Goal: Task Accomplishment & Management: Manage account settings

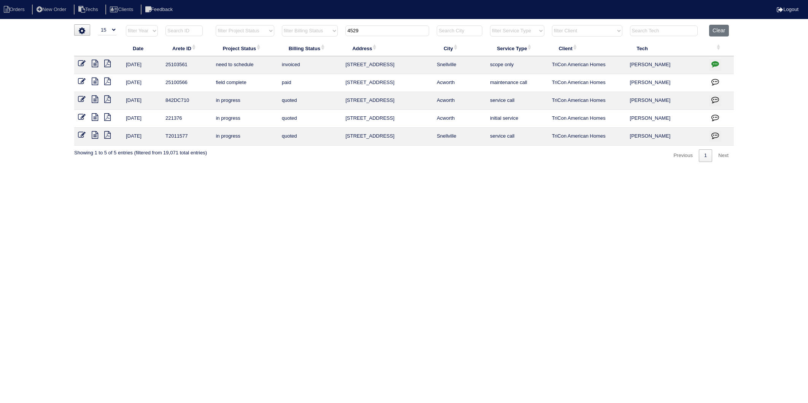
select select "15"
click at [360, 143] on td "4529 Persian Court" at bounding box center [386, 137] width 91 height 18
click at [720, 28] on button "Clear" at bounding box center [718, 31] width 19 height 12
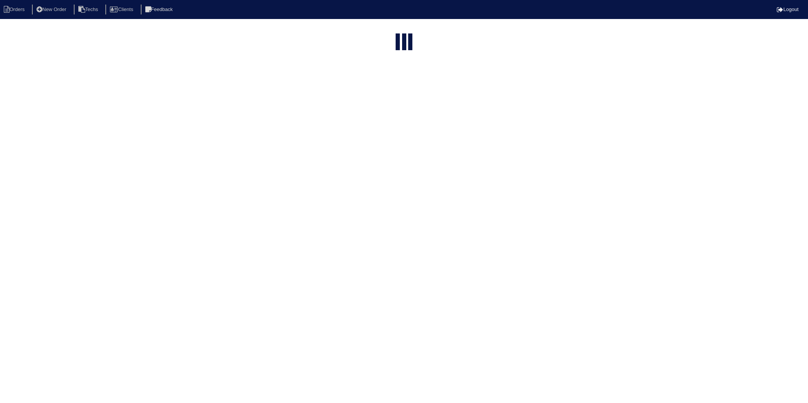
select select "15"
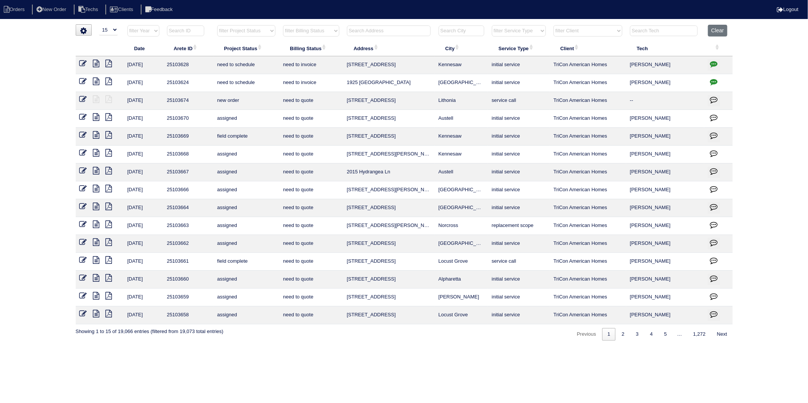
click at [373, 32] on input "text" at bounding box center [389, 30] width 84 height 11
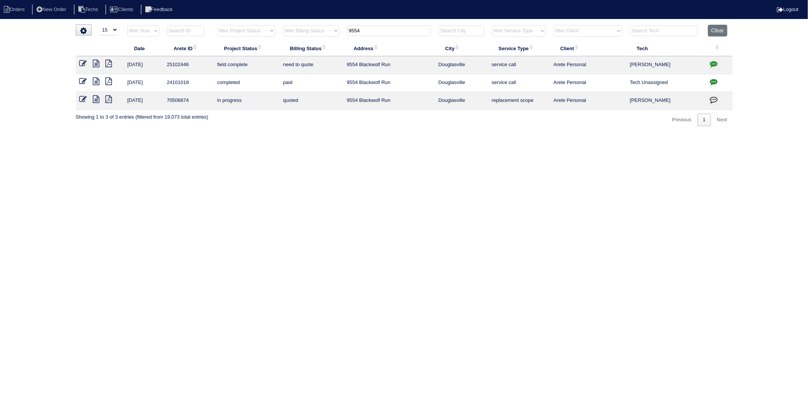
type input "9554"
click at [95, 62] on icon at bounding box center [96, 64] width 6 height 8
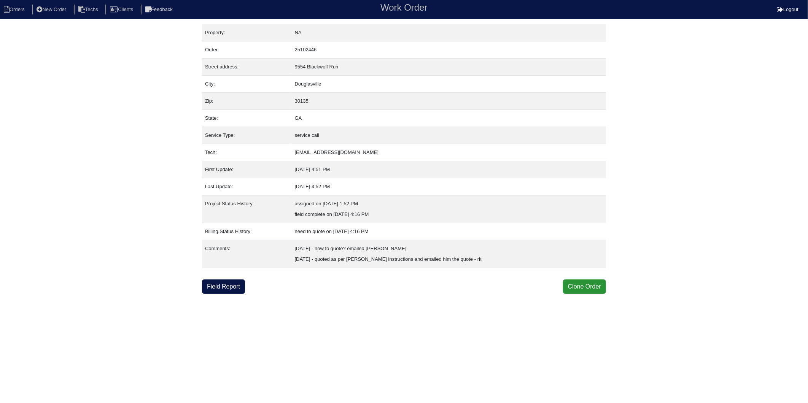
click at [306, 294] on html "Orders New Order Techs Clients Feedback Work Order Logout Work Order Orders New…" at bounding box center [404, 147] width 808 height 294
click at [228, 291] on link "Field Report" at bounding box center [223, 286] width 43 height 14
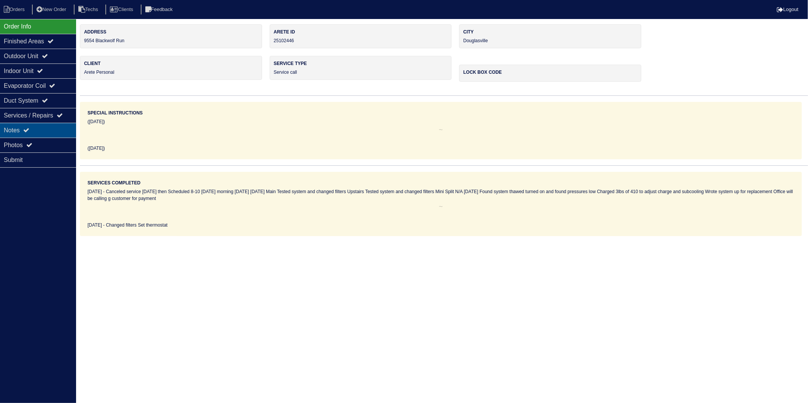
click at [12, 134] on div "Notes" at bounding box center [38, 130] width 76 height 15
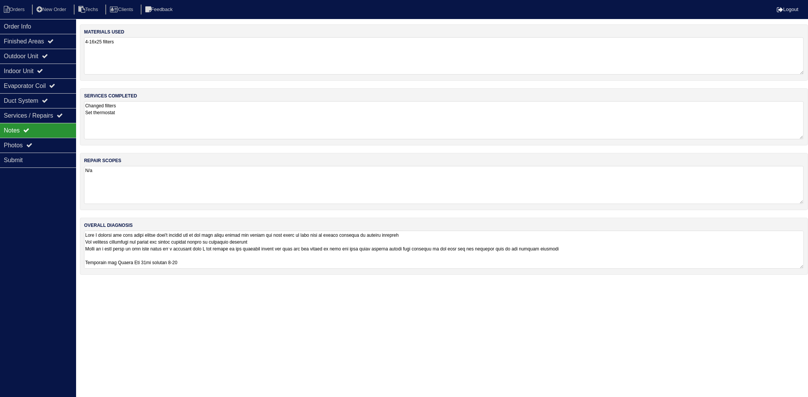
click at [128, 62] on textarea "4-16x25 filters" at bounding box center [443, 55] width 719 height 37
click at [151, 122] on textarea "Changed filters Set thermostat" at bounding box center [443, 120] width 719 height 37
click at [149, 181] on textarea "N/a" at bounding box center [443, 185] width 719 height 37
click at [10, 31] on div "Order Info" at bounding box center [38, 26] width 76 height 15
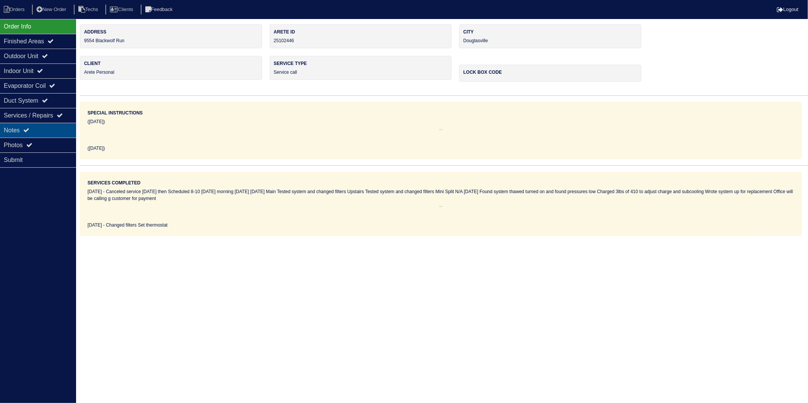
click at [21, 132] on div "Notes" at bounding box center [38, 130] width 76 height 15
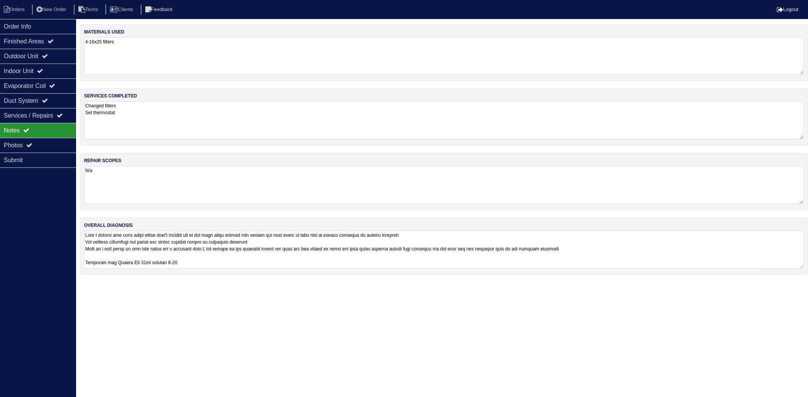
click at [135, 52] on textarea "4-16x25 filters" at bounding box center [443, 55] width 719 height 37
click at [141, 114] on textarea "Changed filters Set thermostat" at bounding box center [443, 120] width 719 height 38
click at [144, 181] on textarea "N/a" at bounding box center [443, 185] width 719 height 38
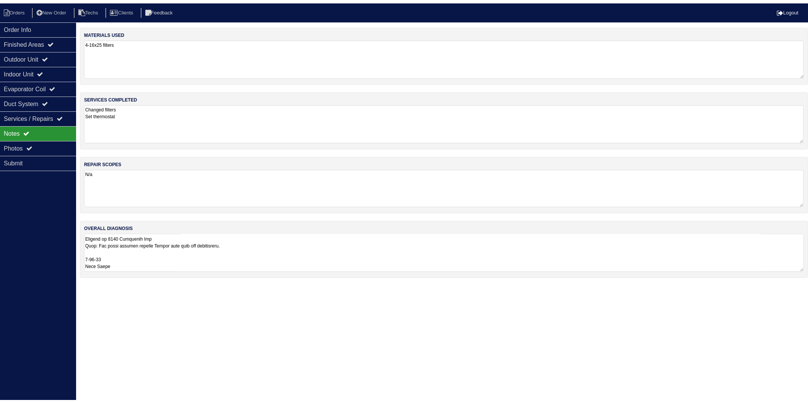
scroll to position [81, 0]
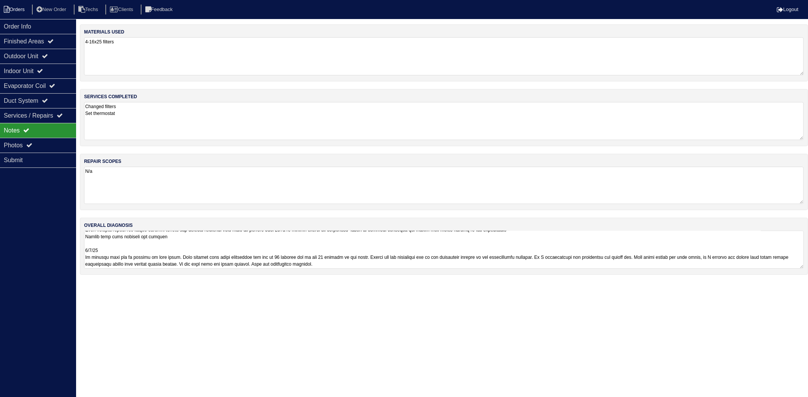
click at [17, 13] on li "Orders" at bounding box center [15, 10] width 31 height 10
select select "15"
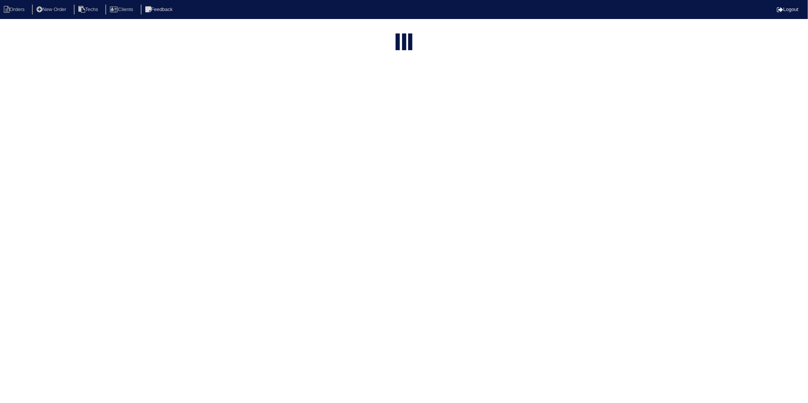
type input "9554"
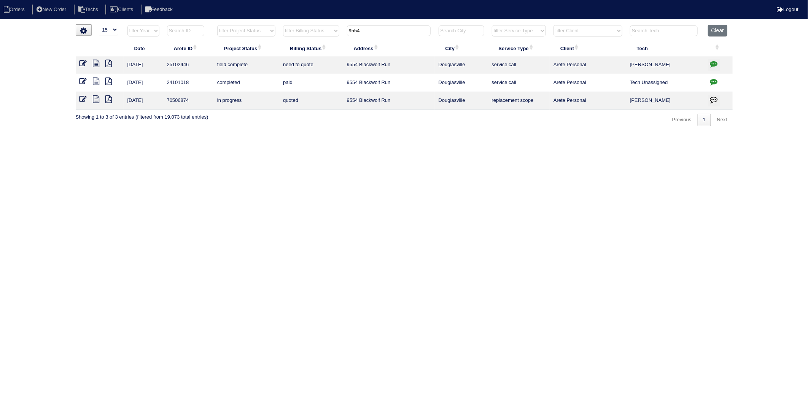
click at [252, 134] on html "Orders New Order Techs Clients Feedback Logout Orders New Order Users Clients M…" at bounding box center [404, 67] width 808 height 134
click at [83, 64] on icon at bounding box center [83, 64] width 8 height 8
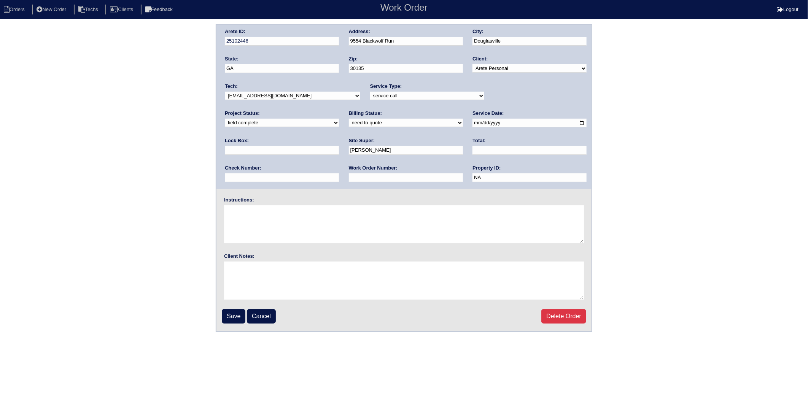
click at [472, 153] on input "text" at bounding box center [529, 150] width 114 height 9
type input "95.00"
click at [164, 169] on div "Arete ID: 25102446 Address: 9554 Blackwolf Run City: Douglasville State: GA Zip…" at bounding box center [404, 178] width 808 height 308
click at [349, 124] on select "need to quote quoted need to invoice invoiced paid warranty purchase order need…" at bounding box center [406, 123] width 114 height 8
select select "paid"
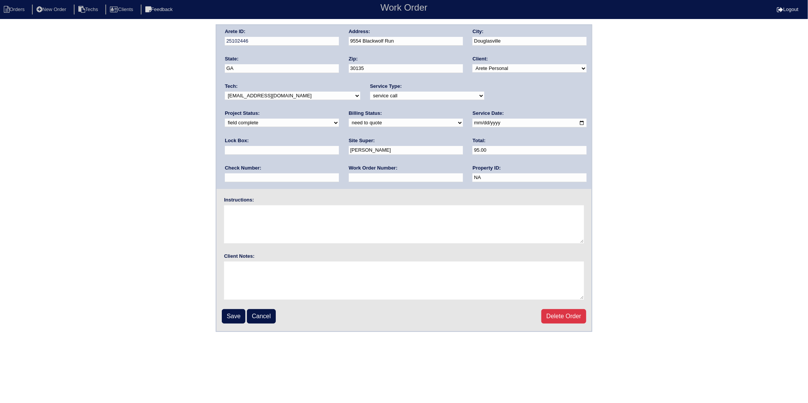
click at [349, 119] on select "need to quote quoted need to invoice invoiced paid warranty purchase order need…" at bounding box center [406, 123] width 114 height 8
click at [339, 173] on input "text" at bounding box center [282, 177] width 114 height 9
type input "Zelle"
click at [494, 176] on div "Arete ID: 25102446 Address: 9554 Blackwolf Run City: Douglasville State: GA Zip…" at bounding box center [403, 107] width 375 height 164
click at [229, 314] on input "Save" at bounding box center [234, 316] width 24 height 14
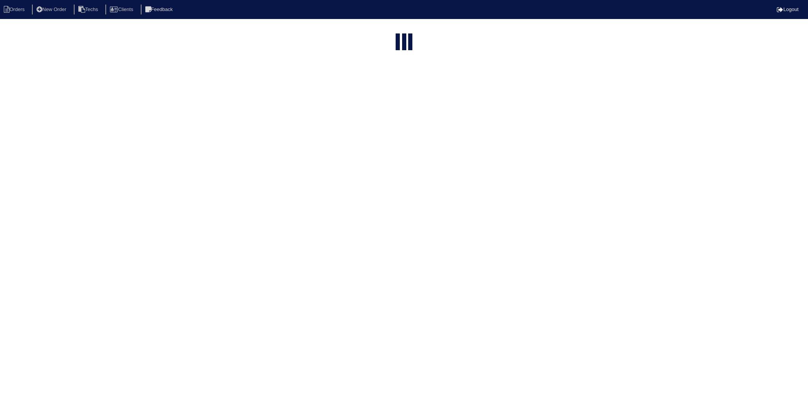
select select "15"
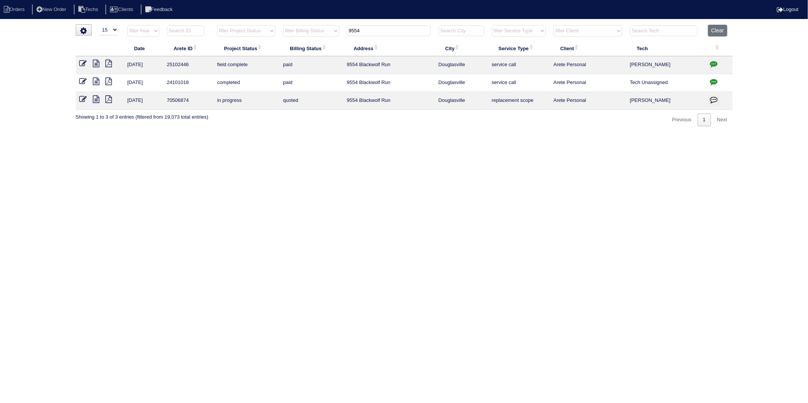
drag, startPoint x: 381, startPoint y: 32, endPoint x: 327, endPoint y: 51, distance: 56.5
click at [327, 51] on table "Date Arete ID Project Status Billing Status Address City Service Type Client Te…" at bounding box center [404, 67] width 657 height 85
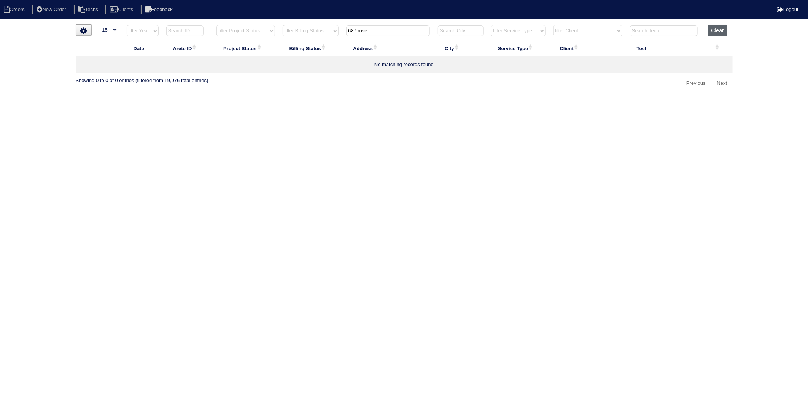
type input "687 rose"
click at [715, 32] on button "Clear" at bounding box center [717, 31] width 19 height 12
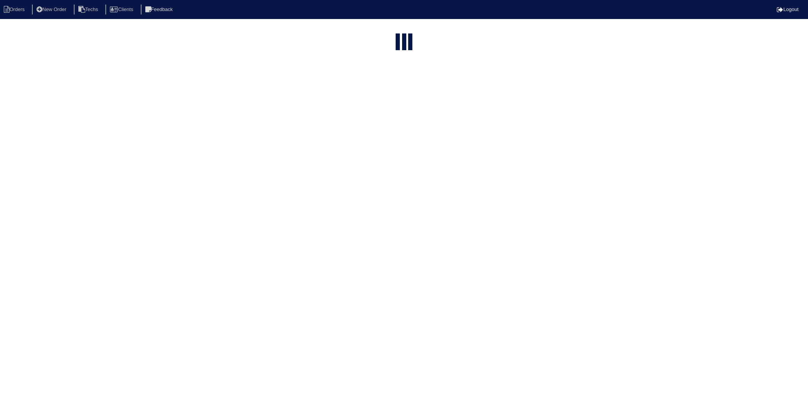
select select "15"
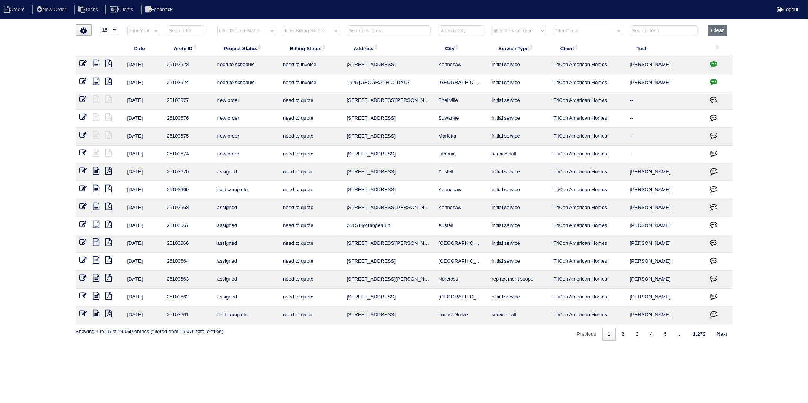
click at [405, 30] on input "text" at bounding box center [389, 30] width 84 height 11
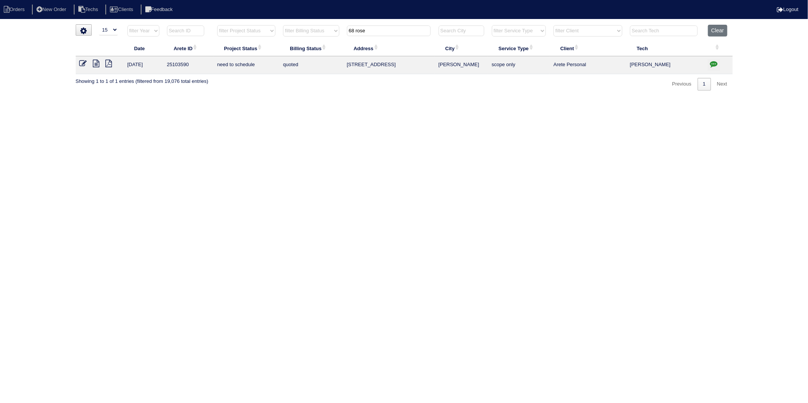
type input "68 rose"
click at [713, 63] on icon "button" at bounding box center [714, 64] width 8 height 8
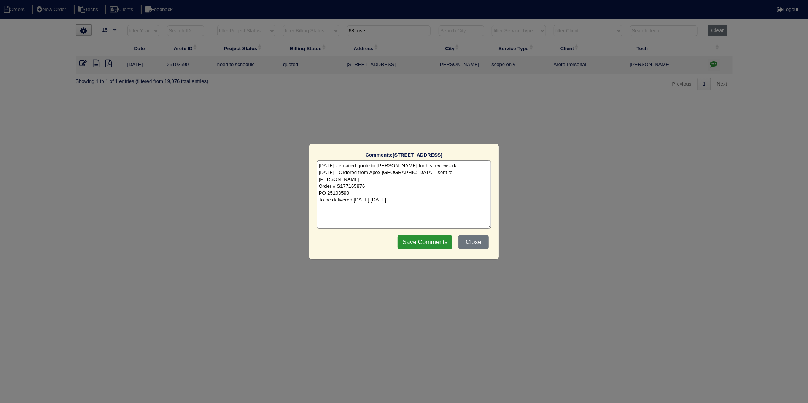
click at [400, 192] on textarea "10/1/25 - emailed quote to Payton for his review - rk 10/2/25 - Ordered from Ap…" at bounding box center [404, 194] width 174 height 68
type textarea "10/1/25 - emailed quote to Payton for his review - rk 10/2/25 - Ordered from Ap…"
click at [419, 248] on input "Save Comments" at bounding box center [424, 242] width 55 height 14
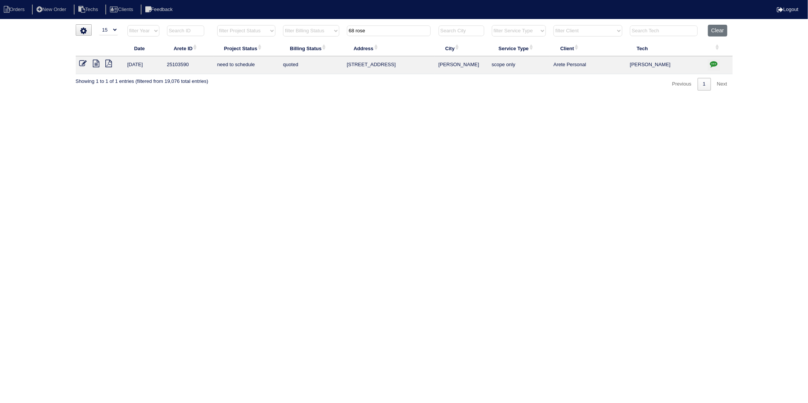
drag, startPoint x: 80, startPoint y: 63, endPoint x: 88, endPoint y: 66, distance: 8.4
click at [81, 64] on icon at bounding box center [83, 64] width 8 height 8
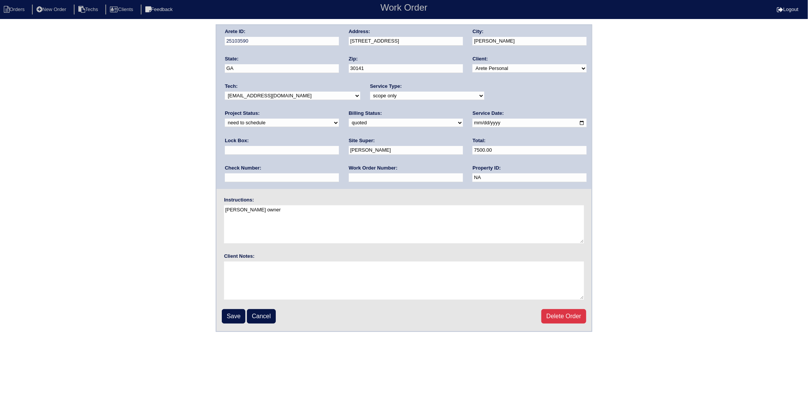
click at [339, 119] on select "new order assigned in progress field complete need to schedule admin review arc…" at bounding box center [282, 123] width 114 height 8
select select "completed"
click at [339, 119] on select "new order assigned in progress field complete need to schedule admin review arc…" at bounding box center [282, 123] width 114 height 8
click at [349, 126] on div "Billing Status: need to quote quoted need to invoice invoiced paid warranty pur…" at bounding box center [406, 120] width 114 height 21
click at [349, 122] on select "need to quote quoted need to invoice invoiced paid warranty purchase order need…" at bounding box center [406, 123] width 114 height 8
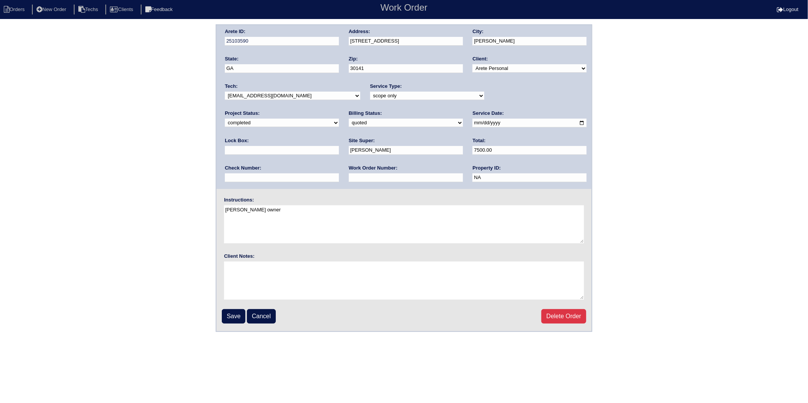
select select "invoiced"
click at [349, 119] on select "need to quote quoted need to invoice invoiced paid warranty purchase order need…" at bounding box center [406, 123] width 114 height 8
click at [238, 313] on input "Save" at bounding box center [234, 316] width 24 height 14
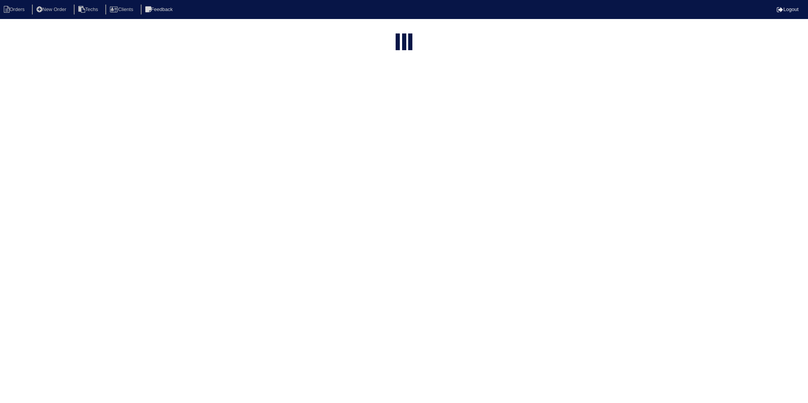
select select "15"
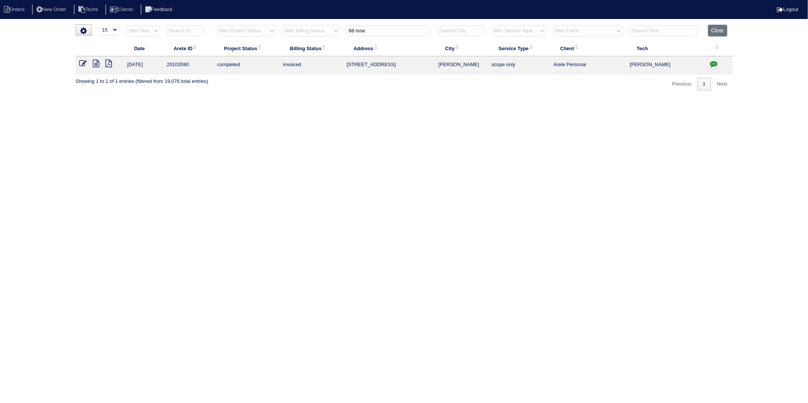
drag, startPoint x: 355, startPoint y: 35, endPoint x: 324, endPoint y: 43, distance: 32.5
click at [324, 43] on table "Date Arete ID Project Status Billing Status Address City Service Type Client Te…" at bounding box center [404, 49] width 657 height 49
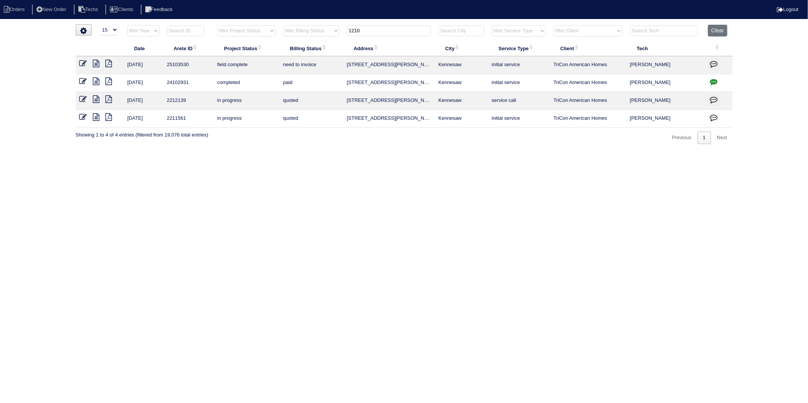
type input "1210"
click at [82, 63] on icon at bounding box center [83, 64] width 8 height 8
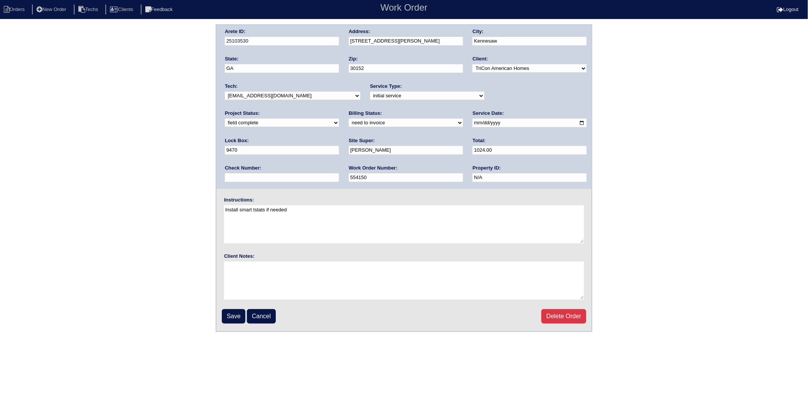
click at [349, 124] on select "need to quote quoted need to invoice invoiced paid warranty purchase order need…" at bounding box center [406, 123] width 114 height 8
select select "invoiced"
click at [349, 119] on select "need to quote quoted need to invoice invoiced paid warranty purchase order need…" at bounding box center [406, 123] width 114 height 8
click at [229, 313] on input "Save" at bounding box center [234, 316] width 24 height 14
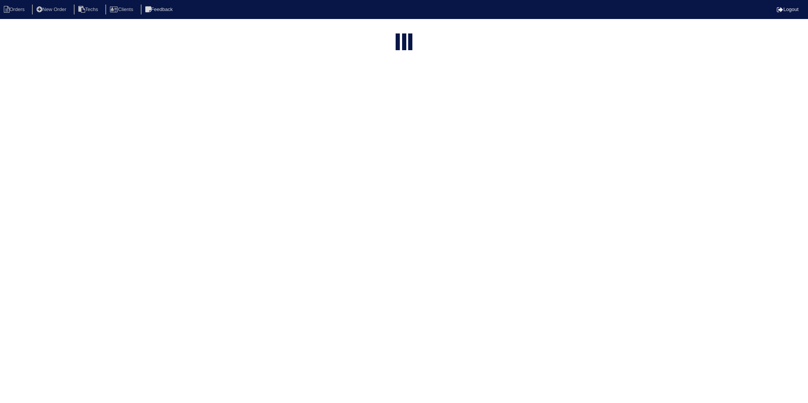
select select "15"
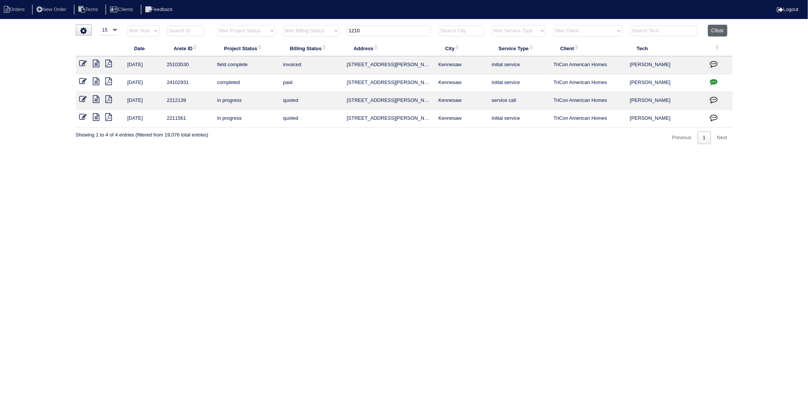
click at [719, 32] on button "Clear" at bounding box center [717, 31] width 19 height 12
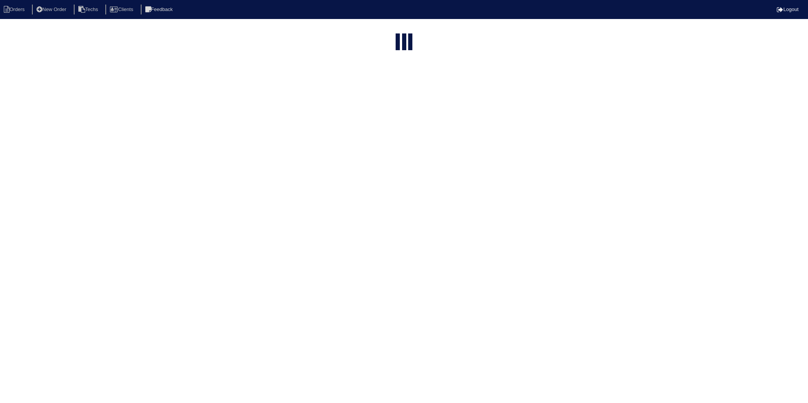
select select "15"
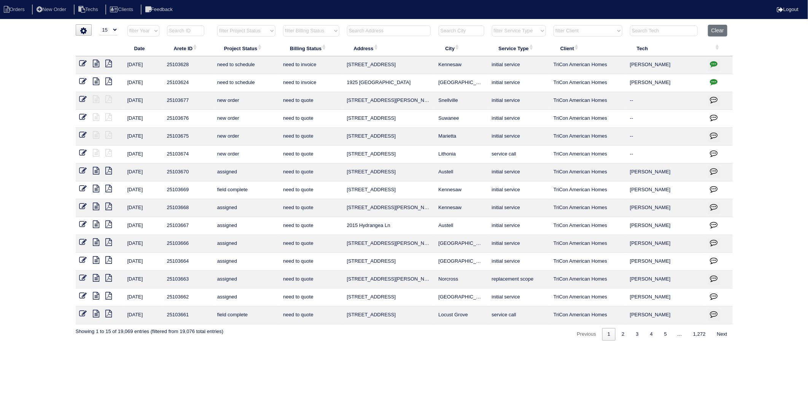
click at [368, 27] on input "text" at bounding box center [389, 30] width 84 height 11
type input "3893"
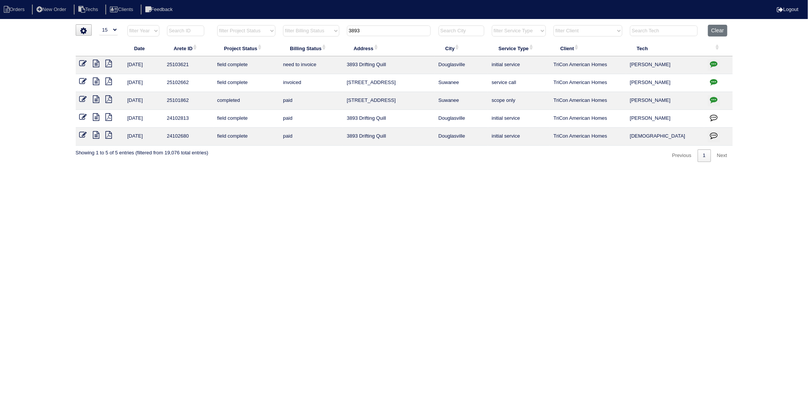
click at [97, 63] on icon at bounding box center [96, 64] width 6 height 8
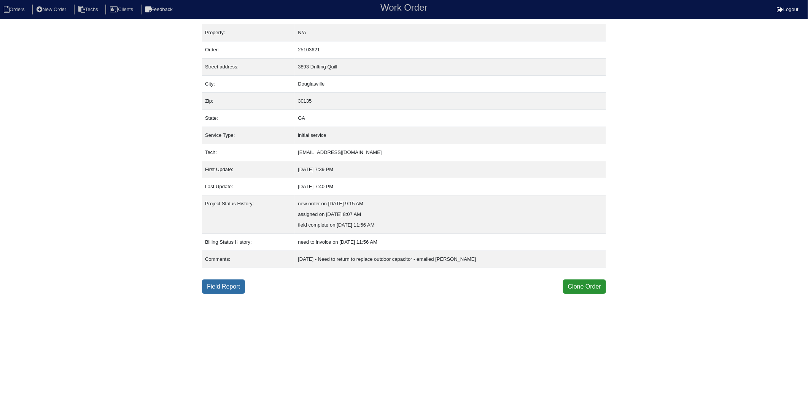
click at [218, 289] on link "Field Report" at bounding box center [223, 286] width 43 height 14
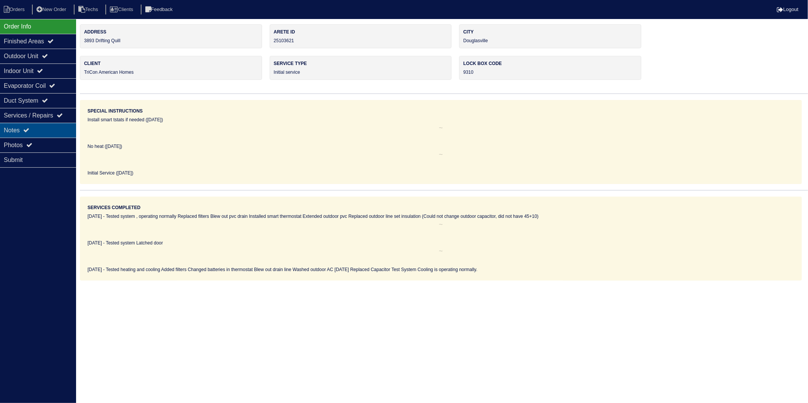
click at [14, 131] on div "Notes" at bounding box center [38, 130] width 76 height 15
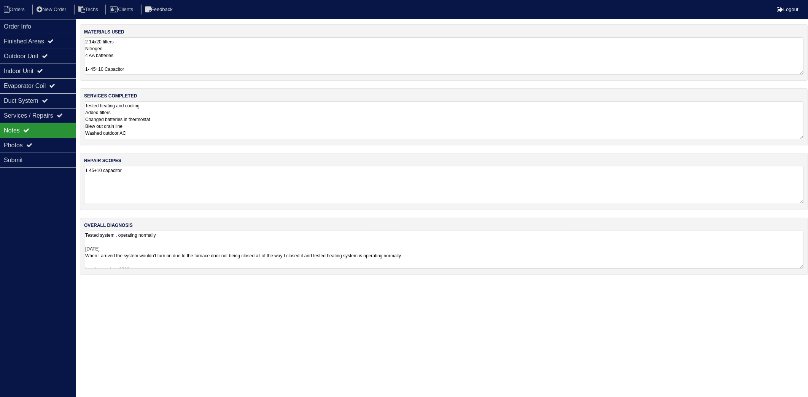
click at [139, 49] on textarea "2 14x20 filters Nitrogen 4 AA batteries 1- 45+10 Capacitor" at bounding box center [443, 55] width 719 height 37
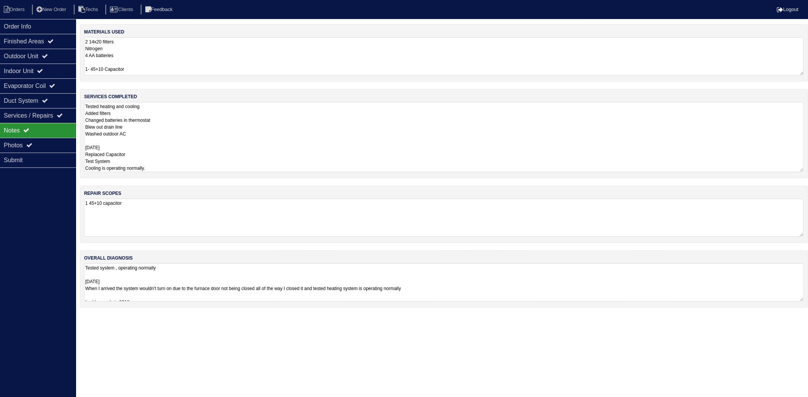
click at [159, 118] on textarea "Tested heating and cooling Added filters Changed batteries in thermostat Blew o…" at bounding box center [443, 137] width 719 height 70
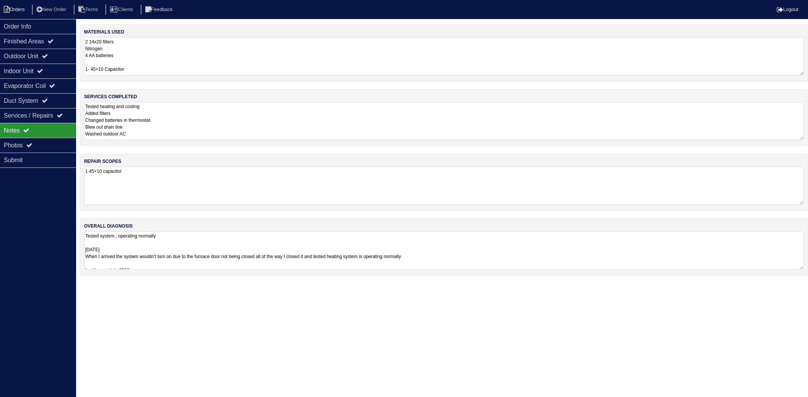
click at [14, 10] on li "Orders" at bounding box center [15, 10] width 31 height 10
select select "15"
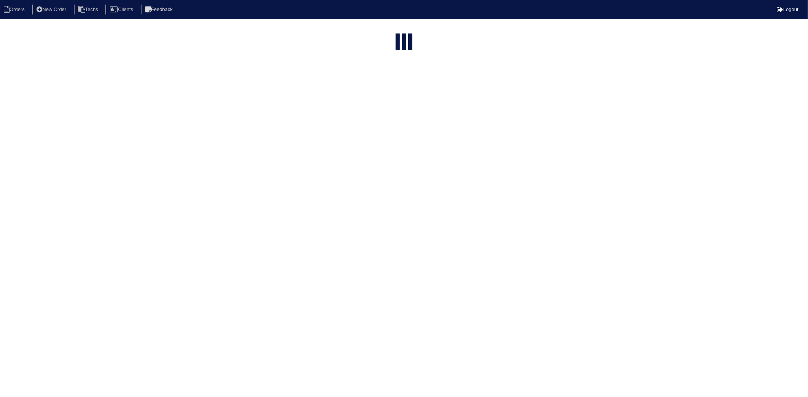
type input "3893"
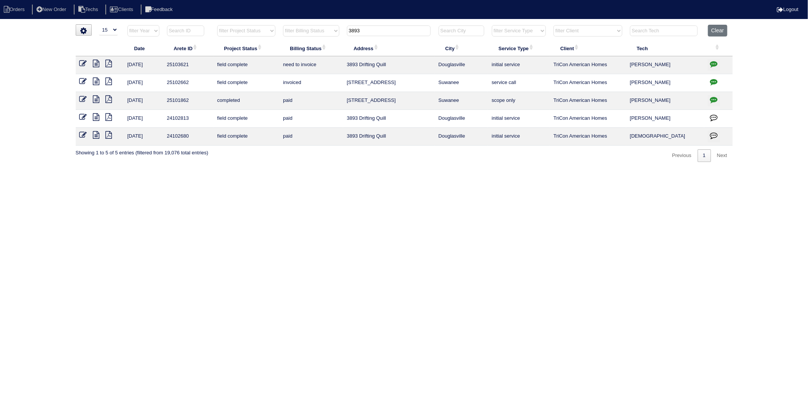
click at [316, 168] on html "Orders New Order Techs Clients Feedback Logout Orders New Order Users Clients M…" at bounding box center [404, 85] width 808 height 170
click at [84, 61] on icon at bounding box center [83, 64] width 8 height 8
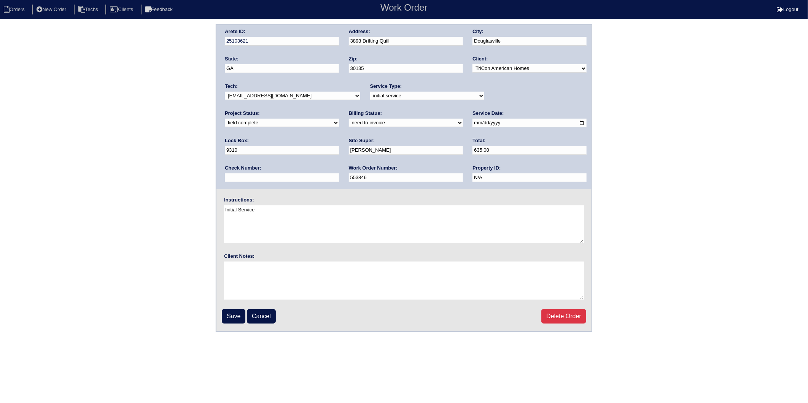
click at [349, 123] on select "need to quote quoted need to invoice invoiced paid warranty purchase order need…" at bounding box center [406, 123] width 114 height 8
select select "invoiced"
click at [349, 119] on select "need to quote quoted need to invoice invoiced paid warranty purchase order need…" at bounding box center [406, 123] width 114 height 8
click at [233, 311] on input "Save" at bounding box center [234, 316] width 24 height 14
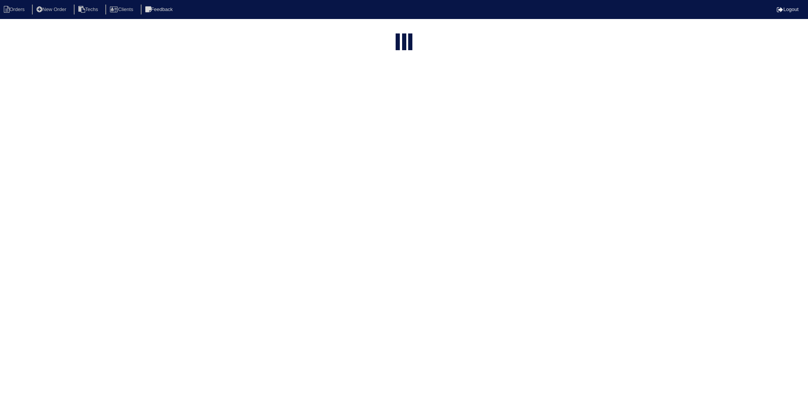
select select "15"
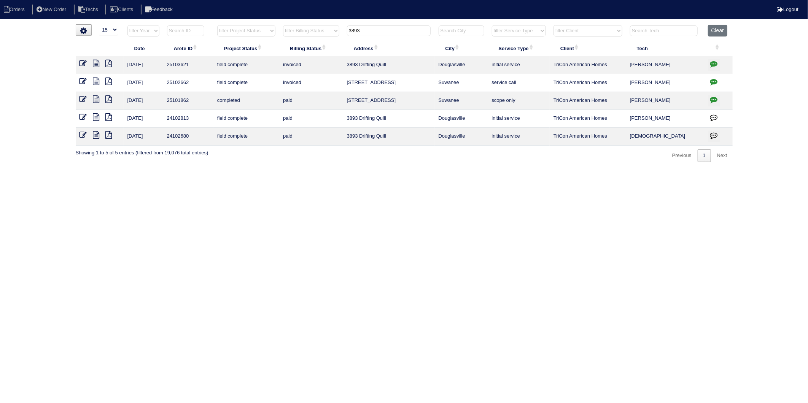
click at [360, 170] on html "Orders New Order Techs Clients Feedback Logout Orders New Order Users Clients M…" at bounding box center [404, 85] width 808 height 170
click at [97, 61] on icon at bounding box center [96, 64] width 6 height 8
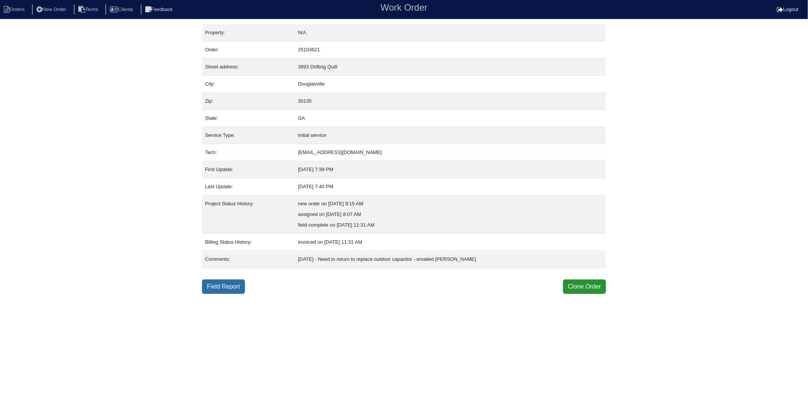
click at [225, 284] on link "Field Report" at bounding box center [223, 286] width 43 height 14
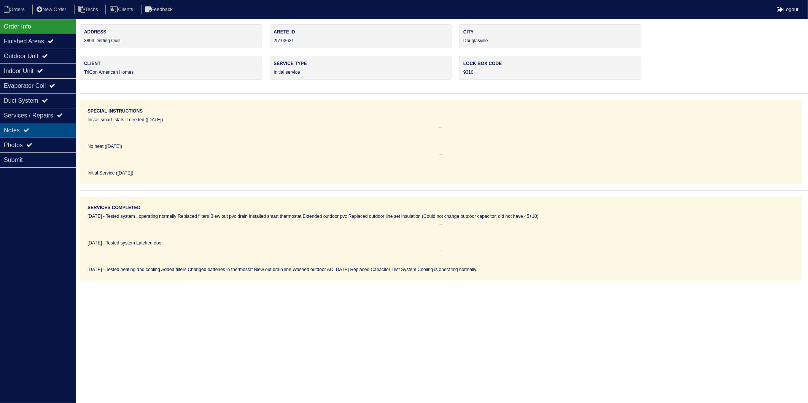
click at [8, 133] on div "Notes" at bounding box center [38, 130] width 76 height 15
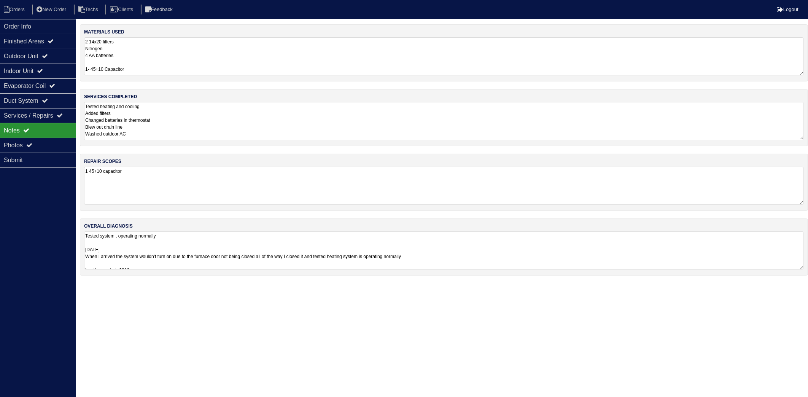
click at [173, 48] on textarea "2 14x20 filters Nitrogen 4 AA batteries 1- 45+10 Capacitor" at bounding box center [443, 56] width 719 height 38
click at [182, 108] on textarea "Tested heating and cooling Added filters Changed batteries in thermostat Blew o…" at bounding box center [443, 120] width 719 height 38
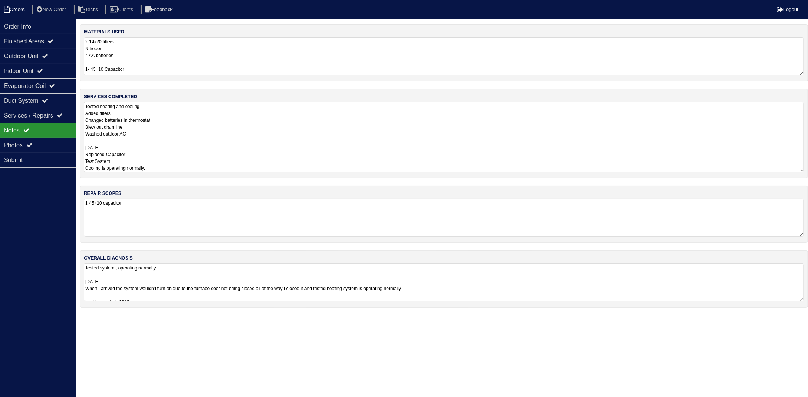
click at [16, 7] on li "Orders" at bounding box center [15, 10] width 31 height 10
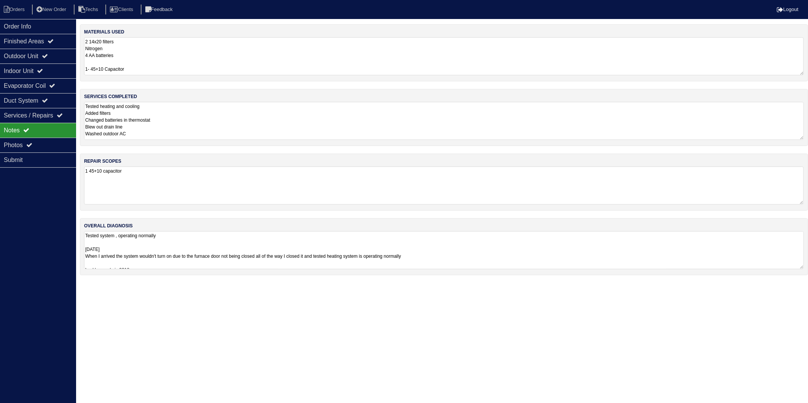
select select "15"
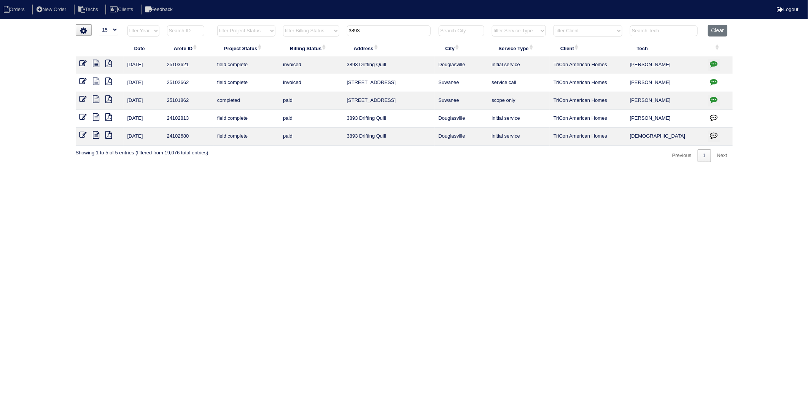
drag, startPoint x: 381, startPoint y: 32, endPoint x: 298, endPoint y: 58, distance: 86.2
click at [298, 58] on table "Date Arete ID Project Status Billing Status Address City Service Type Client Te…" at bounding box center [404, 85] width 657 height 121
type input "9554"
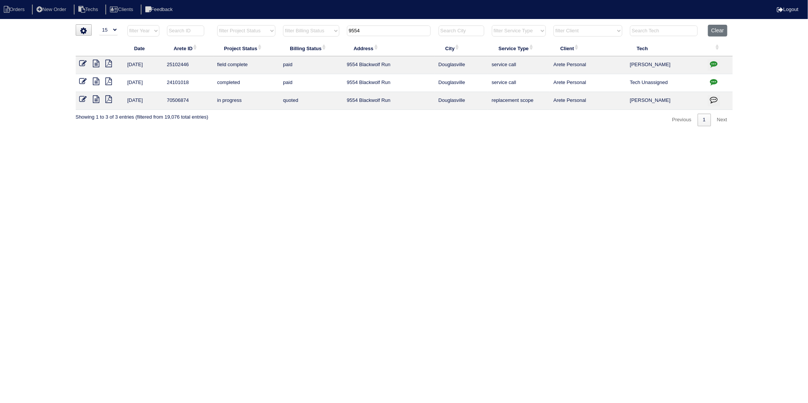
drag, startPoint x: 84, startPoint y: 63, endPoint x: 176, endPoint y: 49, distance: 92.6
click at [84, 63] on icon at bounding box center [83, 64] width 8 height 8
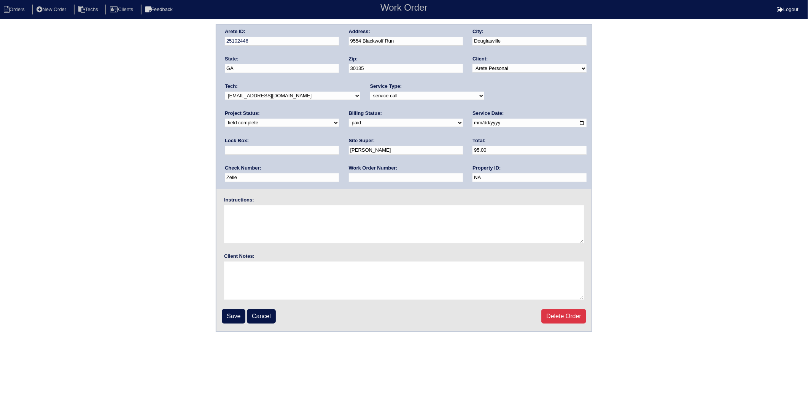
click at [349, 123] on select "need to quote quoted need to invoice invoiced paid warranty purchase order need…" at bounding box center [406, 123] width 114 height 8
select select "need to invoice"
click at [349, 119] on select "need to quote quoted need to invoice invoiced paid warranty purchase order need…" at bounding box center [406, 123] width 114 height 8
click at [236, 313] on input "Save" at bounding box center [234, 316] width 24 height 14
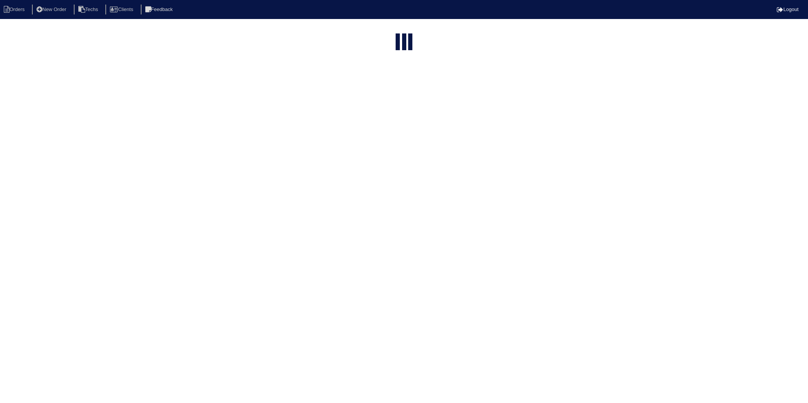
select select "15"
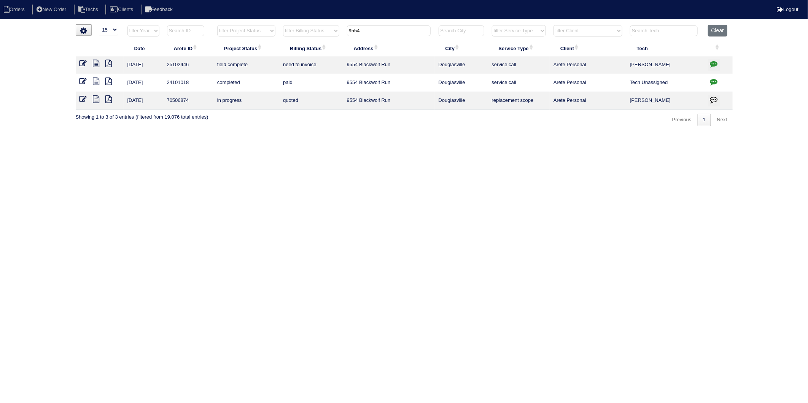
drag, startPoint x: 262, startPoint y: 166, endPoint x: 351, endPoint y: 70, distance: 131.3
click at [264, 134] on html "Orders New Order Techs Clients Feedback Logout Orders New Order Users Clients M…" at bounding box center [404, 67] width 808 height 134
drag, startPoint x: 370, startPoint y: 34, endPoint x: 320, endPoint y: 48, distance: 51.7
click at [322, 44] on table "Date Arete ID Project Status Billing Status Address City Service Type Client Te…" at bounding box center [404, 67] width 657 height 85
type input "2800"
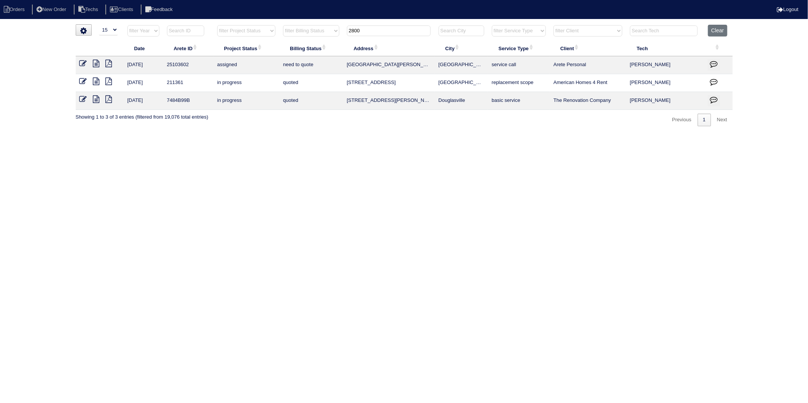
click at [81, 64] on icon at bounding box center [83, 64] width 8 height 8
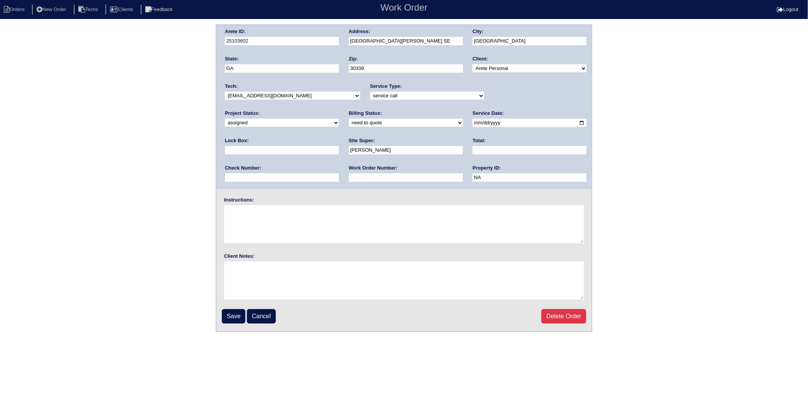
click at [472, 151] on input "text" at bounding box center [529, 150] width 114 height 9
type input "95.00"
type input "Zelle"
type input "95.00"
drag, startPoint x: 335, startPoint y: 123, endPoint x: 318, endPoint y: 127, distance: 17.5
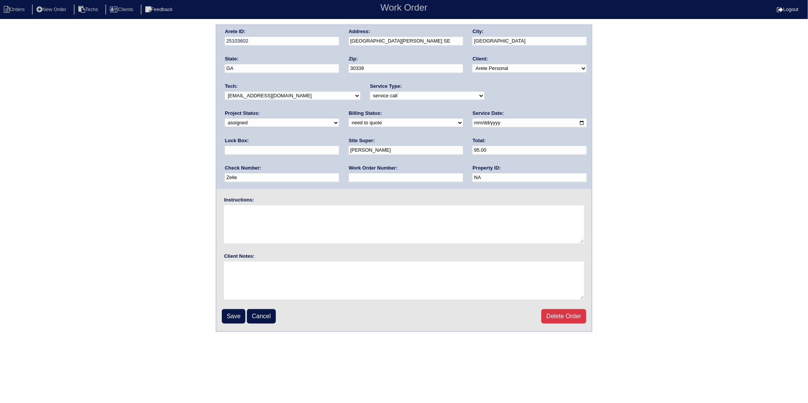
click at [349, 123] on select "need to quote quoted need to invoice invoiced paid warranty purchase order need…" at bounding box center [406, 123] width 114 height 8
select select "invoiced"
click at [349, 119] on select "need to quote quoted need to invoice invoiced paid warranty purchase order need…" at bounding box center [406, 123] width 114 height 8
click at [150, 137] on div "Arete ID: 25103602 Address: 2800 Drummond Point SE City: Atlanta State: GA Zip:…" at bounding box center [404, 178] width 808 height 308
click at [235, 313] on input "Save" at bounding box center [234, 316] width 24 height 14
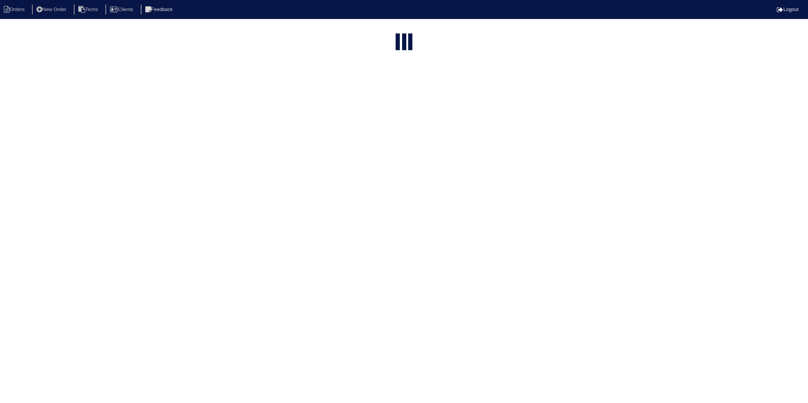
select select "15"
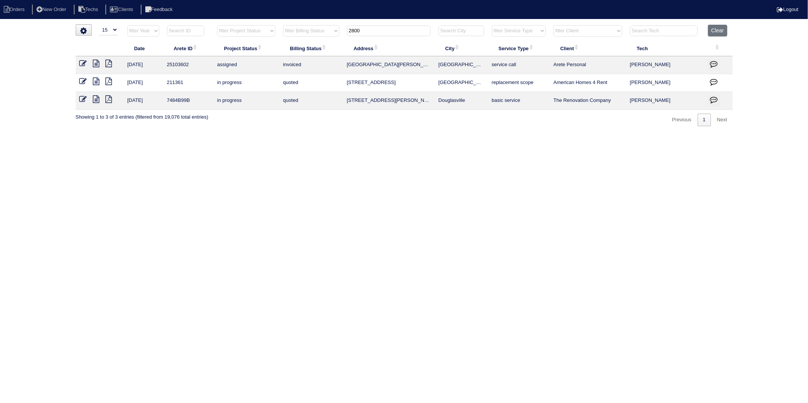
drag, startPoint x: 190, startPoint y: 161, endPoint x: 226, endPoint y: 100, distance: 70.8
click at [192, 134] on html "Orders New Order Techs Clients Feedback Logout Orders New Order Users Clients M…" at bounding box center [404, 67] width 808 height 134
drag, startPoint x: 369, startPoint y: 33, endPoint x: 233, endPoint y: 80, distance: 143.3
click at [233, 80] on table "Date Arete ID Project Status Billing Status Address City Service Type Client Te…" at bounding box center [404, 67] width 657 height 85
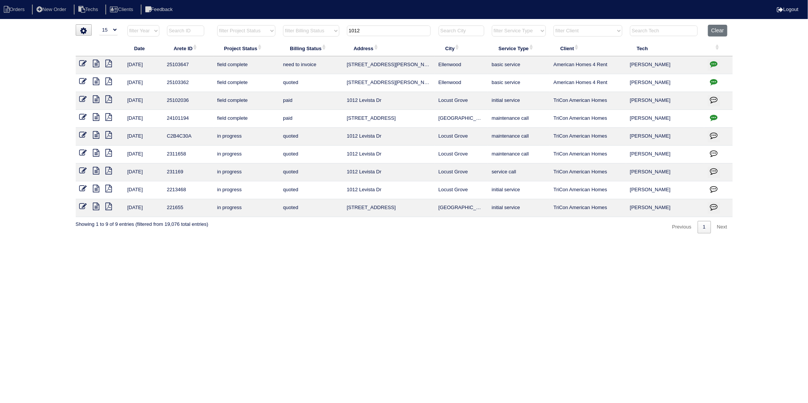
type input "1012"
click at [81, 63] on icon at bounding box center [83, 64] width 8 height 8
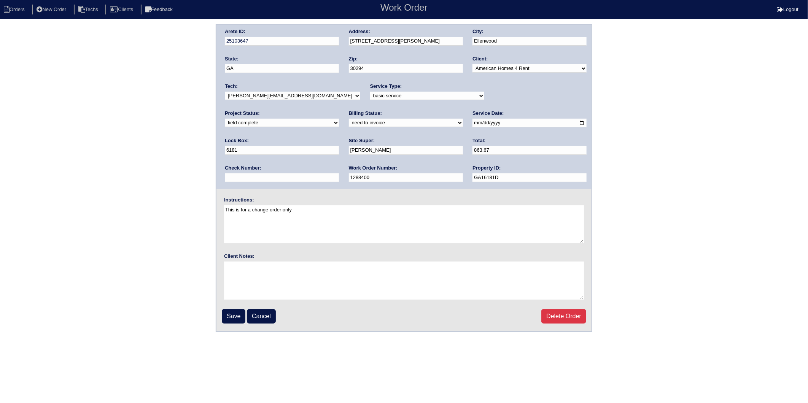
click at [339, 119] on select "new order assigned in progress field complete need to schedule admin review arc…" at bounding box center [282, 123] width 114 height 8
select select "completed"
click at [339, 119] on select "new order assigned in progress field complete need to schedule admin review arc…" at bounding box center [282, 123] width 114 height 8
click at [349, 125] on select "need to quote quoted need to invoice invoiced paid warranty purchase order need…" at bounding box center [406, 123] width 114 height 8
select select "invoiced"
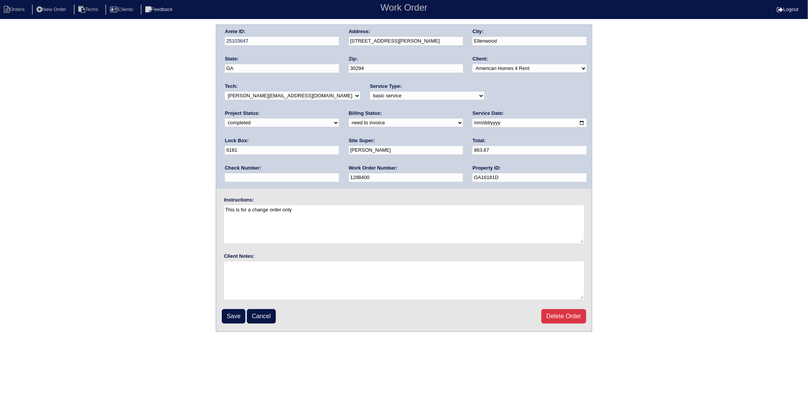
click at [349, 119] on select "need to quote quoted need to invoice invoiced paid warranty purchase order need…" at bounding box center [406, 123] width 114 height 8
click at [229, 319] on input "Save" at bounding box center [234, 316] width 24 height 14
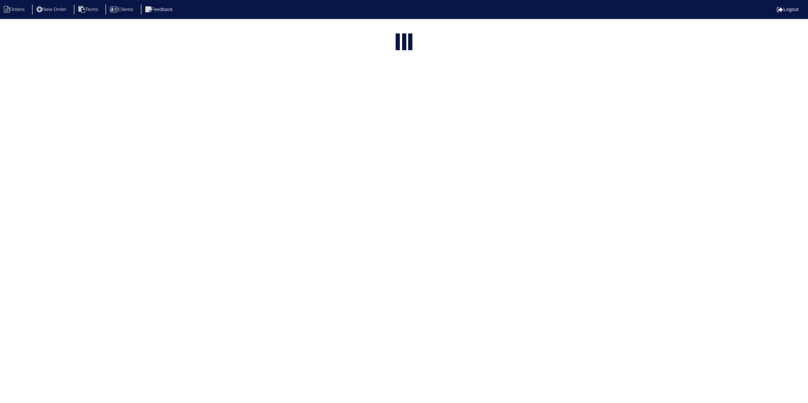
select select "15"
type input "1012"
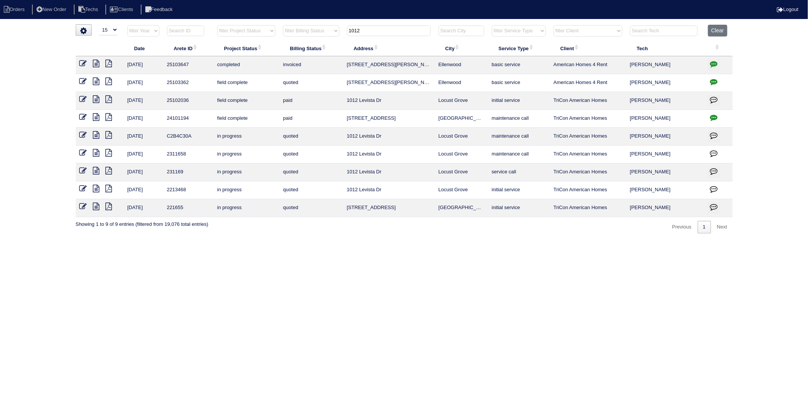
click at [81, 82] on icon at bounding box center [83, 82] width 8 height 8
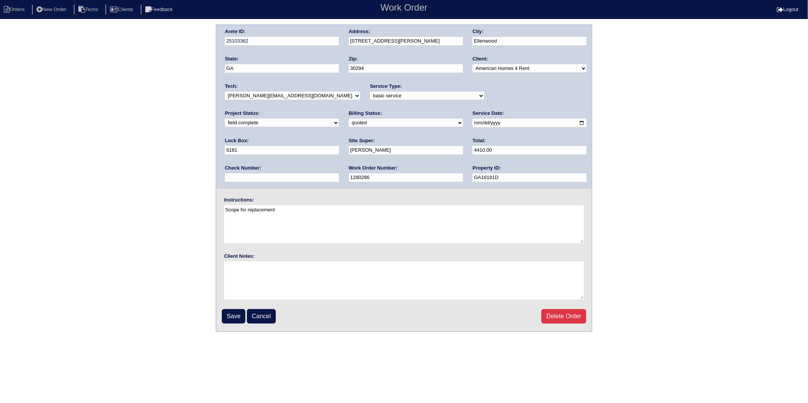
click at [339, 119] on select "new order assigned in progress field complete need to schedule admin review arc…" at bounding box center [282, 123] width 114 height 8
select select "completed"
click at [339, 119] on select "new order assigned in progress field complete need to schedule admin review arc…" at bounding box center [282, 123] width 114 height 8
click at [349, 123] on select "need to quote quoted need to invoice invoiced paid warranty purchase order need…" at bounding box center [406, 123] width 114 height 8
select select "invoiced"
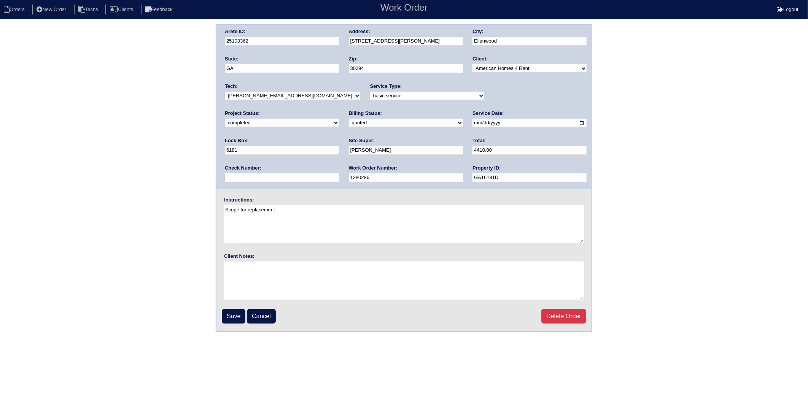
click at [349, 119] on select "need to quote quoted need to invoice invoiced paid warranty purchase order need…" at bounding box center [406, 123] width 114 height 8
click at [227, 314] on input "Save" at bounding box center [234, 316] width 24 height 14
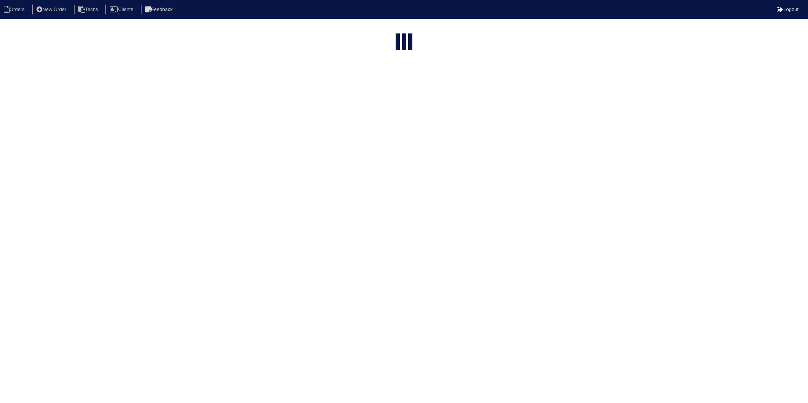
select select "15"
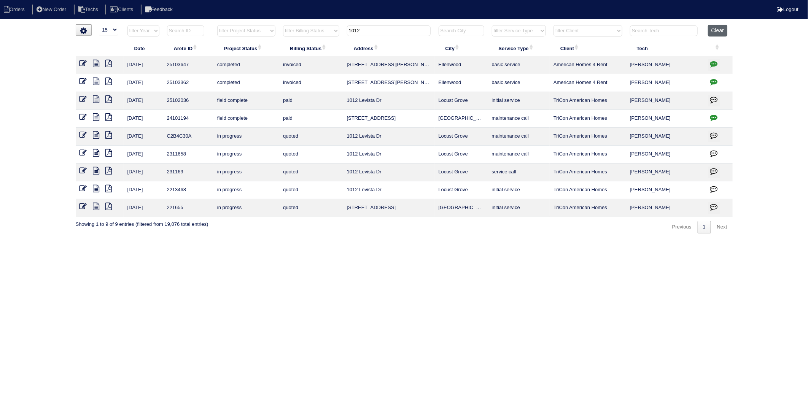
click at [717, 28] on button "Clear" at bounding box center [717, 31] width 19 height 12
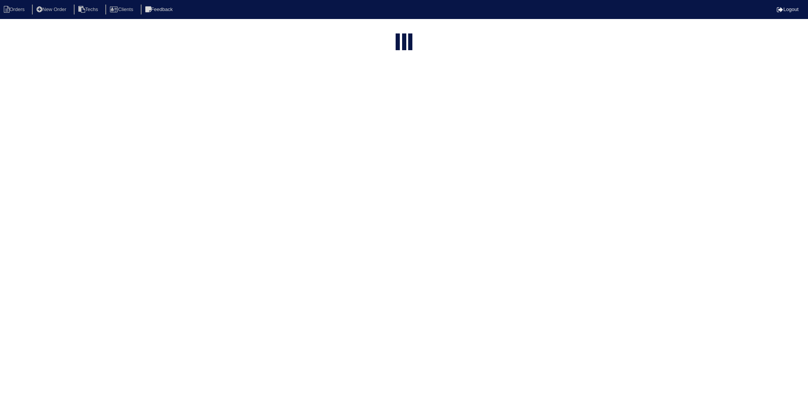
select select "15"
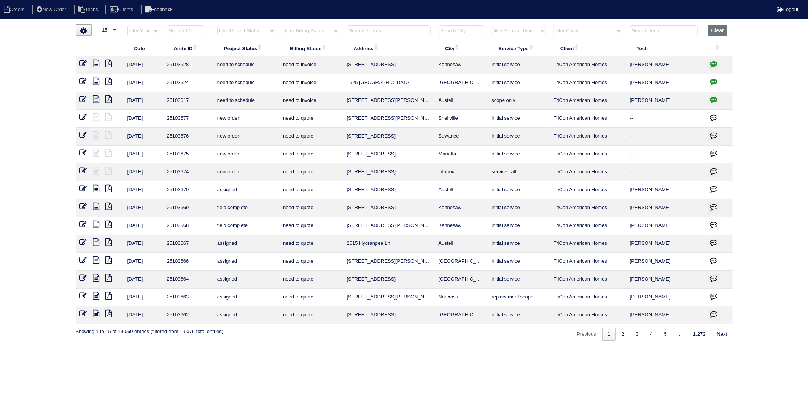
drag, startPoint x: 713, startPoint y: 31, endPoint x: 419, endPoint y: 2, distance: 294.6
click at [709, 31] on button "Clear" at bounding box center [717, 31] width 19 height 12
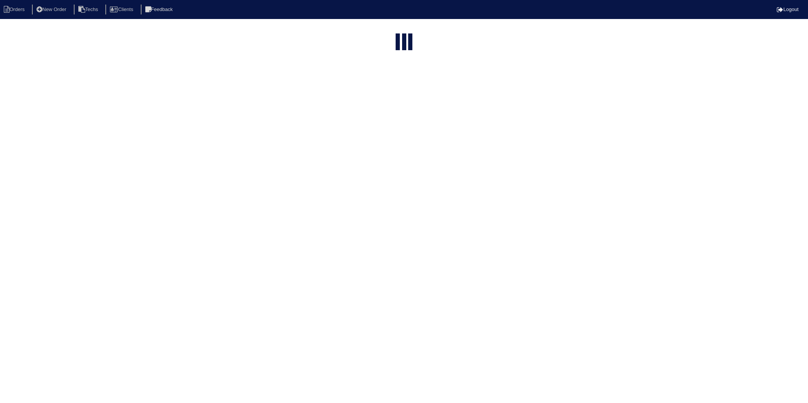
select select "15"
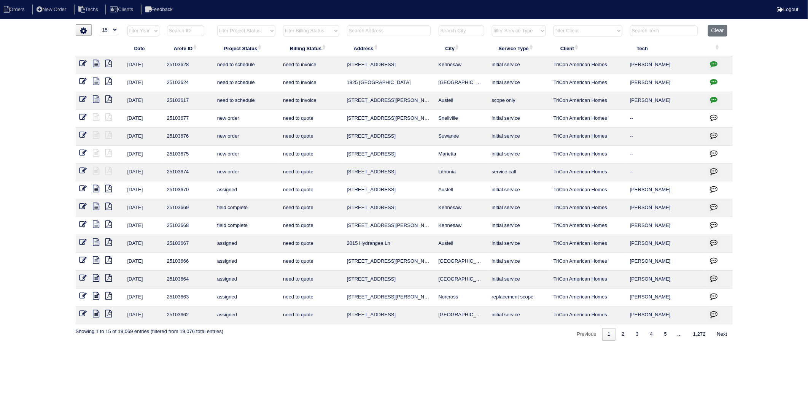
click at [355, 35] on input "text" at bounding box center [389, 30] width 84 height 11
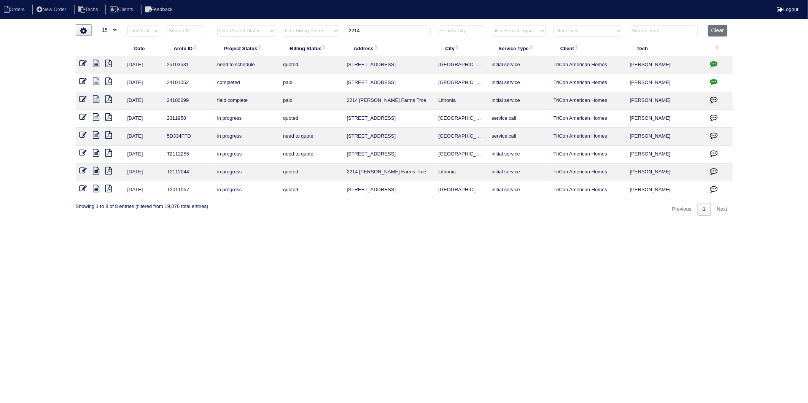
type input "2214"
click at [713, 66] on icon "button" at bounding box center [714, 64] width 8 height 8
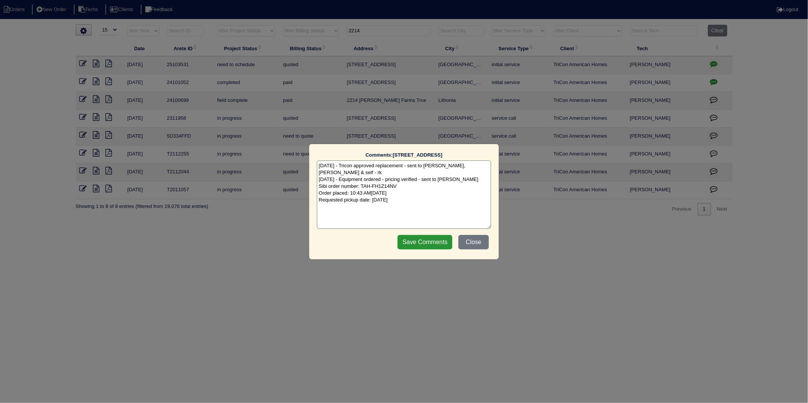
click at [430, 195] on textarea "10/1/25 - Tricon approved replacement - sent to Dan, Payton & self - rk 10/1/25…" at bounding box center [404, 194] width 174 height 68
type textarea "10/1/25 - Tricon approved replacement - sent to Dan, Payton & self - rk 10/1/25…"
click at [423, 246] on input "Save Comments" at bounding box center [424, 242] width 55 height 14
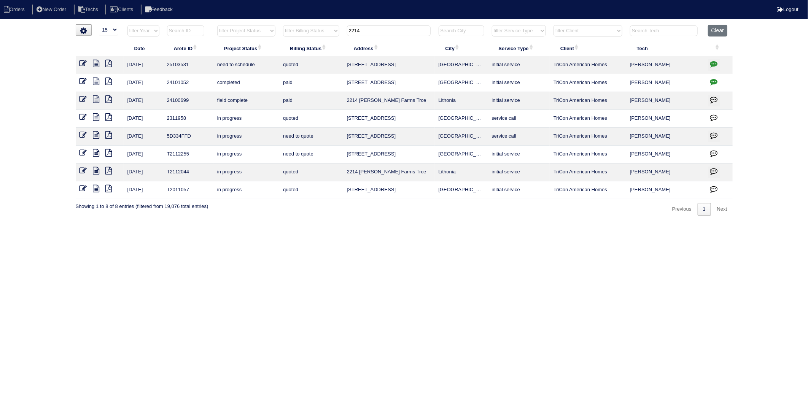
click at [79, 62] on icon at bounding box center [83, 64] width 8 height 8
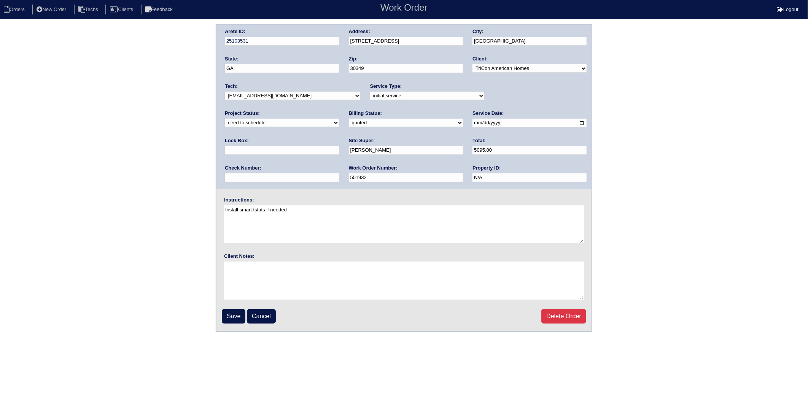
click at [339, 119] on select "new order assigned in progress field complete need to schedule admin review arc…" at bounding box center [282, 123] width 114 height 8
select select "completed"
click at [339, 119] on select "new order assigned in progress field complete need to schedule admin review arc…" at bounding box center [282, 123] width 114 height 8
click at [349, 125] on select "need to quote quoted need to invoice invoiced paid warranty purchase order need…" at bounding box center [406, 123] width 114 height 8
select select "invoiced"
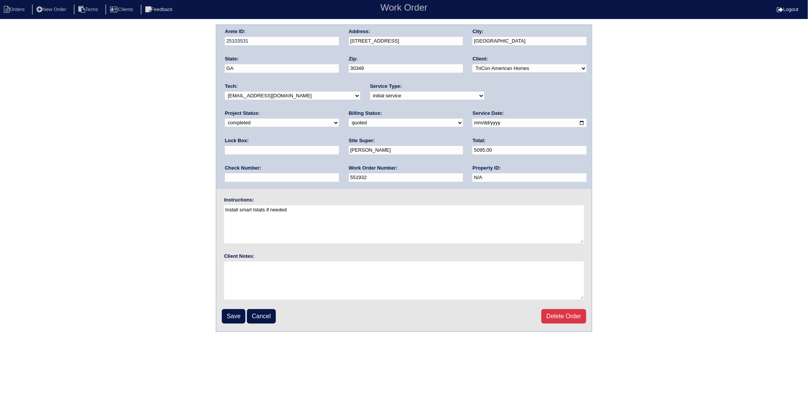
click at [349, 119] on select "need to quote quoted need to invoice invoiced paid warranty purchase order need…" at bounding box center [406, 123] width 114 height 8
drag, startPoint x: 232, startPoint y: 316, endPoint x: 13, endPoint y: 294, distance: 220.9
click at [227, 316] on input "Save" at bounding box center [234, 316] width 24 height 14
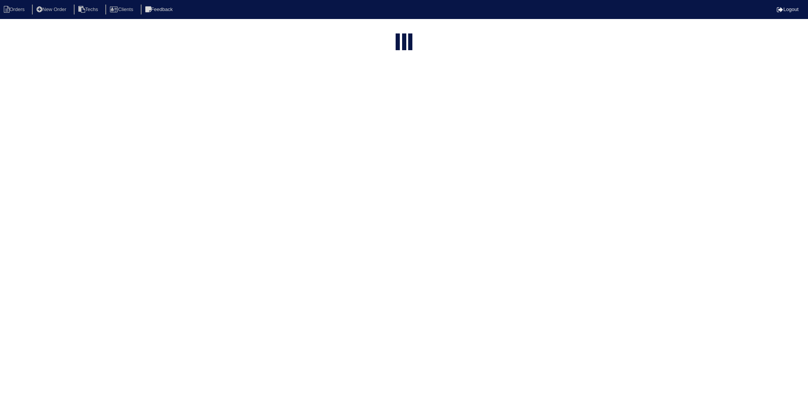
select select "15"
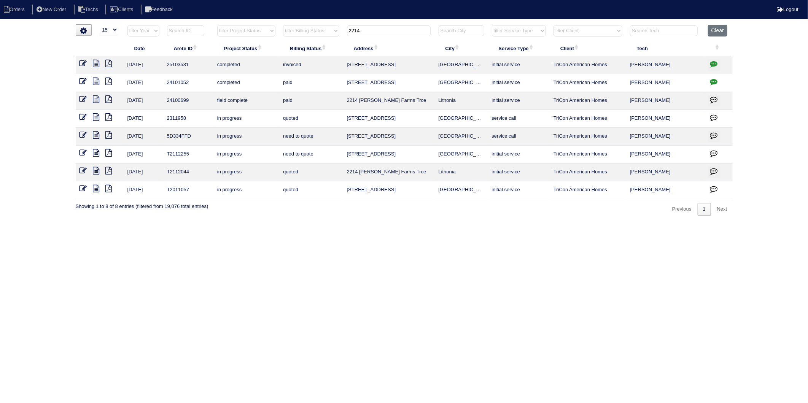
drag, startPoint x: 379, startPoint y: 27, endPoint x: 295, endPoint y: 42, distance: 86.1
click at [296, 41] on table "Date Arete ID Project Status Billing Status Address City Service Type Client Te…" at bounding box center [404, 112] width 657 height 175
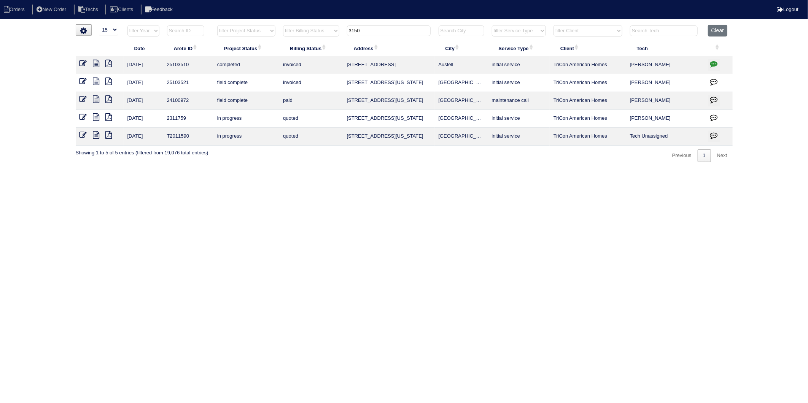
drag, startPoint x: 372, startPoint y: 28, endPoint x: 307, endPoint y: 41, distance: 65.6
click at [307, 41] on table "Date Arete ID Project Status Billing Status Address City Service Type Client Te…" at bounding box center [404, 85] width 657 height 121
type input "364"
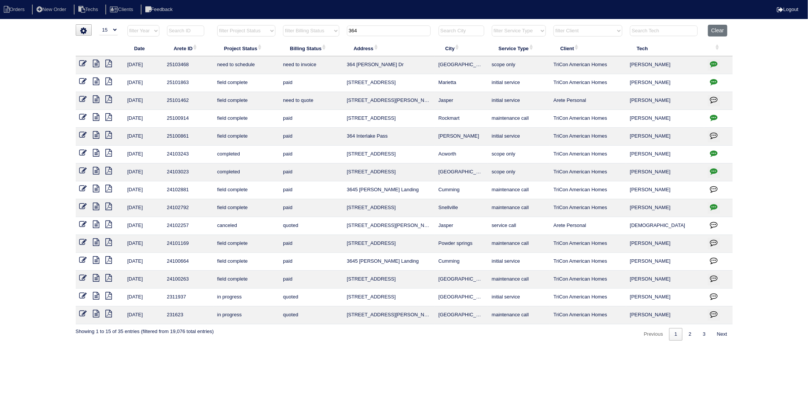
click at [714, 65] on icon "button" at bounding box center [714, 64] width 8 height 8
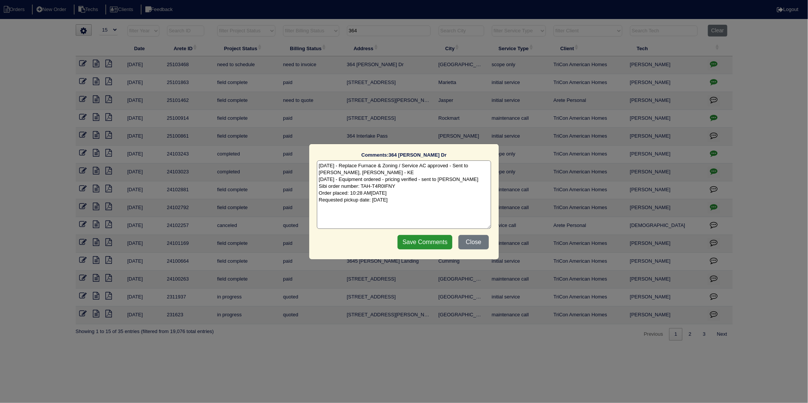
click at [439, 205] on textarea "9/30/25 - Replace Furnace & Zoning / Service AC approved - Sent to Dan, Payton,…" at bounding box center [404, 194] width 174 height 68
click at [422, 203] on textarea "9/30/25 - Replace Furnace & Zoning / Service AC approved - Sent to Dan, Payton,…" at bounding box center [404, 194] width 174 height 68
type textarea "9/30/25 - Replace Furnace & Zoning / Service AC approved - Sent to Dan, Payton,…"
click at [430, 245] on input "Save Comments" at bounding box center [424, 242] width 55 height 14
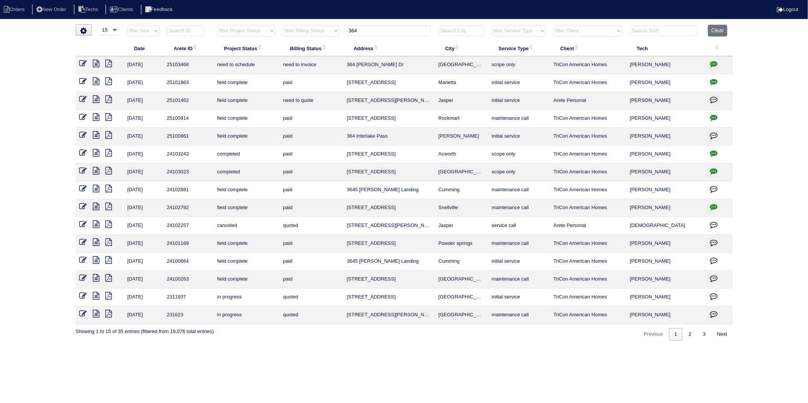
click at [81, 65] on icon at bounding box center [83, 64] width 8 height 8
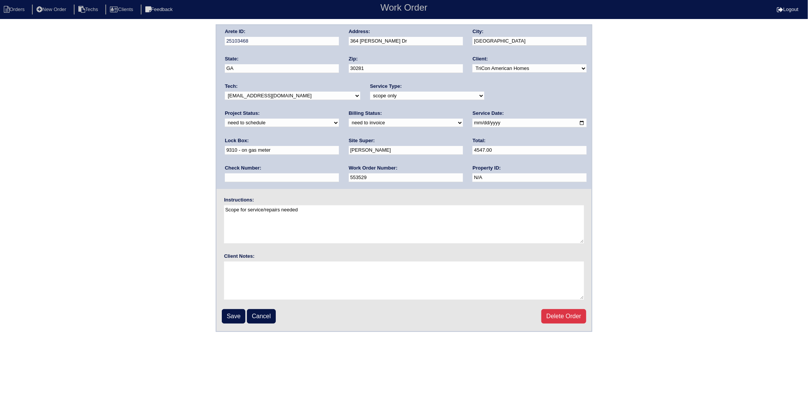
click at [339, 119] on select "new order assigned in progress field complete need to schedule admin review arc…" at bounding box center [282, 123] width 114 height 8
select select "completed"
click at [339, 119] on select "new order assigned in progress field complete need to schedule admin review arc…" at bounding box center [282, 123] width 114 height 8
click at [349, 123] on select "need to quote quoted need to invoice invoiced paid warranty purchase order need…" at bounding box center [406, 123] width 114 height 8
select select "invoiced"
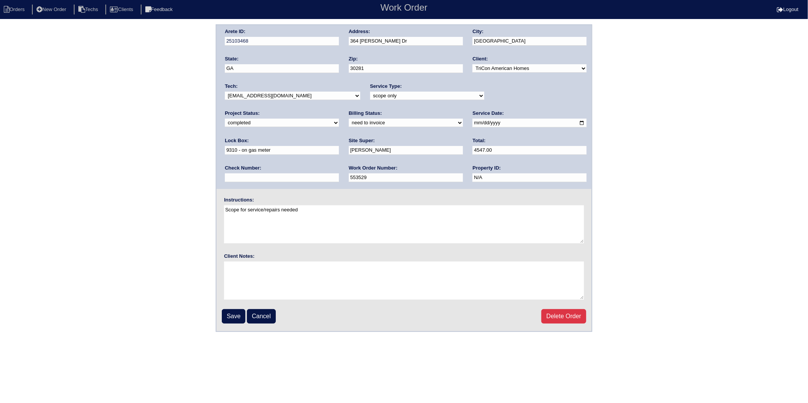
click at [349, 119] on select "need to quote quoted need to invoice invoiced paid warranty purchase order need…" at bounding box center [406, 123] width 114 height 8
drag, startPoint x: 236, startPoint y: 316, endPoint x: 11, endPoint y: 321, distance: 224.4
click at [234, 316] on input "Save" at bounding box center [234, 316] width 24 height 14
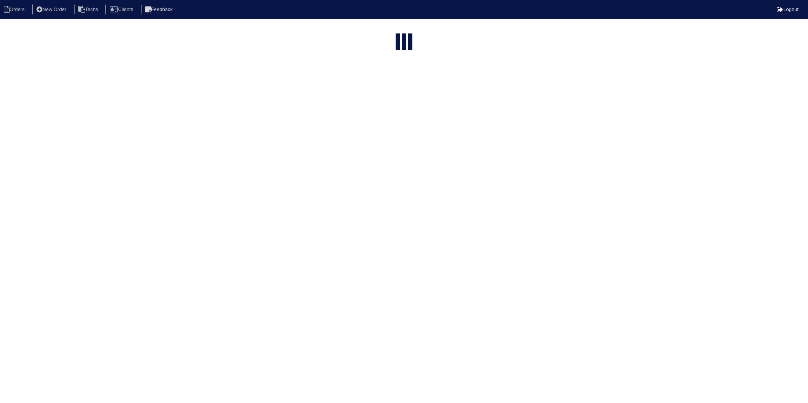
select select "15"
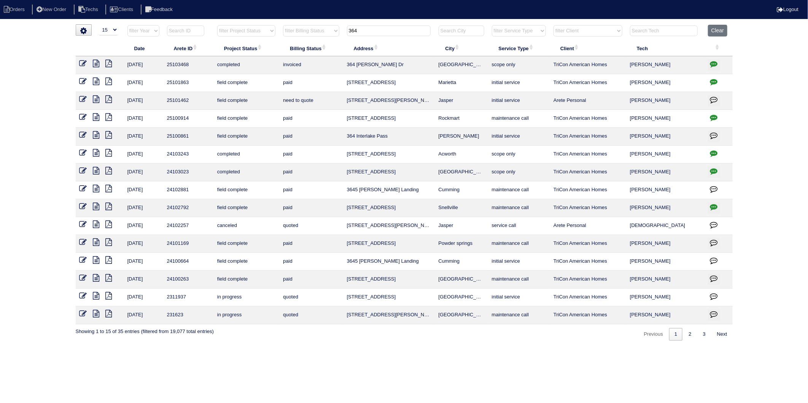
drag, startPoint x: 367, startPoint y: 33, endPoint x: 318, endPoint y: 47, distance: 50.9
click at [318, 47] on table "Date Arete ID Project Status Billing Status Address City Service Type Client Te…" at bounding box center [404, 175] width 657 height 300
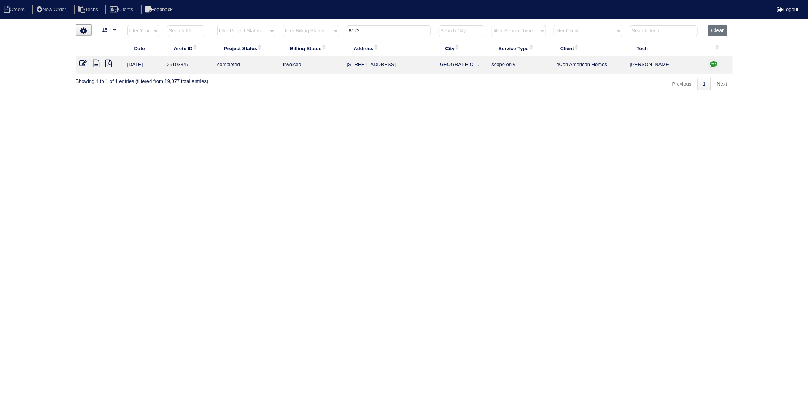
drag, startPoint x: 370, startPoint y: 29, endPoint x: 309, endPoint y: 87, distance: 85.0
click at [309, 49] on table "Date Arete ID Project Status Billing Status Address City Service Type Client Te…" at bounding box center [404, 49] width 657 height 49
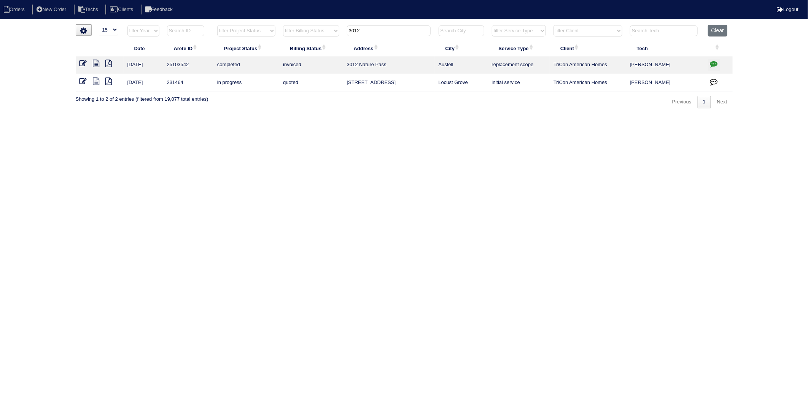
drag, startPoint x: 375, startPoint y: 31, endPoint x: 283, endPoint y: 140, distance: 142.2
click at [300, 58] on table "Date Arete ID Project Status Billing Status Address City Service Type Client Te…" at bounding box center [404, 58] width 657 height 67
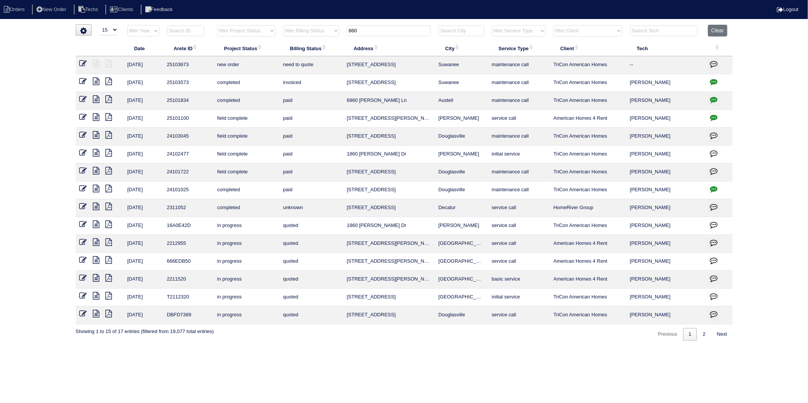
drag, startPoint x: 341, startPoint y: 41, endPoint x: 314, endPoint y: 48, distance: 28.7
click at [314, 48] on table "Date Arete ID Project Status Billing Status Address City Service Type Client Te…" at bounding box center [404, 175] width 657 height 300
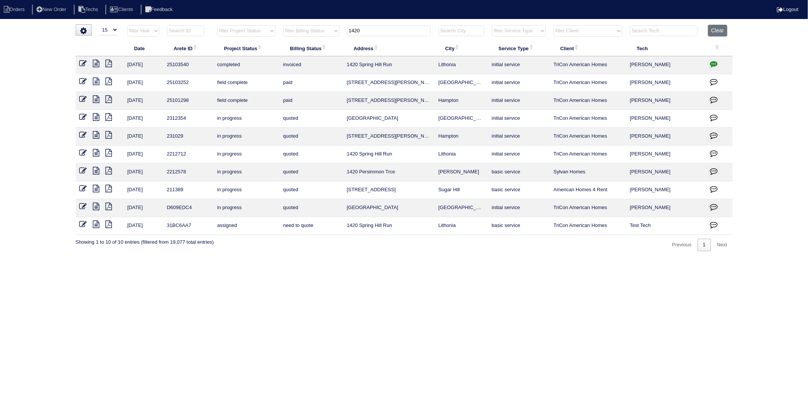
drag, startPoint x: 379, startPoint y: 31, endPoint x: 274, endPoint y: 49, distance: 107.0
click at [274, 49] on table "Date Arete ID Project Status Billing Status Address City Service Type Client Te…" at bounding box center [404, 130] width 657 height 210
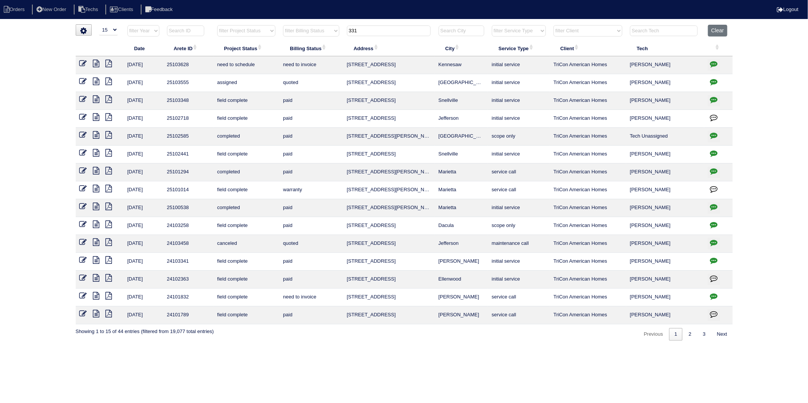
click at [275, 43] on table "Date Arete ID Project Status Billing Status Address City Service Type Client Te…" at bounding box center [404, 175] width 657 height 300
type input "906"
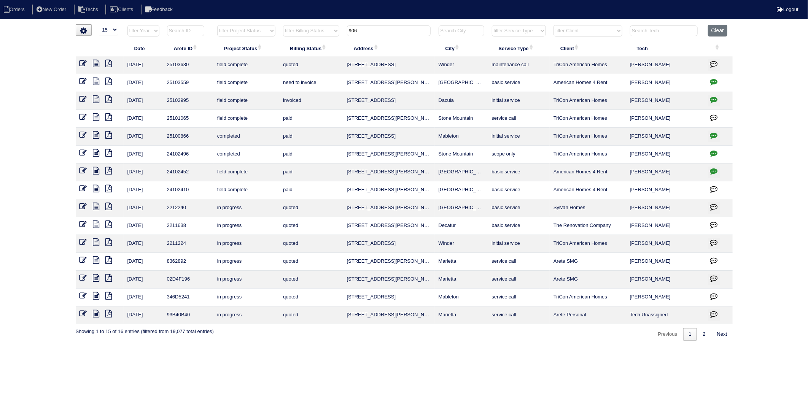
click at [84, 83] on icon at bounding box center [83, 82] width 8 height 8
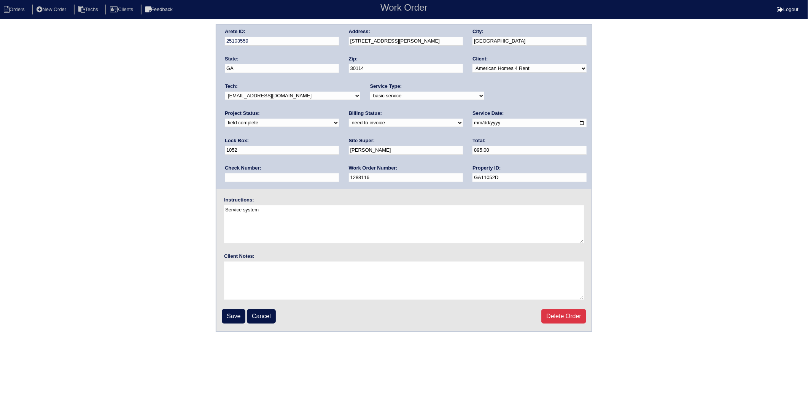
click at [349, 122] on select "need to quote quoted need to invoice invoiced paid warranty purchase order need…" at bounding box center [406, 123] width 114 height 8
select select "invoiced"
click at [349, 119] on select "need to quote quoted need to invoice invoiced paid warranty purchase order need…" at bounding box center [406, 123] width 114 height 8
click at [231, 316] on input "Save" at bounding box center [234, 316] width 24 height 14
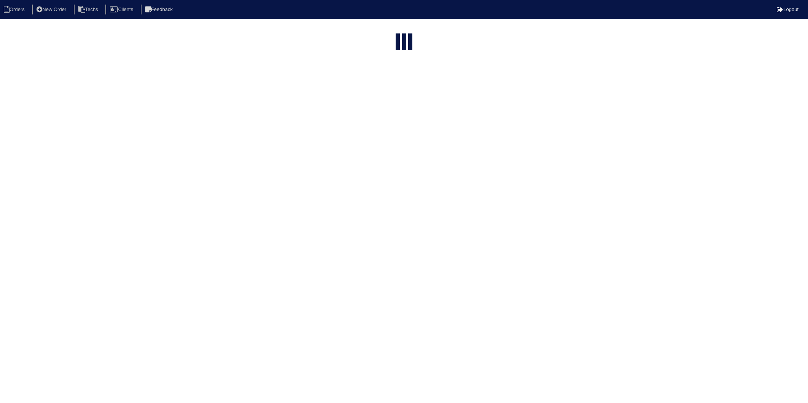
select select "15"
type input "906"
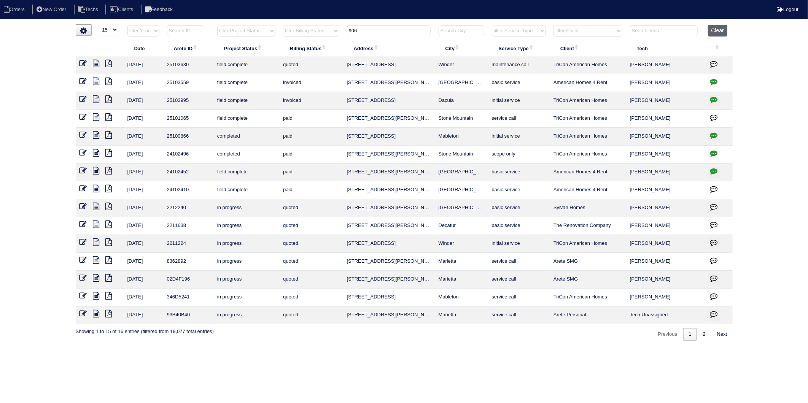
click at [718, 35] on button "Clear" at bounding box center [717, 31] width 19 height 12
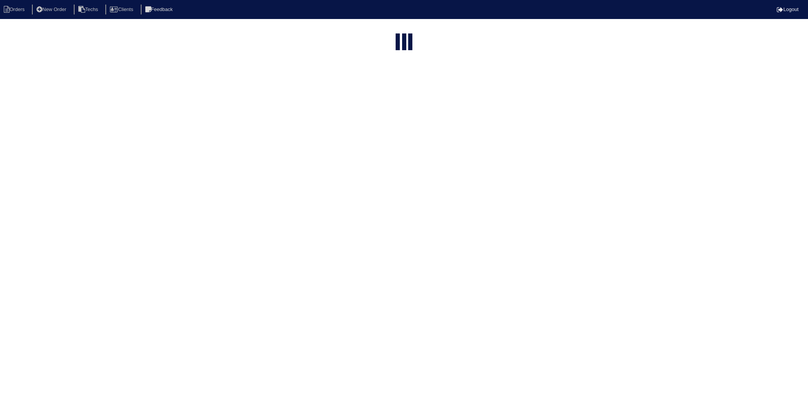
select select "15"
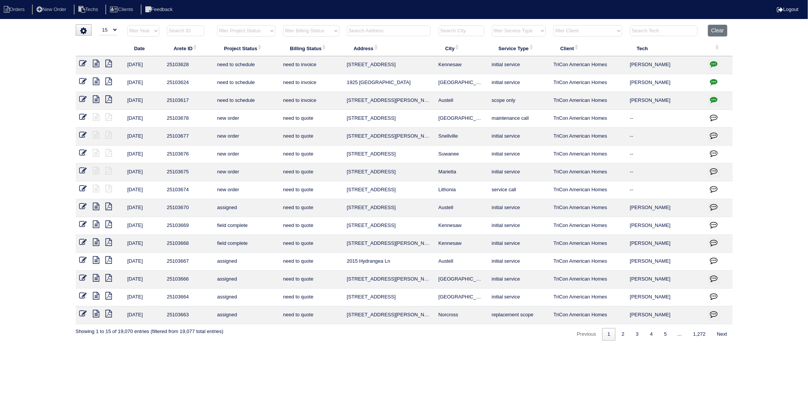
click at [306, 31] on select "filter Billing Status -- Any Billing Status -- need to quote quoted need to inv…" at bounding box center [311, 30] width 56 height 11
click at [283, 25] on select "filter Billing Status -- Any Billing Status -- need to quote quoted need to inv…" at bounding box center [311, 30] width 56 height 11
select select "need to invoice"
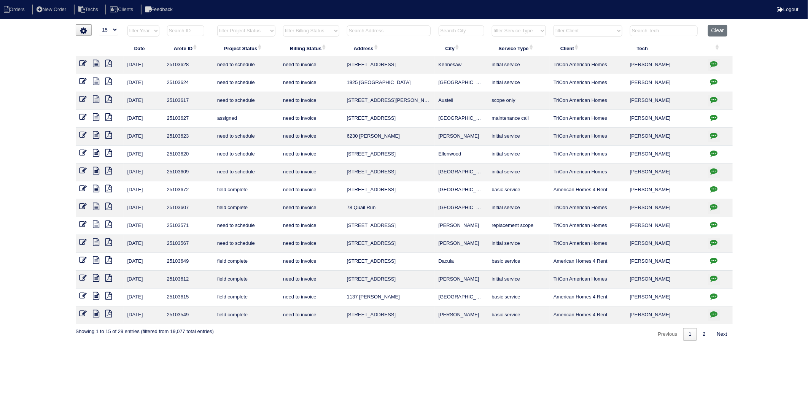
click at [94, 210] on icon at bounding box center [96, 207] width 6 height 8
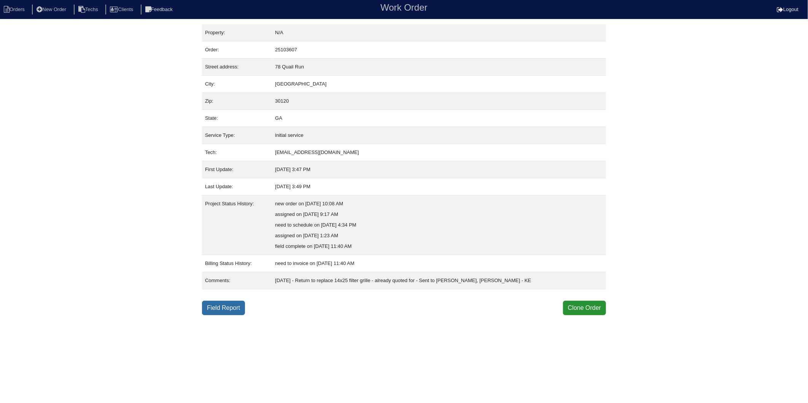
click at [229, 312] on link "Field Report" at bounding box center [223, 308] width 43 height 14
click at [225, 306] on link "Field Report" at bounding box center [223, 308] width 43 height 14
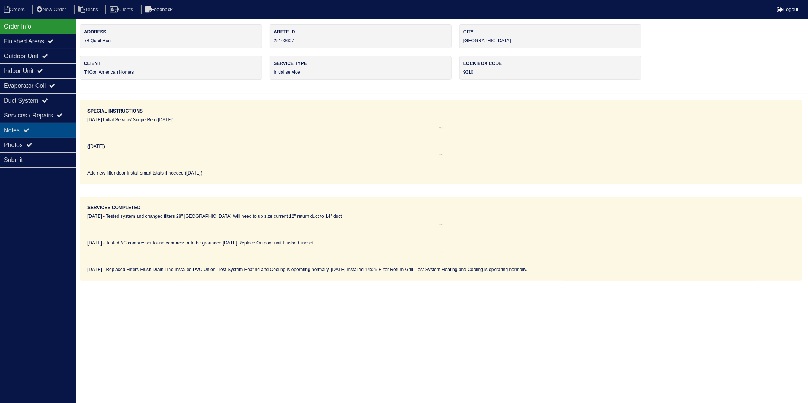
drag, startPoint x: 19, startPoint y: 130, endPoint x: 23, endPoint y: 130, distance: 3.8
click at [19, 130] on div "Notes" at bounding box center [38, 130] width 76 height 15
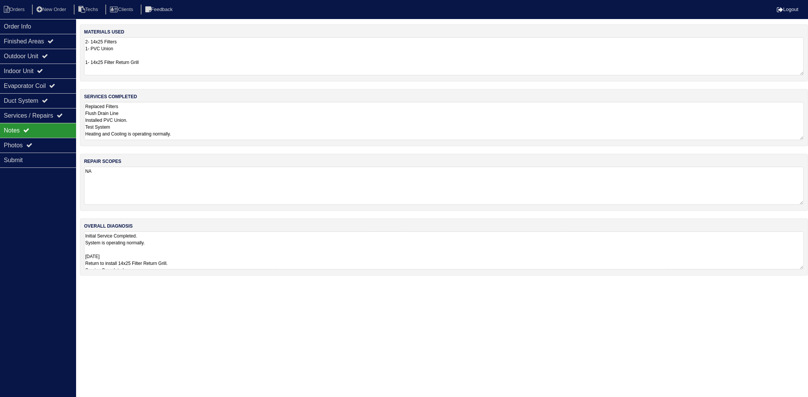
click at [164, 51] on textarea "2- 14x25 Filters 1- PVC Union 1- 14x25 Filter Return Grill" at bounding box center [443, 56] width 719 height 38
click at [171, 111] on textarea "Replaced Filters Flush Drain Line Installed PVC Union. Test System Heating and …" at bounding box center [443, 120] width 719 height 38
click at [18, 9] on li "Orders" at bounding box center [15, 10] width 31 height 10
select select "15"
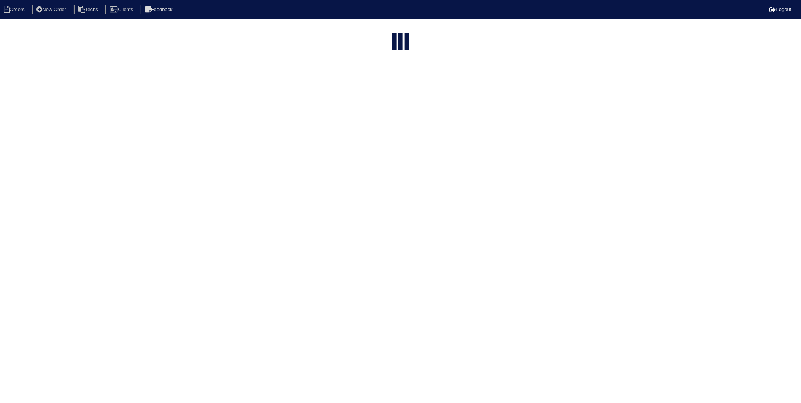
select select "need to invoice"
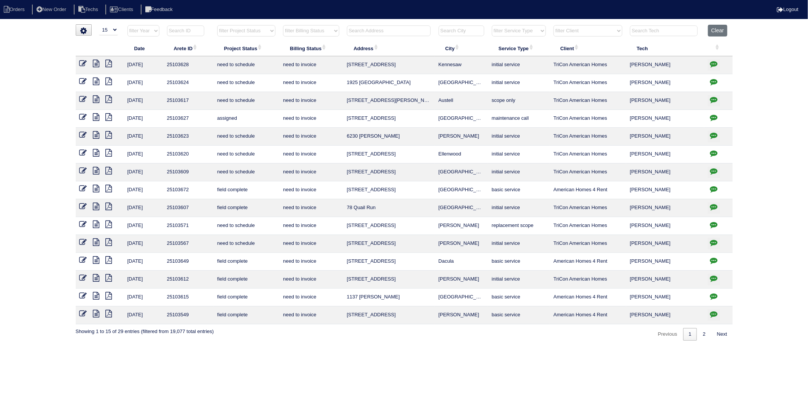
click at [83, 205] on icon at bounding box center [83, 207] width 8 height 8
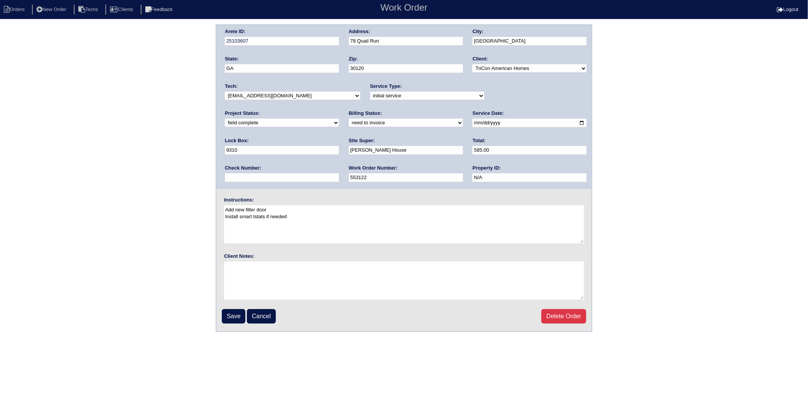
drag, startPoint x: 249, startPoint y: 120, endPoint x: 249, endPoint y: 127, distance: 6.9
click at [349, 120] on select "need to quote quoted need to invoice invoiced paid warranty purchase order need…" at bounding box center [406, 123] width 114 height 8
select select "invoiced"
click at [349, 119] on select "need to quote quoted need to invoice invoiced paid warranty purchase order need…" at bounding box center [406, 123] width 114 height 8
click at [237, 316] on input "Save" at bounding box center [234, 316] width 24 height 14
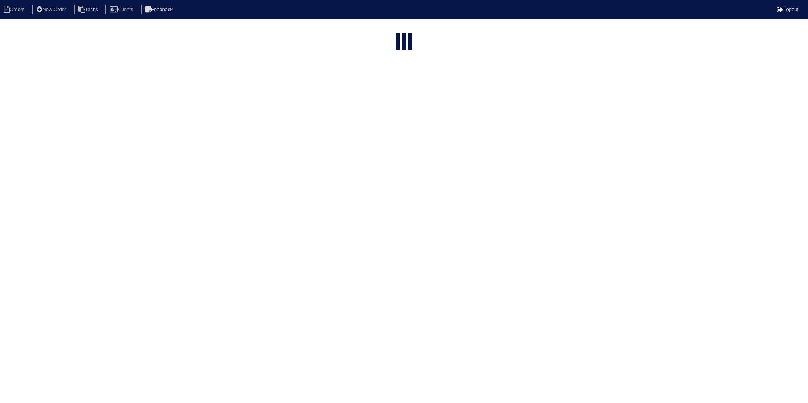
select select "15"
select select "need to invoice"
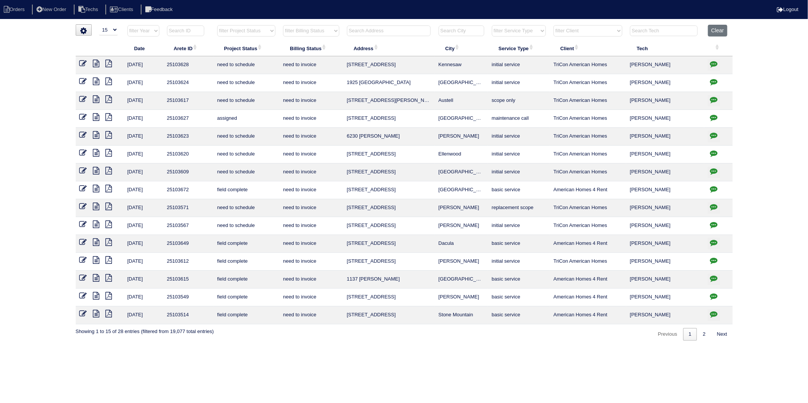
click at [98, 257] on icon at bounding box center [96, 260] width 6 height 8
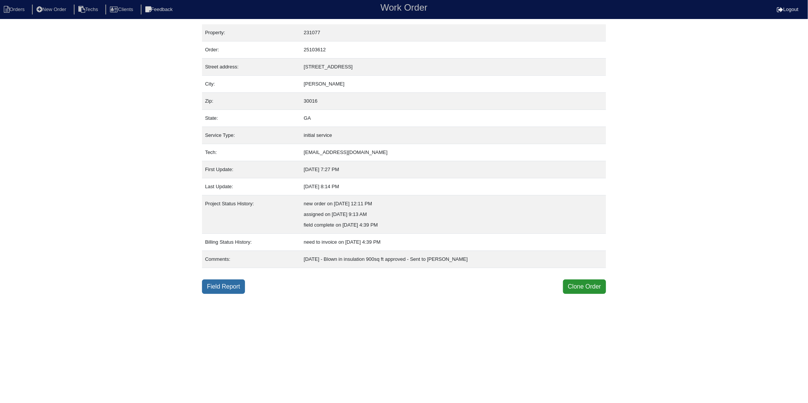
click at [218, 286] on link "Field Report" at bounding box center [223, 286] width 43 height 14
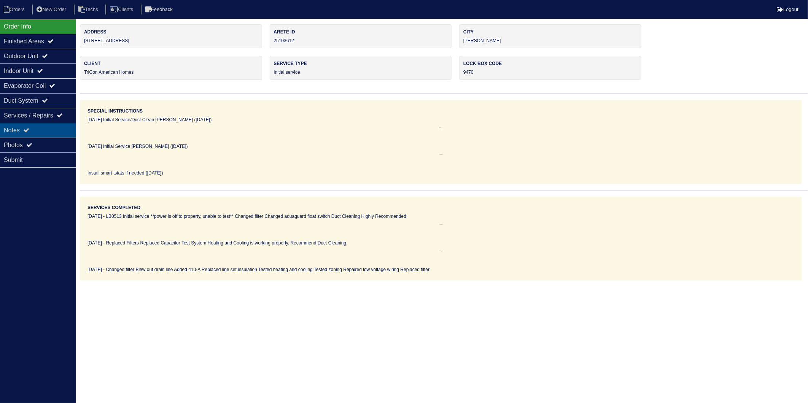
click at [16, 127] on div "Notes" at bounding box center [38, 130] width 76 height 15
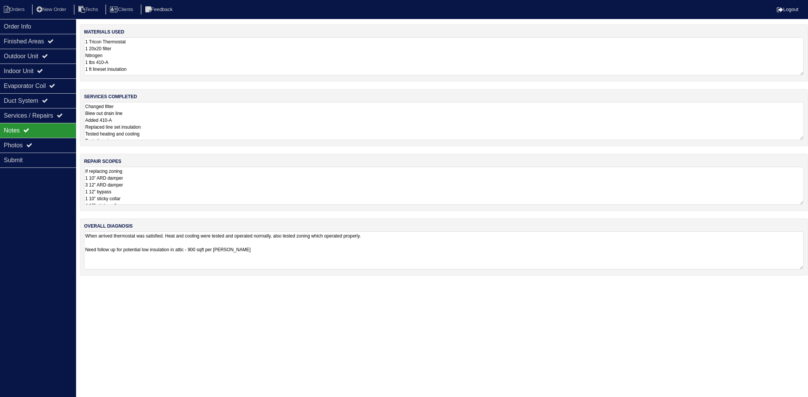
click at [152, 55] on textarea "1 Tricon Thermostat 1 20x20 filter Nitrogen 1 lbs 410-A 1 ft lineset insulation" at bounding box center [443, 56] width 719 height 38
click at [174, 119] on textarea "Changed filter Blew out drain line Added 410-A Replaced line set insulation Tes…" at bounding box center [443, 120] width 719 height 38
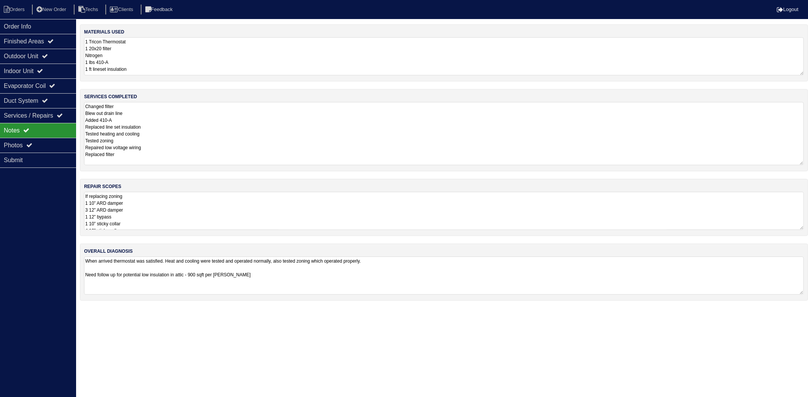
click at [260, 207] on textarea "If replacing zoning 1 10” ARD damper 3 12” ARD damper 1 12” bypass 1 10” sticky…" at bounding box center [443, 211] width 719 height 38
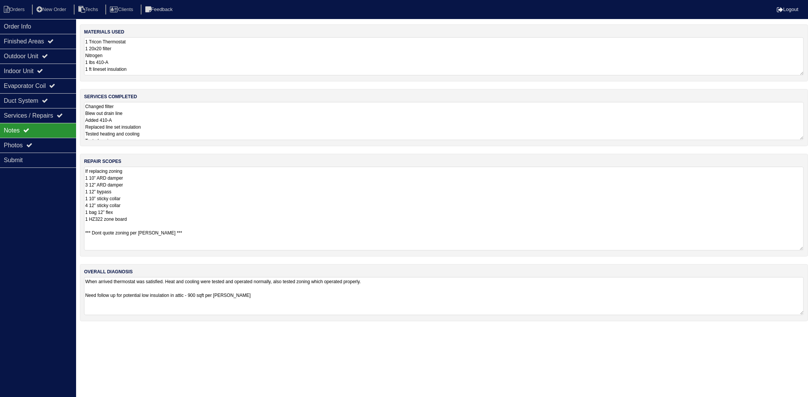
drag, startPoint x: 203, startPoint y: 325, endPoint x: 200, endPoint y: 327, distance: 4.4
click at [203, 325] on html "Orders New Order Techs Clients Feedback Logout Orders New Order Users Clients M…" at bounding box center [404, 164] width 808 height 329
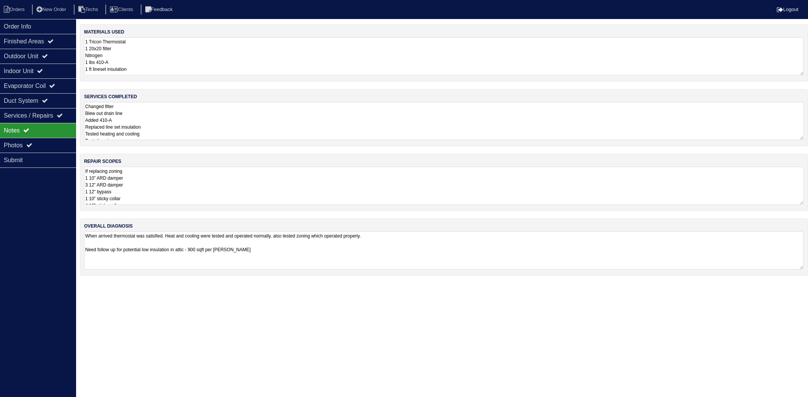
click at [165, 118] on textarea "Changed filter Blew out drain line Added 410-A Replaced line set insulation Tes…" at bounding box center [443, 121] width 719 height 38
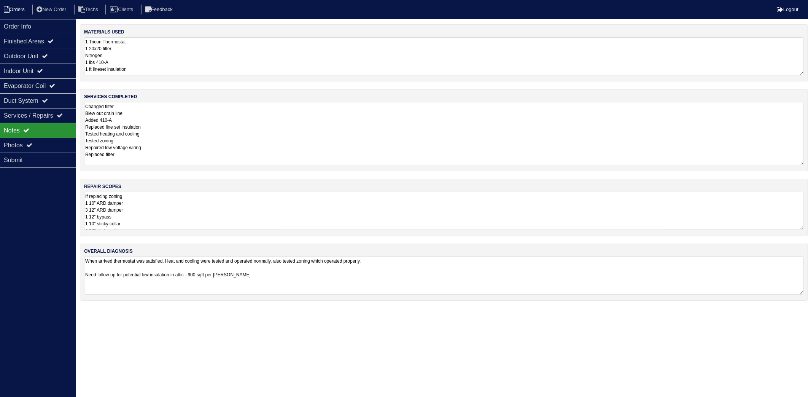
click at [14, 5] on li "Orders" at bounding box center [15, 10] width 31 height 10
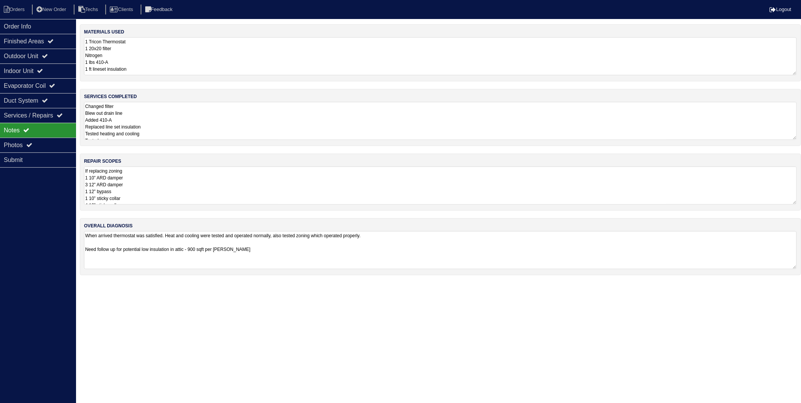
select select "15"
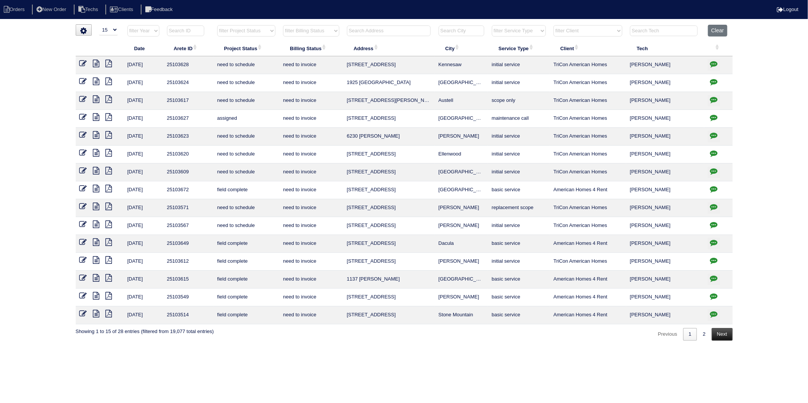
click at [720, 337] on link "Next" at bounding box center [721, 334] width 21 height 13
select select "need to invoice"
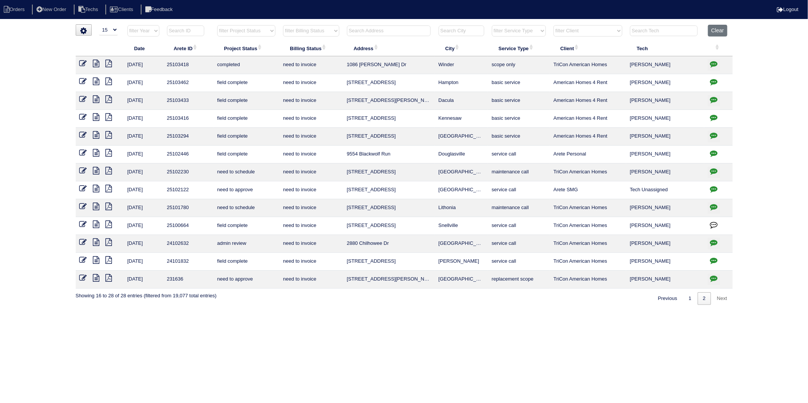
click at [377, 31] on input "text" at bounding box center [389, 30] width 84 height 11
type input "243"
select select "need to invoice"
type input "243"
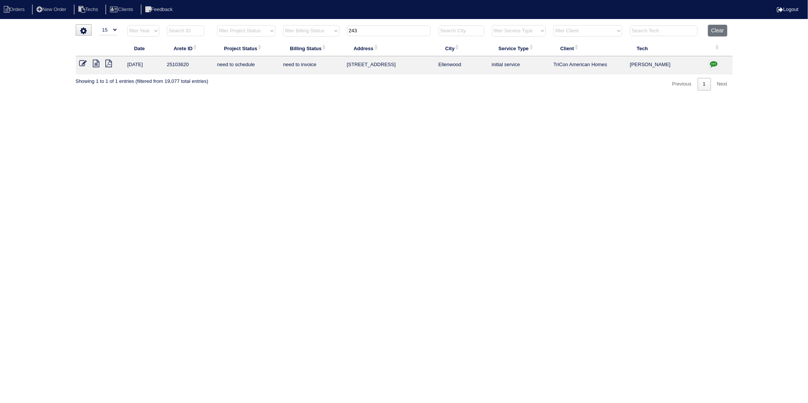
click at [711, 65] on icon "button" at bounding box center [714, 64] width 8 height 8
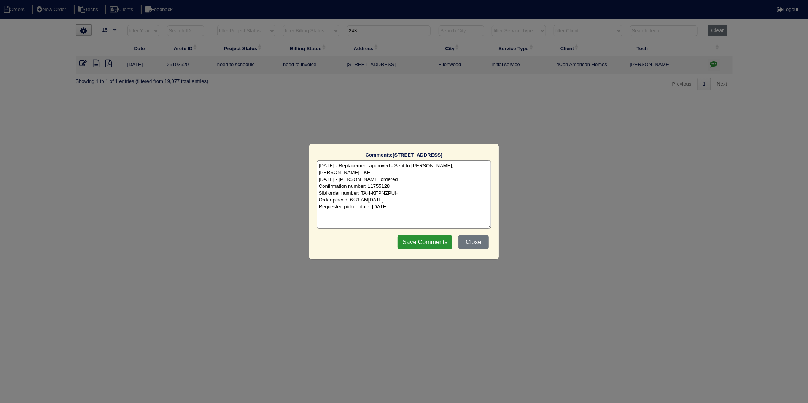
click at [428, 203] on textarea "10/3/25 - Replacement approved - Sent to Dan, Payton, Reeca - KE 10/6/25 - Payt…" at bounding box center [404, 194] width 174 height 68
type textarea "10/3/25 - Replacement approved - Sent to Dan, Payton, Reeca - KE 10/6/25 - Payt…"
click at [421, 246] on input "Save Comments" at bounding box center [424, 242] width 55 height 14
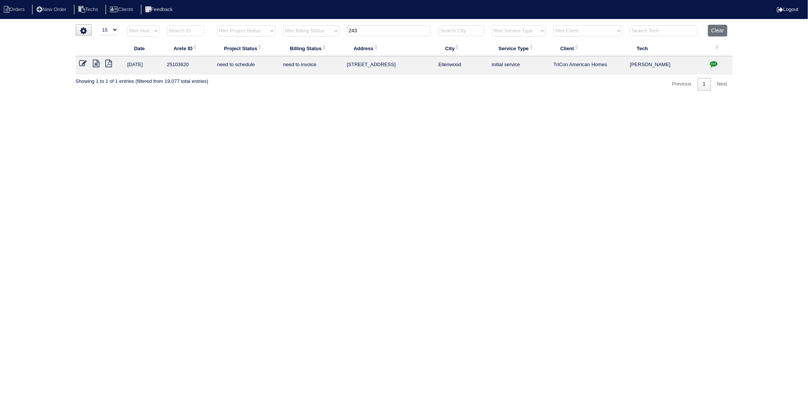
click at [85, 63] on icon at bounding box center [83, 64] width 8 height 8
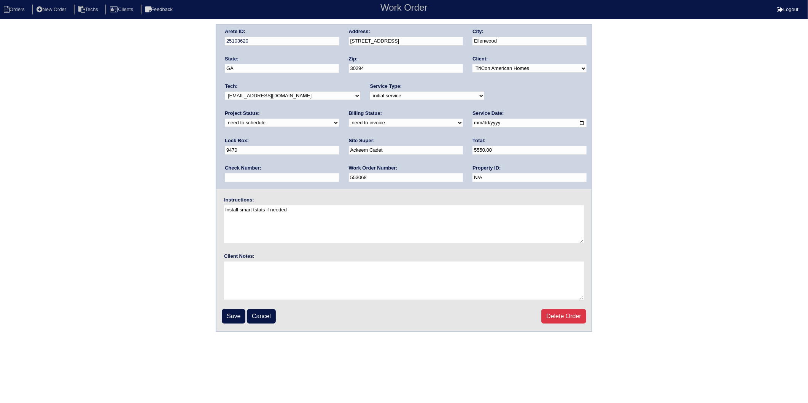
click at [339, 119] on select "new order assigned in progress field complete need to schedule admin review arc…" at bounding box center [282, 123] width 114 height 8
select select "completed"
click at [339, 119] on select "new order assigned in progress field complete need to schedule admin review arc…" at bounding box center [282, 123] width 114 height 8
click at [349, 124] on select "need to quote quoted need to invoice invoiced paid warranty purchase order need…" at bounding box center [406, 123] width 114 height 8
click at [349, 119] on select "need to quote quoted need to invoice invoiced paid warranty purchase order need…" at bounding box center [406, 123] width 114 height 8
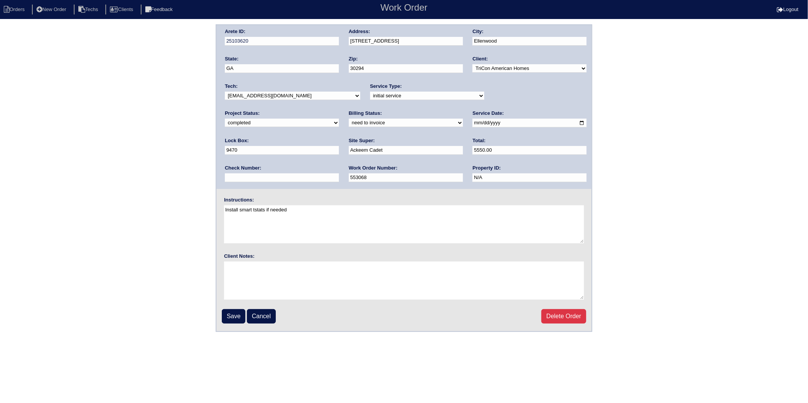
drag, startPoint x: 251, startPoint y: 121, endPoint x: 250, endPoint y: 127, distance: 6.3
click at [349, 121] on select "need to quote quoted need to invoice invoiced paid warranty purchase order need…" at bounding box center [406, 123] width 114 height 8
select select "invoiced"
click at [349, 119] on select "need to quote quoted need to invoice invoiced paid warranty purchase order need…" at bounding box center [406, 123] width 114 height 8
drag, startPoint x: 232, startPoint y: 313, endPoint x: 14, endPoint y: 330, distance: 219.3
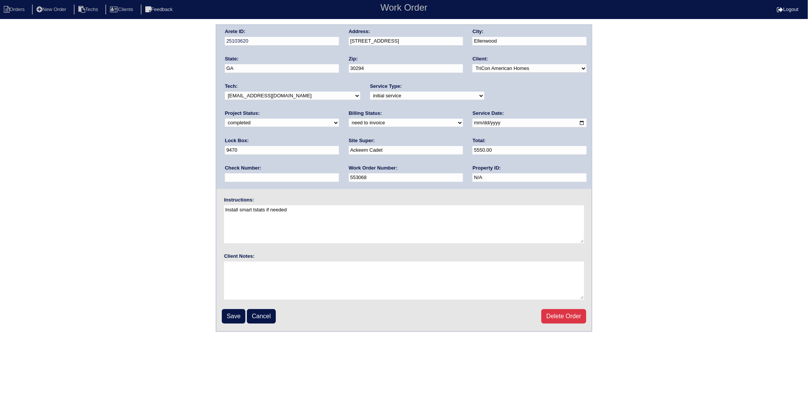
click at [228, 313] on input "Save" at bounding box center [234, 316] width 24 height 14
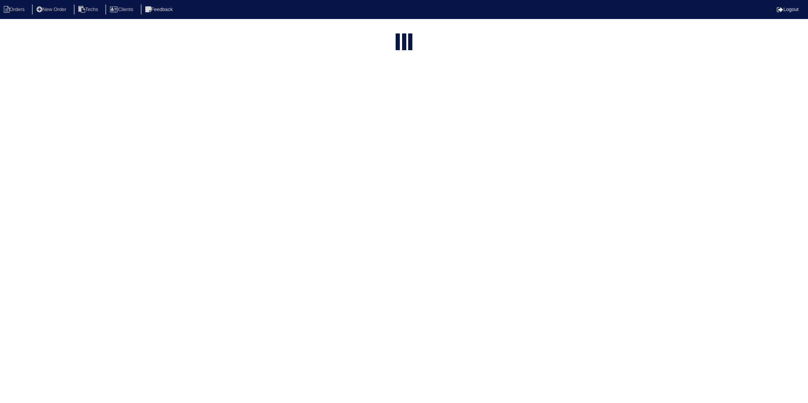
select select "15"
select select "need to invoice"
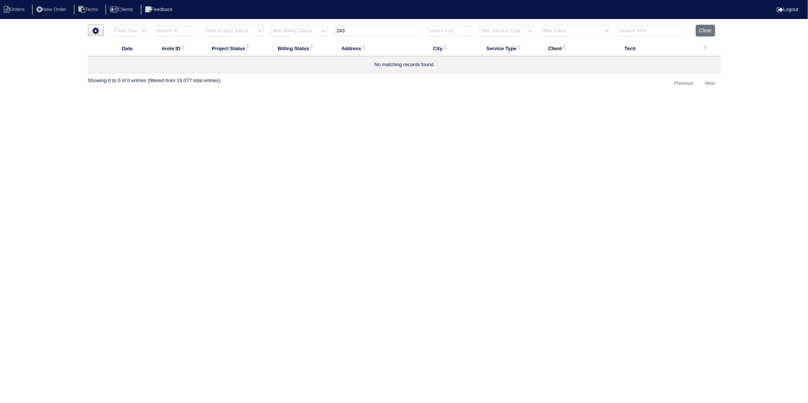
click at [327, 97] on html "Orders New Order Techs Clients Feedback Logout Orders New Order Users Clients M…" at bounding box center [404, 48] width 808 height 97
drag, startPoint x: 369, startPoint y: 30, endPoint x: 284, endPoint y: 65, distance: 91.4
click at [286, 57] on table "Date Arete ID Project Status Billing Status Address City Service Type Client Te…" at bounding box center [404, 49] width 632 height 49
type input "354"
select select "need to invoice"
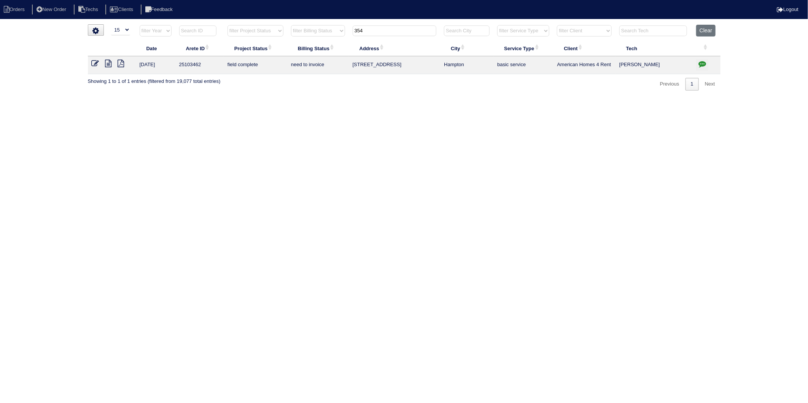
type input "354"
click at [107, 64] on icon at bounding box center [108, 64] width 6 height 8
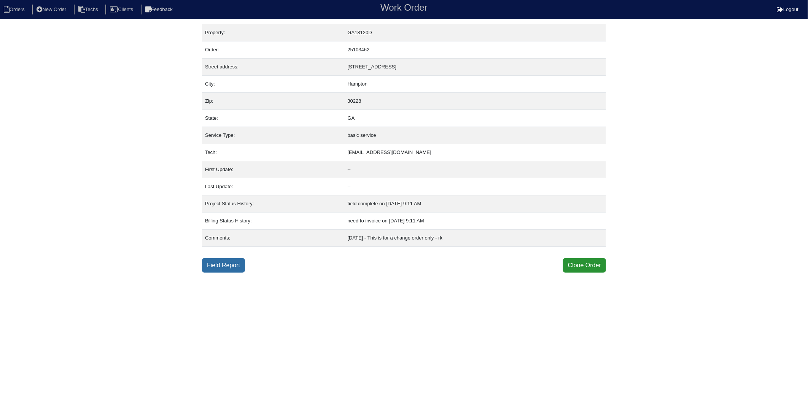
click at [233, 264] on link "Field Report" at bounding box center [223, 265] width 43 height 14
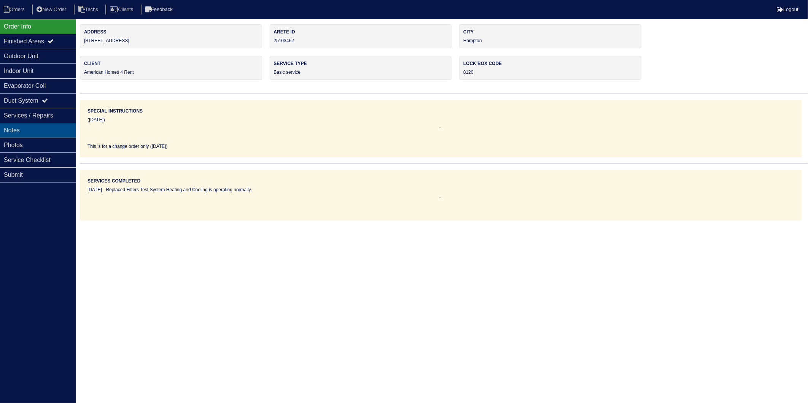
click at [13, 128] on div "Notes" at bounding box center [38, 130] width 76 height 15
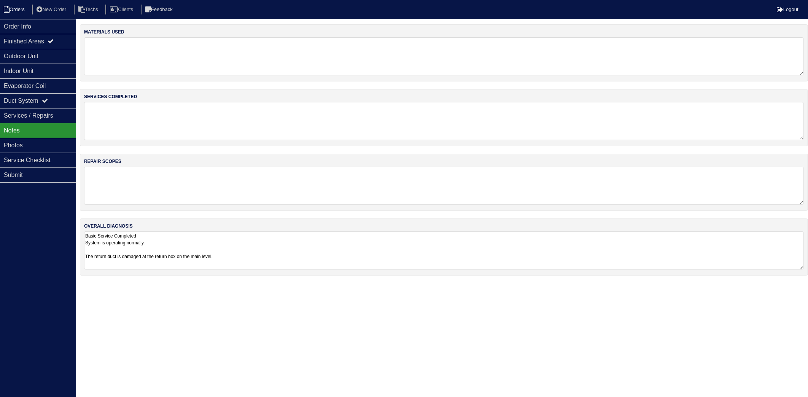
click at [14, 11] on li "Orders" at bounding box center [15, 10] width 31 height 10
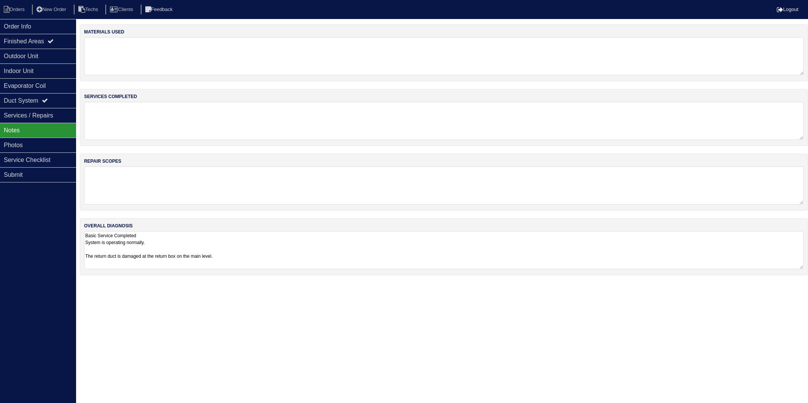
select select "15"
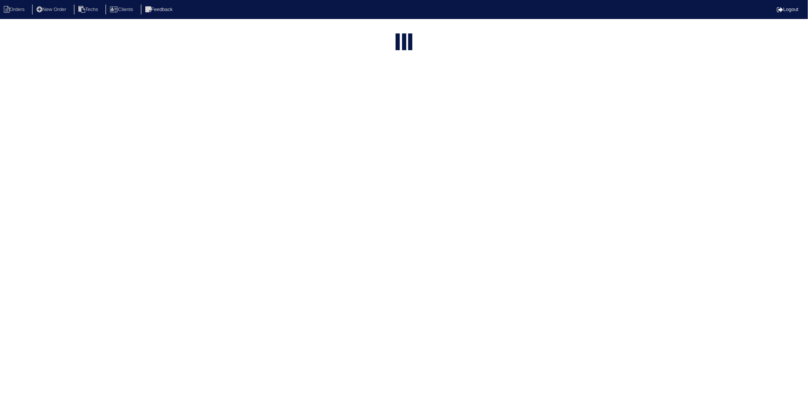
select select "need to invoice"
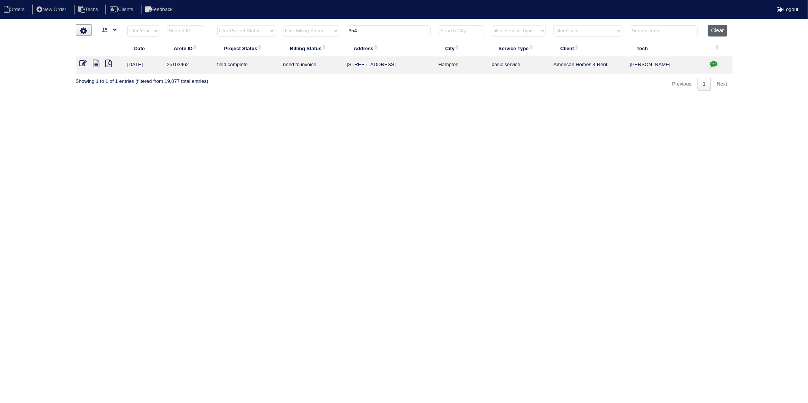
click at [718, 31] on button "Clear" at bounding box center [717, 31] width 19 height 12
select select
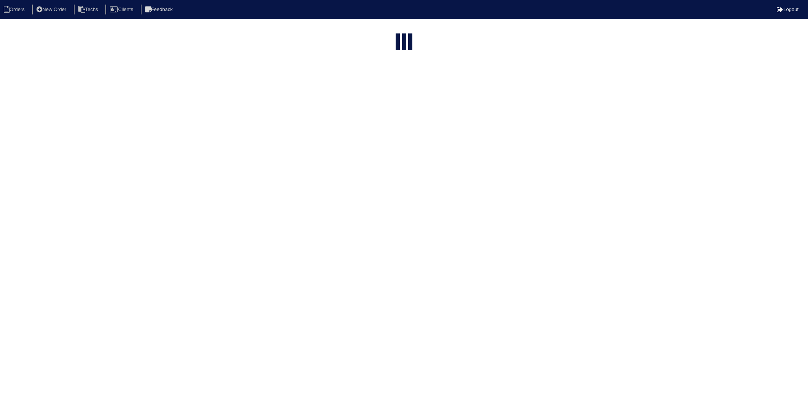
select select "15"
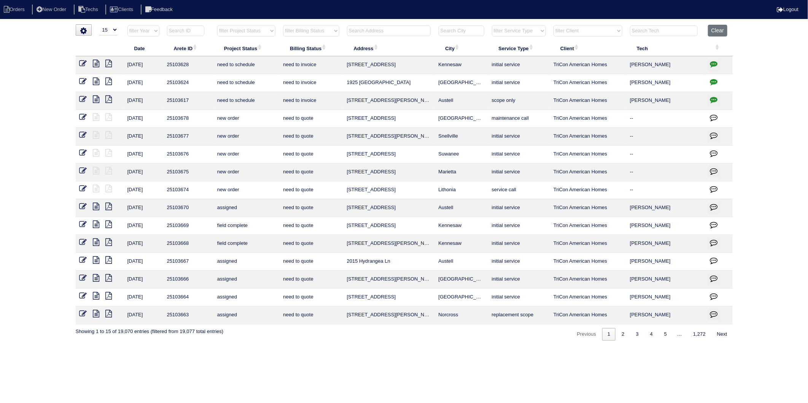
click at [370, 31] on input "text" at bounding box center [389, 30] width 84 height 11
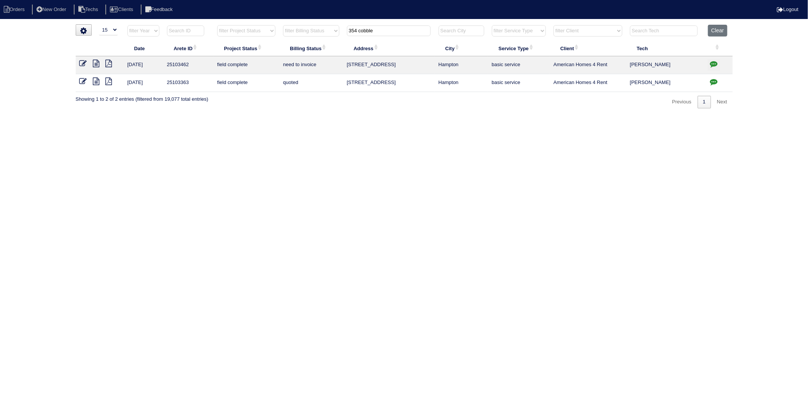
type input "354 cobble"
drag, startPoint x: 81, startPoint y: 63, endPoint x: 97, endPoint y: 69, distance: 17.1
click at [81, 63] on icon at bounding box center [83, 64] width 8 height 8
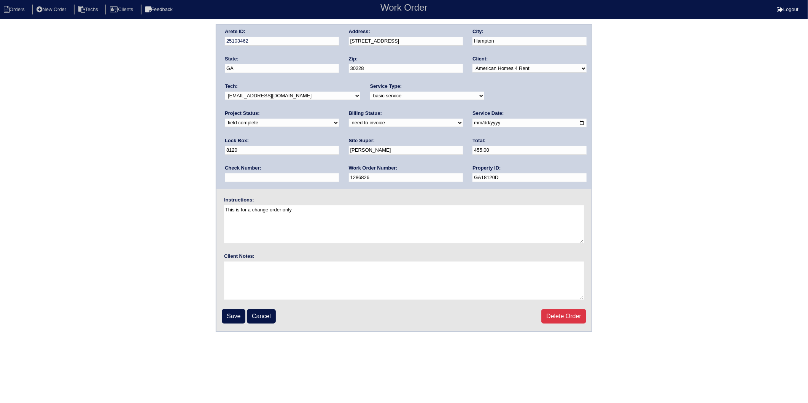
drag, startPoint x: 234, startPoint y: 122, endPoint x: 233, endPoint y: 126, distance: 4.2
click at [349, 122] on select "need to quote quoted need to invoice invoiced paid warranty purchase order need…" at bounding box center [406, 123] width 114 height 8
select select "invoiced"
click at [349, 119] on select "need to quote quoted need to invoice invoiced paid warranty purchase order need…" at bounding box center [406, 123] width 114 height 8
click at [230, 313] on input "Save" at bounding box center [234, 316] width 24 height 14
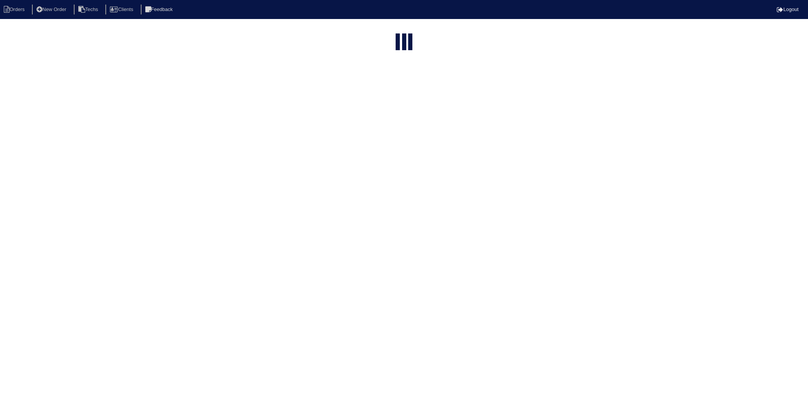
select select "15"
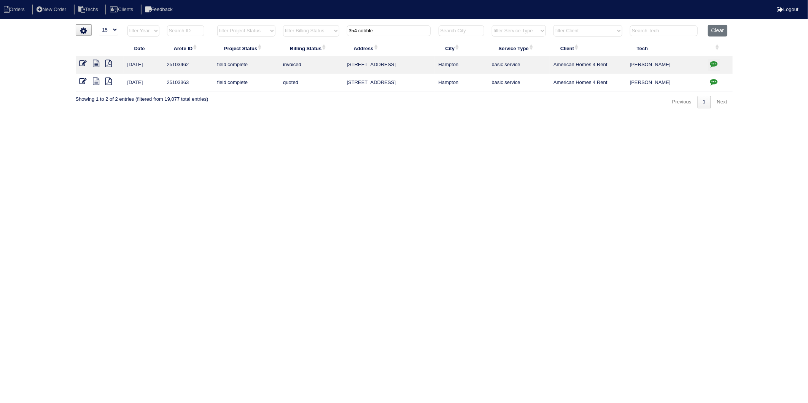
click at [81, 81] on icon at bounding box center [83, 82] width 8 height 8
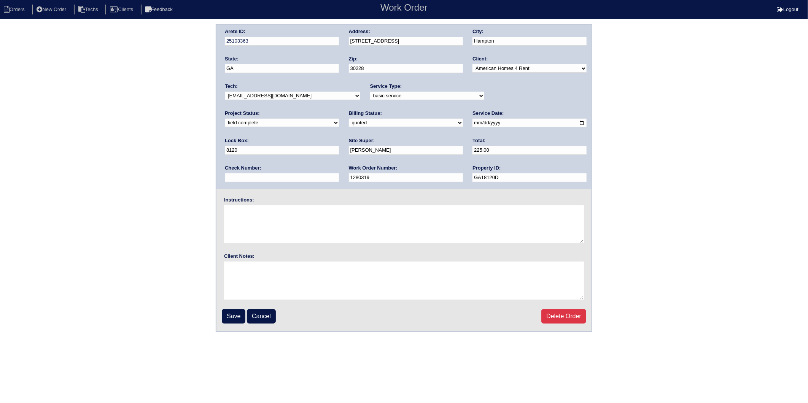
click at [349, 124] on select "need to quote quoted need to invoice invoiced paid warranty purchase order need…" at bounding box center [406, 123] width 114 height 8
select select "invoiced"
click at [349, 119] on select "need to quote quoted need to invoice invoiced paid warranty purchase order need…" at bounding box center [406, 123] width 114 height 8
click at [229, 310] on input "Save" at bounding box center [234, 316] width 24 height 14
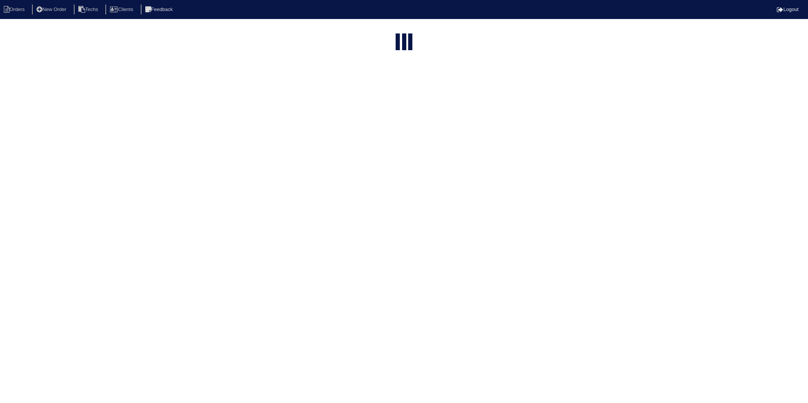
select select "15"
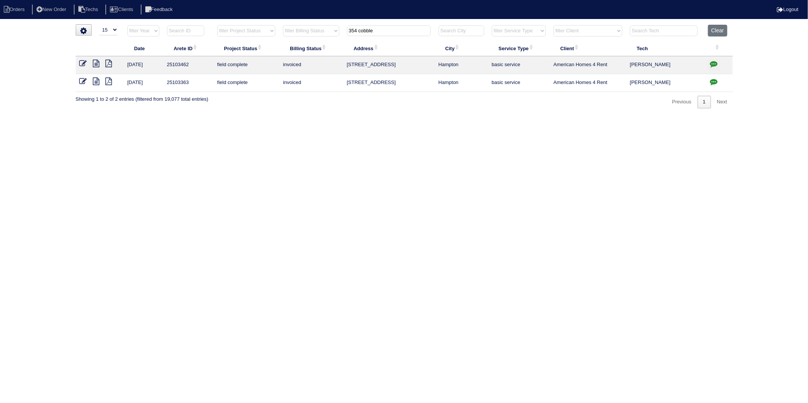
drag, startPoint x: 378, startPoint y: 27, endPoint x: 231, endPoint y: 70, distance: 153.2
click at [231, 70] on table "Date Arete ID Project Status Billing Status Address City Service Type Client Te…" at bounding box center [404, 58] width 657 height 67
type input "1137"
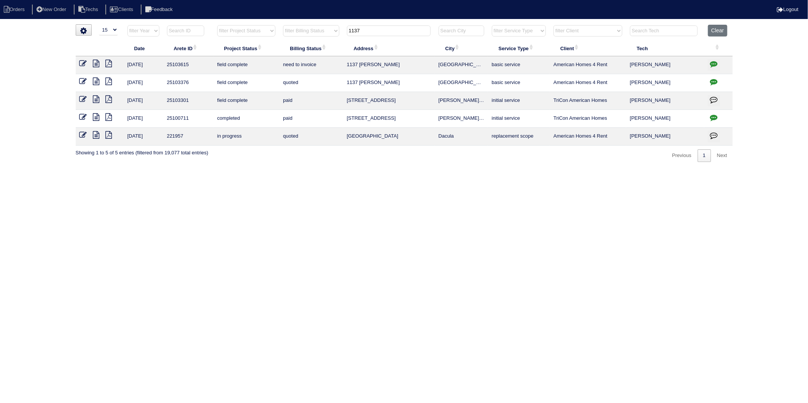
click at [81, 81] on icon at bounding box center [83, 82] width 8 height 8
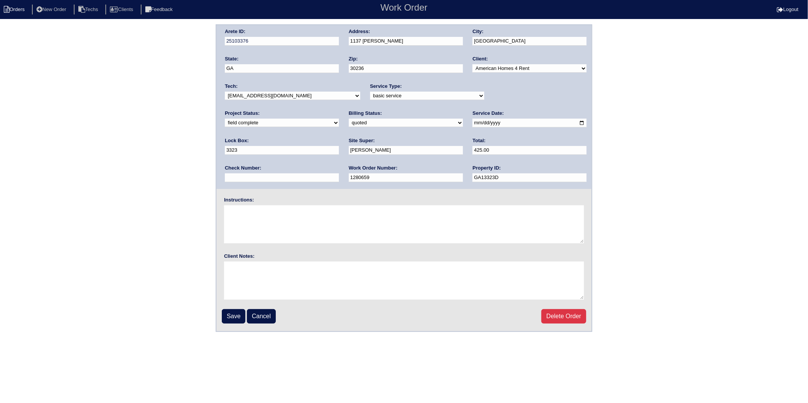
click at [27, 5] on li "Orders" at bounding box center [15, 10] width 31 height 10
select select "15"
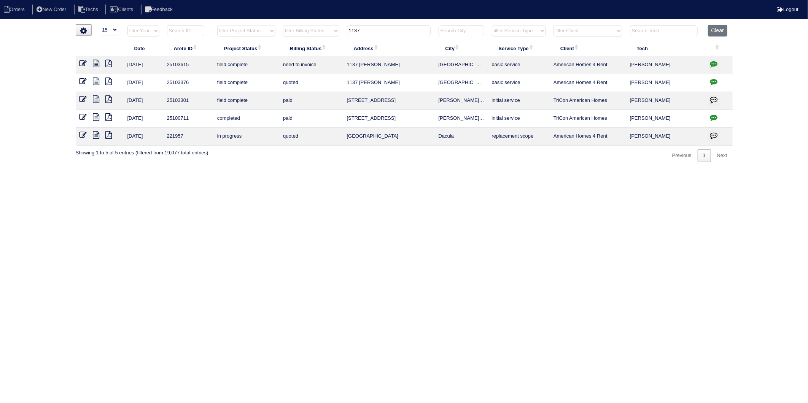
click at [81, 63] on icon at bounding box center [83, 64] width 8 height 8
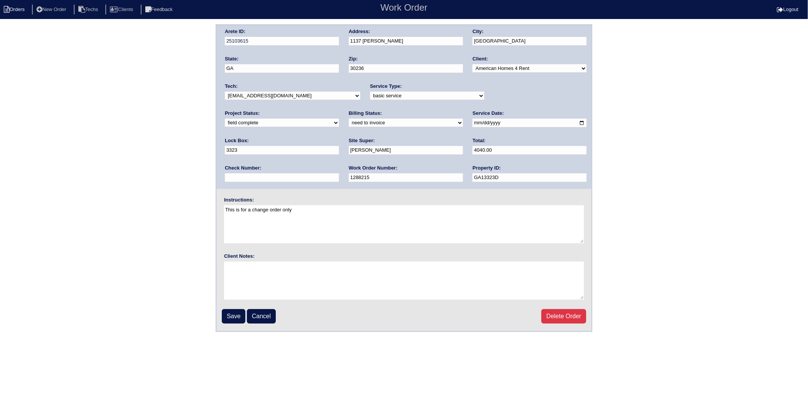
click at [6, 8] on icon at bounding box center [7, 9] width 6 height 7
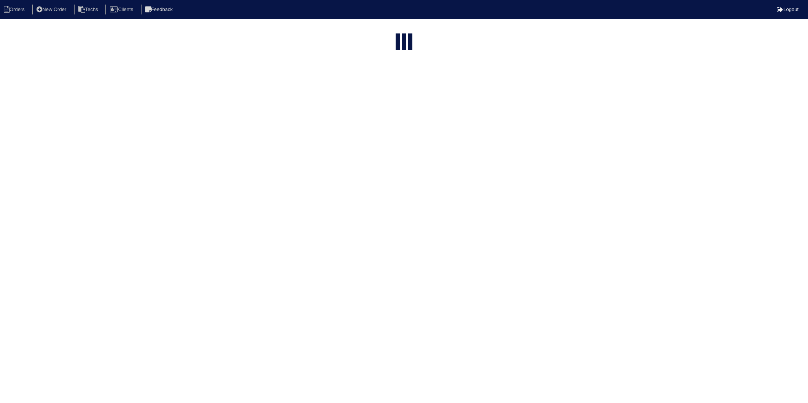
select select "15"
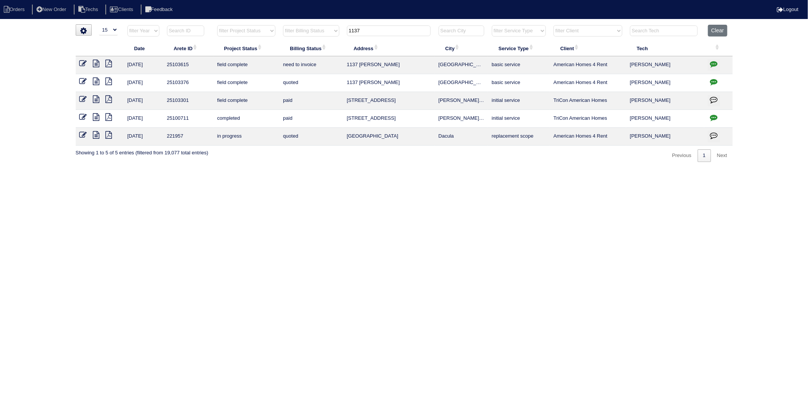
drag, startPoint x: 368, startPoint y: 35, endPoint x: 273, endPoint y: 60, distance: 98.7
click at [283, 56] on table "Date Arete ID Project Status Billing Status Address City Service Type Client Te…" at bounding box center [404, 85] width 657 height 121
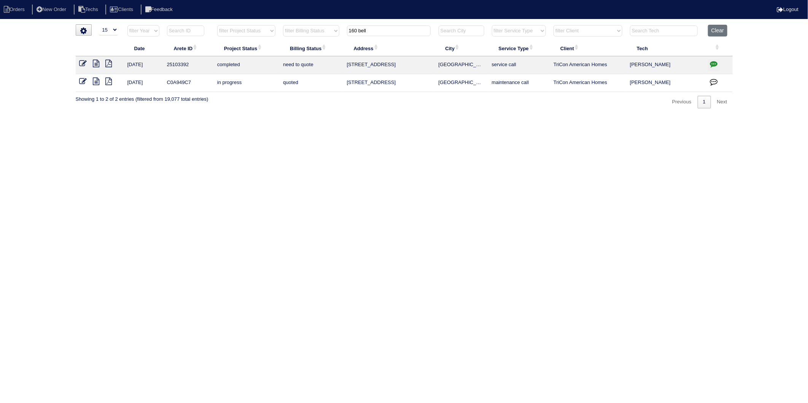
type input "160 bell"
click at [713, 65] on icon "button" at bounding box center [714, 64] width 8 height 8
type textarea "9/16/25 - Dan to review quote - KE 9/23/25 - install completed 9/22 - LP"
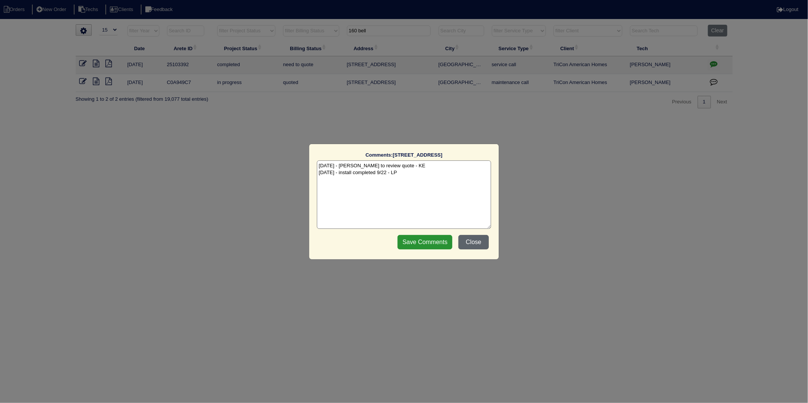
click at [476, 243] on button "Close" at bounding box center [473, 242] width 30 height 14
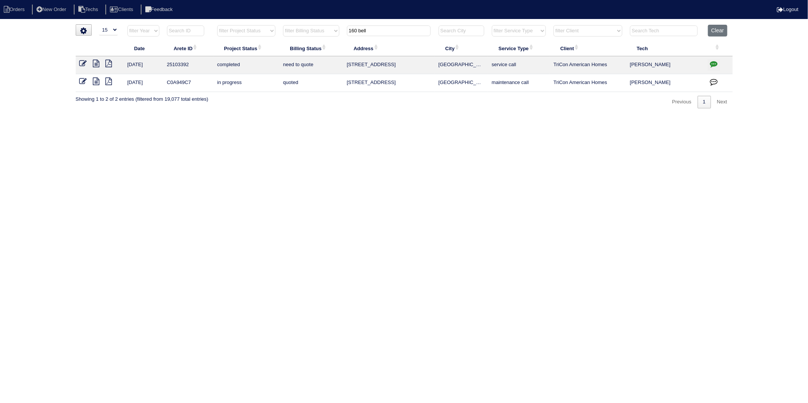
click at [84, 63] on icon at bounding box center [83, 64] width 8 height 8
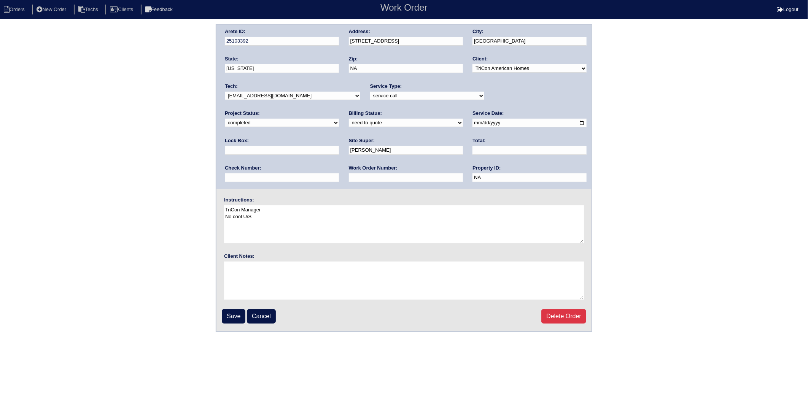
click at [530, 70] on select "-select- TriCon American Homes American Homes 4 Rent First Key Homes Zillow The…" at bounding box center [529, 68] width 114 height 8
select select "11"
click at [473, 64] on select "-select- TriCon American Homes American Homes 4 Rent First Key Homes Zillow The…" at bounding box center [529, 68] width 114 height 8
click at [349, 124] on select "need to quote quoted need to invoice invoiced paid warranty purchase order need…" at bounding box center [406, 123] width 114 height 8
select select "quoted"
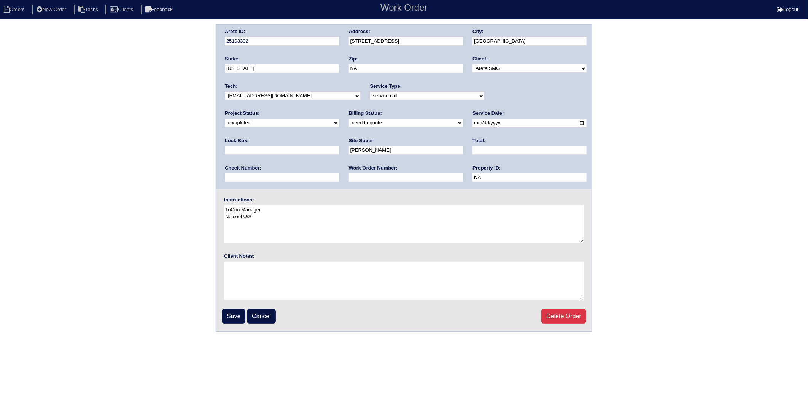
click at [349, 119] on select "need to quote quoted need to invoice invoiced paid warranty purchase order need…" at bounding box center [406, 123] width 114 height 8
click at [472, 153] on input "text" at bounding box center [529, 150] width 114 height 9
click at [164, 162] on div "Arete ID: 25103392 Address: [STREET_ADDRESS] City: [GEOGRAPHIC_DATA] State: [US…" at bounding box center [404, 178] width 808 height 308
click at [472, 150] on input "3310" at bounding box center [529, 150] width 114 height 9
type input "3310.00"
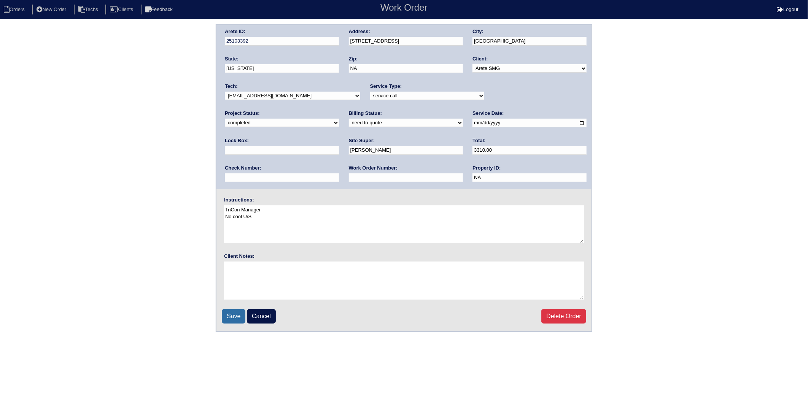
click at [235, 314] on input "Save" at bounding box center [234, 316] width 24 height 14
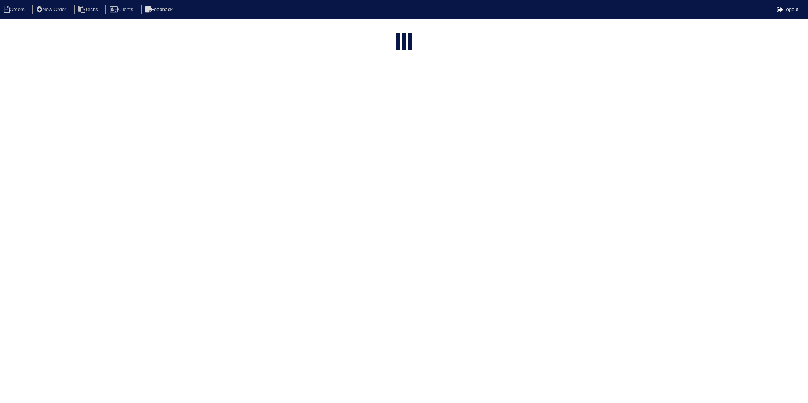
select select "15"
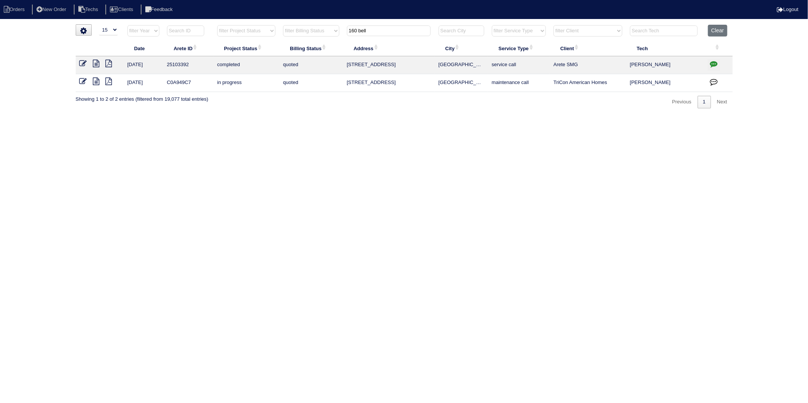
drag, startPoint x: 360, startPoint y: 32, endPoint x: 279, endPoint y: 65, distance: 87.9
click at [286, 61] on table "Date Arete ID Project Status Billing Status Address City Service Type Client Te…" at bounding box center [404, 58] width 657 height 67
type input "304 trail"
click at [98, 62] on icon at bounding box center [96, 64] width 6 height 8
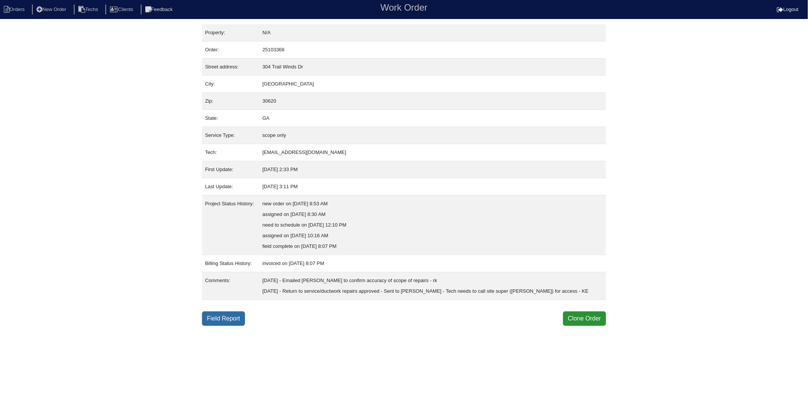
click at [226, 313] on link "Field Report" at bounding box center [223, 318] width 43 height 14
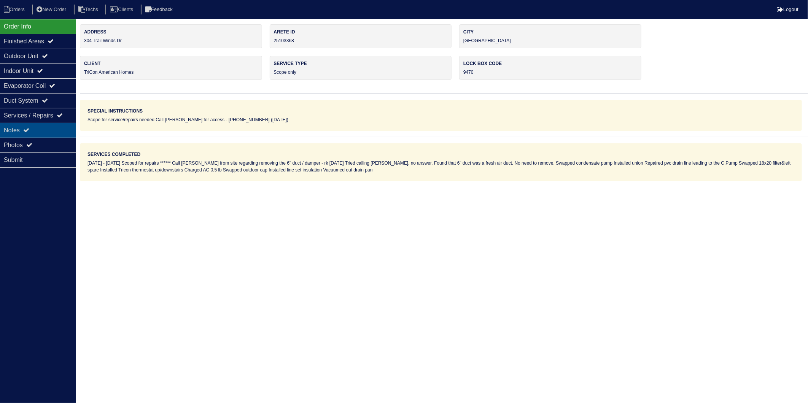
click at [16, 131] on div "Notes" at bounding box center [38, 130] width 76 height 15
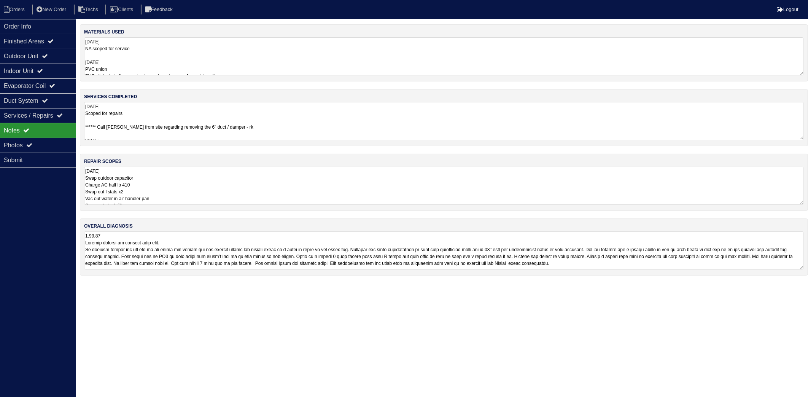
click at [156, 50] on textarea "9.12.25 NA scoped for service 9.30.25 PVC union PVC stick- drain line running t…" at bounding box center [443, 56] width 719 height 38
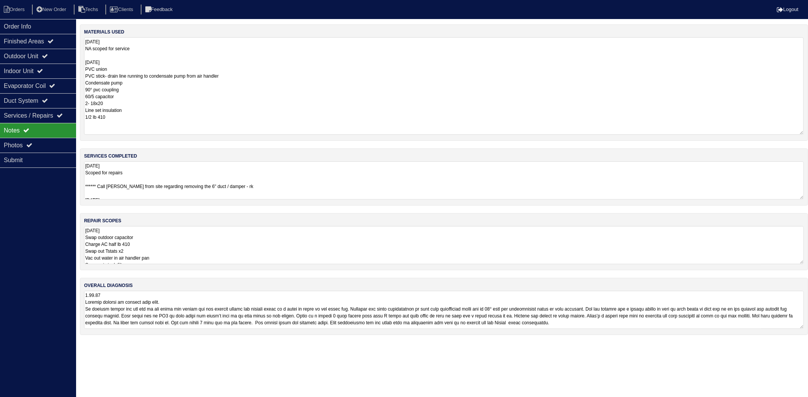
click at [149, 102] on textarea "9.12.25 NA scoped for service 9.30.25 PVC union PVC stick- drain line running t…" at bounding box center [443, 85] width 719 height 97
click at [129, 87] on textarea "9.12.25 NA scoped for service 9.30.25 PVC union PVC stick- drain line running t…" at bounding box center [443, 85] width 719 height 97
click at [127, 97] on textarea "9.12.25 NA scoped for service 9.30.25 PVC union PVC stick- drain line running t…" at bounding box center [443, 85] width 719 height 97
click at [122, 103] on textarea "9.12.25 NA scoped for service 9.30.25 PVC union PVC stick- drain line running t…" at bounding box center [443, 85] width 719 height 97
click at [143, 109] on textarea "9.12.25 NA scoped for service 9.30.25 PVC union PVC stick- drain line running t…" at bounding box center [443, 85] width 719 height 97
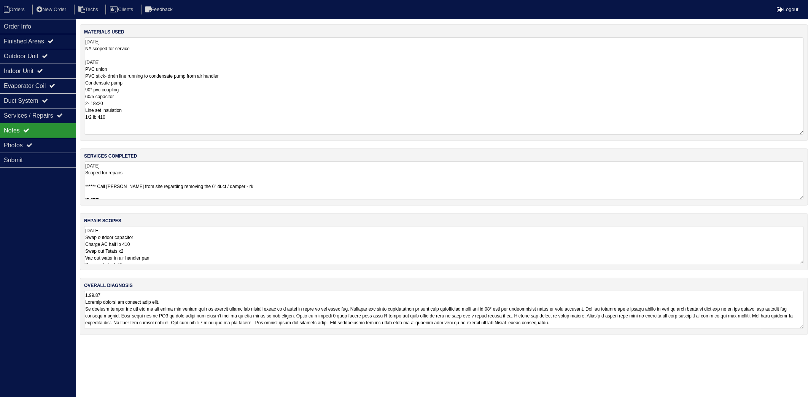
click at [122, 119] on textarea "9.12.25 NA scoped for service 9.30.25 PVC union PVC stick- drain line running t…" at bounding box center [443, 85] width 719 height 97
click at [311, 187] on textarea "9.12.25 Scoped for repairs ****** Call Payton from site regarding removing the …" at bounding box center [443, 180] width 719 height 38
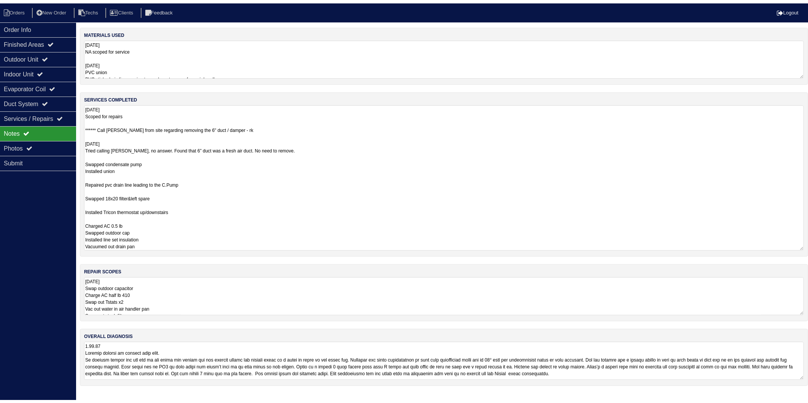
scroll to position [1, 0]
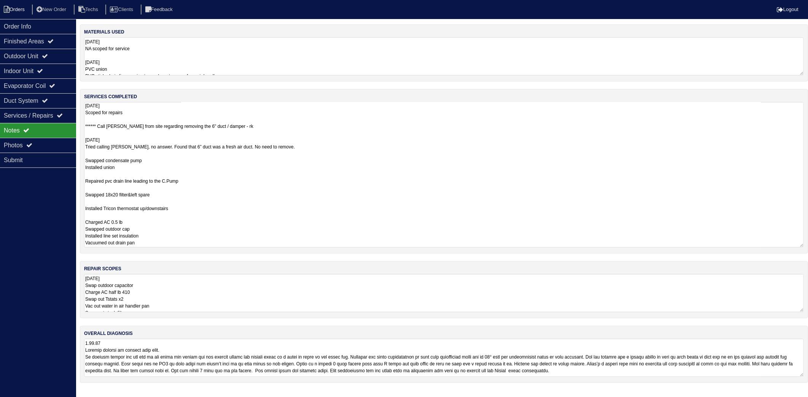
click at [19, 5] on li "Orders" at bounding box center [15, 10] width 31 height 10
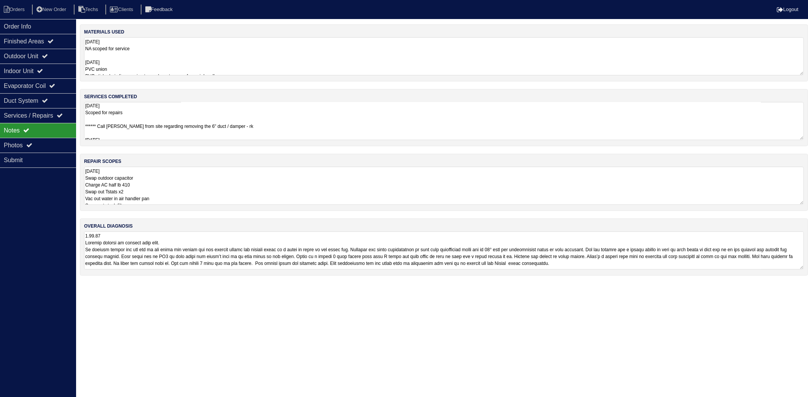
select select "15"
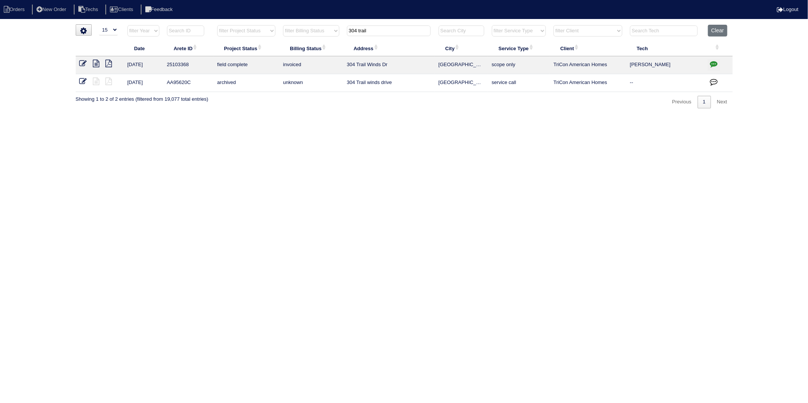
drag, startPoint x: 381, startPoint y: 29, endPoint x: 298, endPoint y: 56, distance: 87.4
click at [298, 56] on table "Date Arete ID Project Status Billing Status Address City Service Type Client Te…" at bounding box center [404, 58] width 657 height 67
type input "4529"
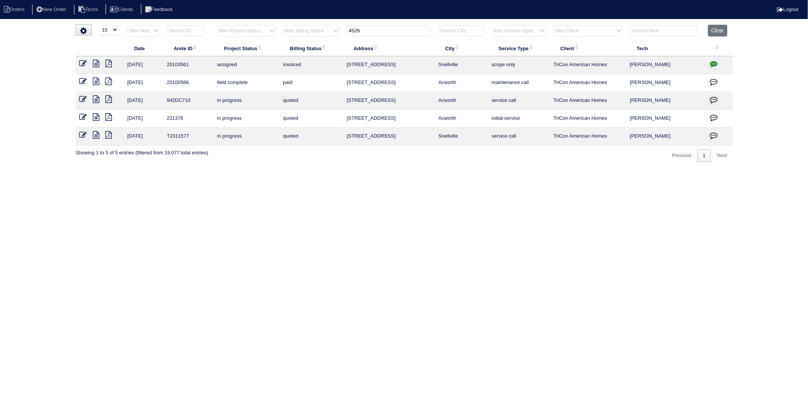
click at [95, 64] on icon at bounding box center [96, 64] width 6 height 8
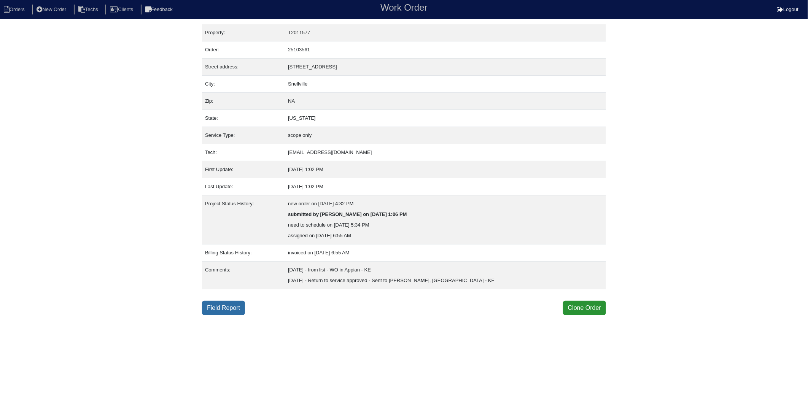
click at [222, 306] on link "Field Report" at bounding box center [223, 308] width 43 height 14
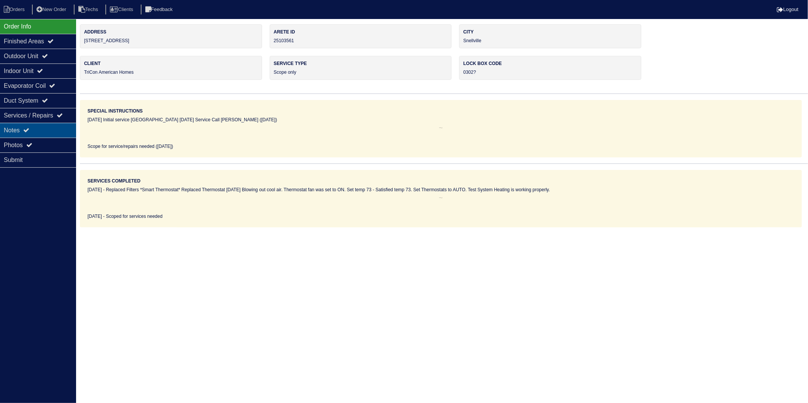
click at [13, 132] on div "Notes" at bounding box center [38, 130] width 76 height 15
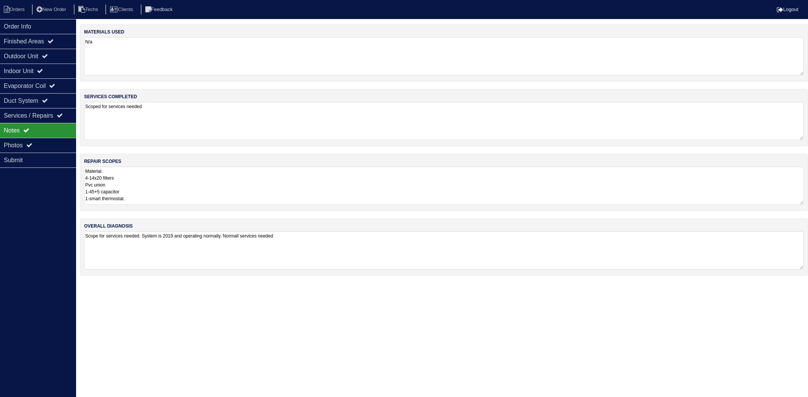
drag, startPoint x: 157, startPoint y: 54, endPoint x: 160, endPoint y: 57, distance: 4.0
click at [157, 54] on textarea "N/a" at bounding box center [443, 56] width 719 height 38
click at [175, 114] on textarea "Scoped for services needed" at bounding box center [443, 120] width 719 height 38
click at [173, 179] on textarea "Material. 4-14x20 filters Pvc union 1-45+5 capacitor 1-smart thermostat. Servic…" at bounding box center [443, 185] width 719 height 38
click at [14, 8] on li "Orders" at bounding box center [15, 10] width 31 height 10
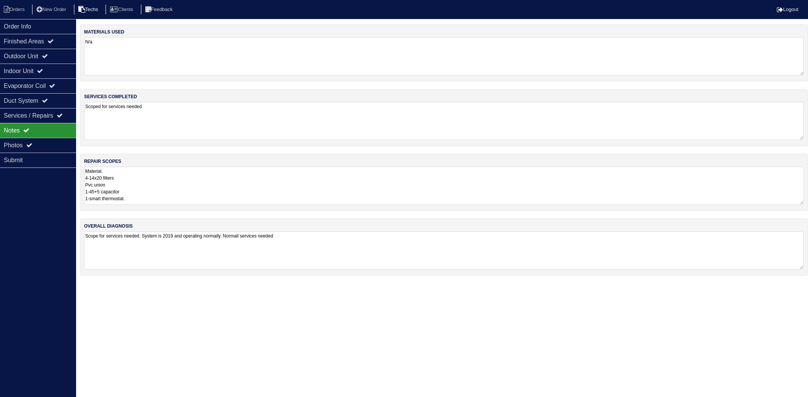
select select "15"
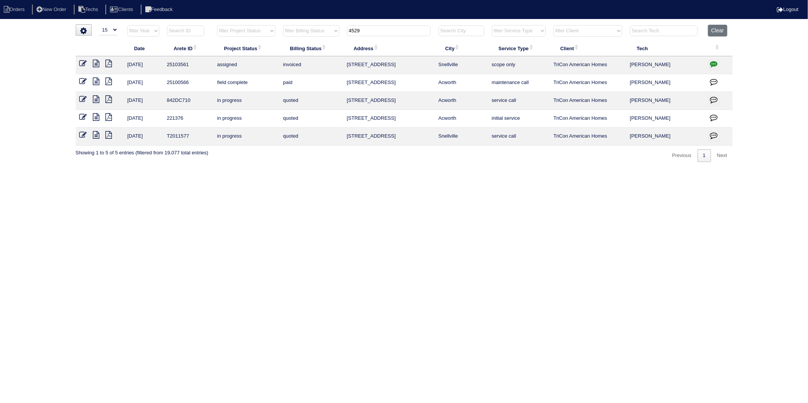
drag, startPoint x: 380, startPoint y: 30, endPoint x: 243, endPoint y: 82, distance: 146.5
click at [243, 82] on table "Date Arete ID Project Status Billing Status Address City Service Type Client Te…" at bounding box center [404, 85] width 657 height 121
type input "3319"
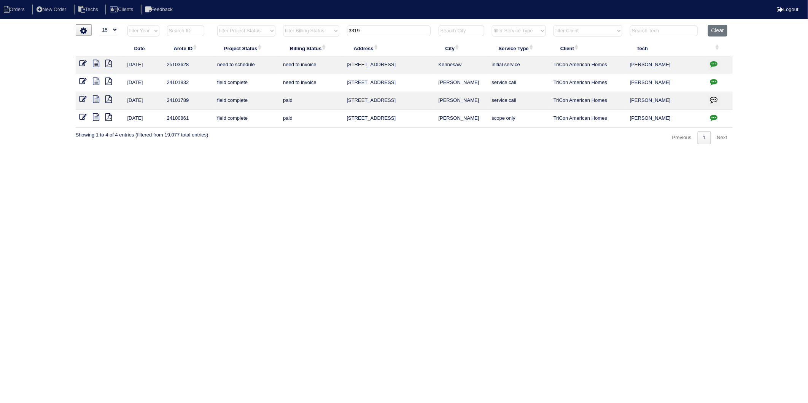
click at [94, 62] on icon at bounding box center [96, 64] width 6 height 8
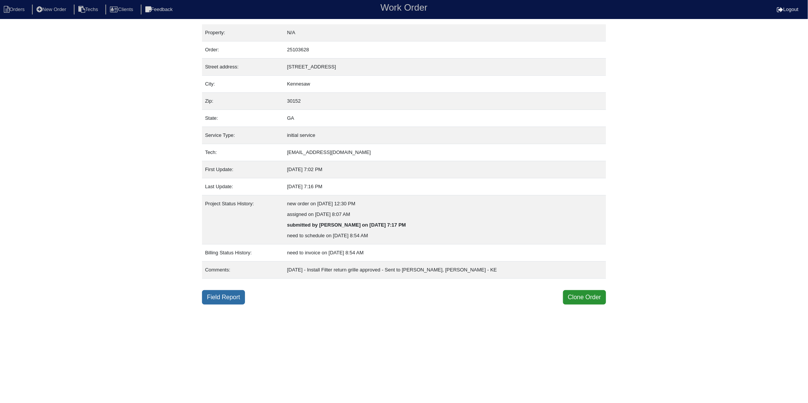
click at [219, 298] on link "Field Report" at bounding box center [223, 297] width 43 height 14
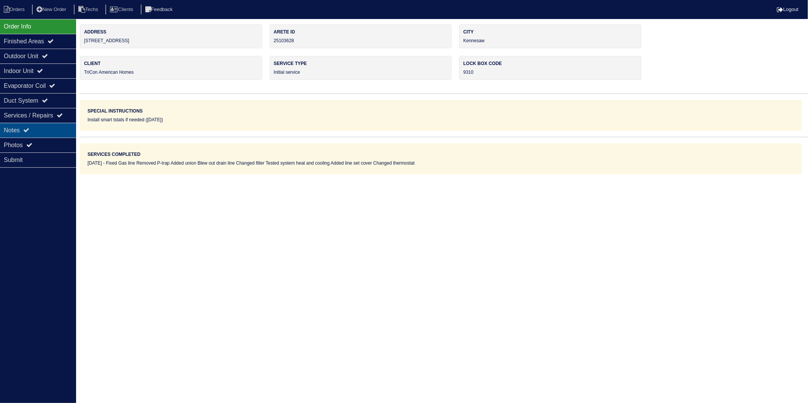
click at [21, 127] on div "Notes" at bounding box center [38, 130] width 76 height 15
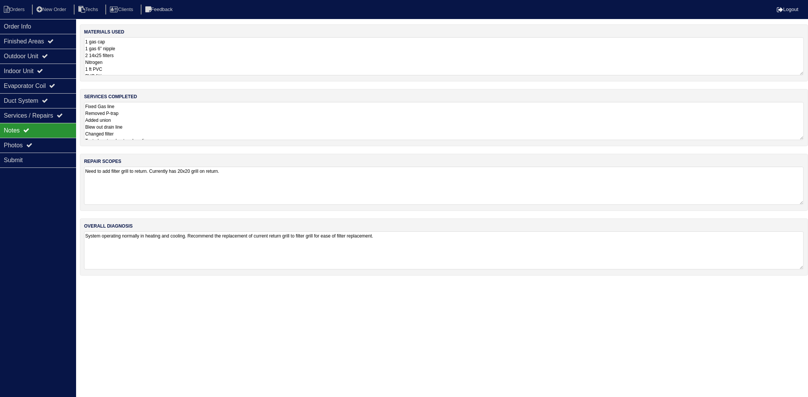
click at [152, 54] on textarea "1 gas cap 1 gas 6” nipple 2 14x25 filters Nitrogen 1 ft PVC PVC fittings 1 Tric…" at bounding box center [443, 56] width 719 height 38
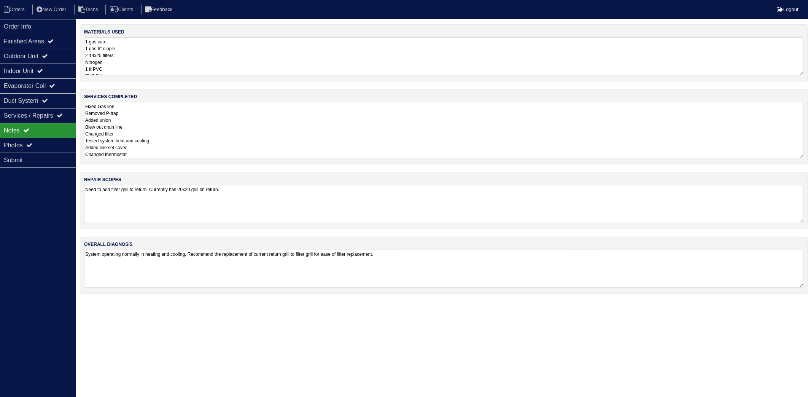
click at [155, 138] on textarea "Fixed Gas line Removed P-trap Added union Blew out drain line Changed filter Te…" at bounding box center [443, 130] width 719 height 56
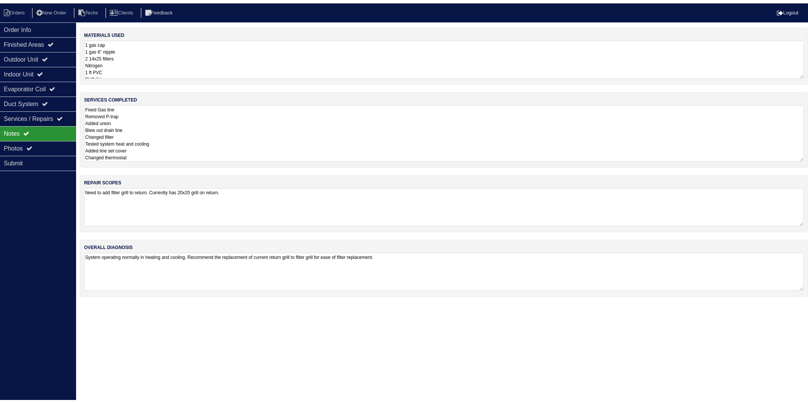
scroll to position [1, 0]
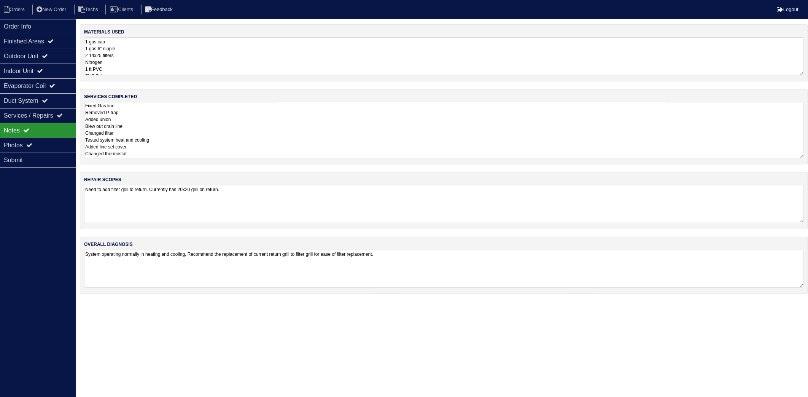
click at [147, 43] on textarea "1 gas cap 1 gas 6” nipple 2 14x25 filters Nitrogen 1 ft PVC PVC fittings 1 Tric…" at bounding box center [443, 56] width 719 height 38
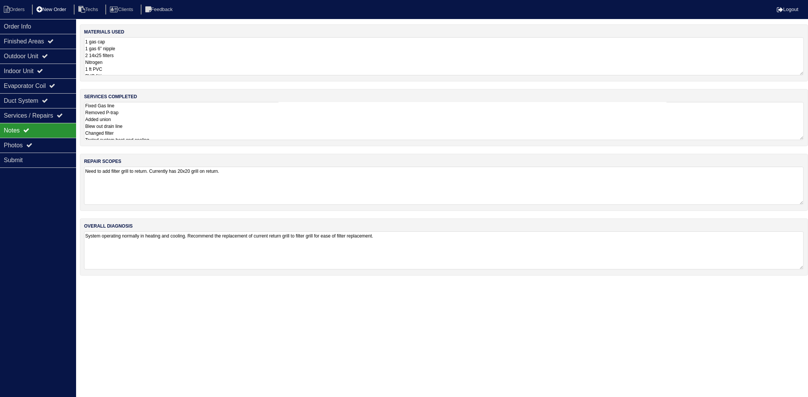
drag, startPoint x: 19, startPoint y: 8, endPoint x: 37, endPoint y: 6, distance: 17.6
click at [19, 8] on li "Orders" at bounding box center [15, 10] width 31 height 10
select select "15"
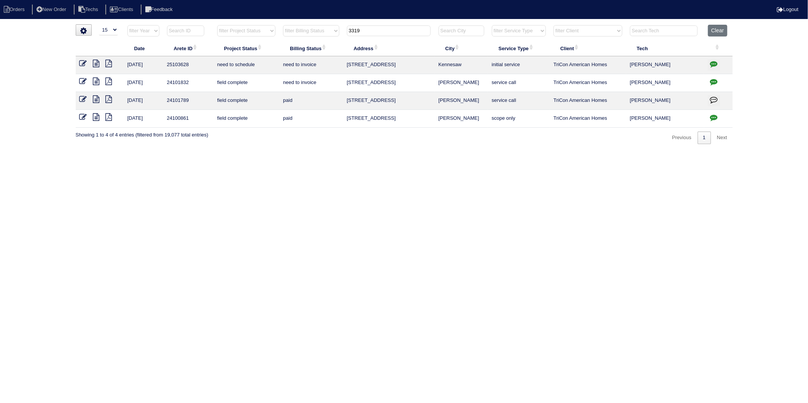
drag, startPoint x: 376, startPoint y: 33, endPoint x: 314, endPoint y: 43, distance: 62.7
click at [314, 43] on table "Date Arete ID Project Status Billing Status Address City Service Type Client Te…" at bounding box center [404, 76] width 657 height 103
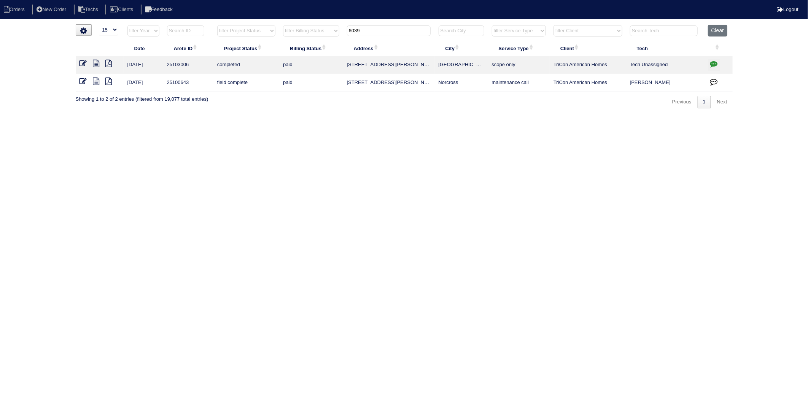
type input "6039"
drag, startPoint x: 210, startPoint y: 126, endPoint x: 114, endPoint y: 93, distance: 101.5
click at [208, 116] on html "Orders New Order Techs Clients Feedback Logout Orders New Order Users Clients M…" at bounding box center [404, 58] width 808 height 116
click at [95, 61] on icon at bounding box center [96, 64] width 6 height 8
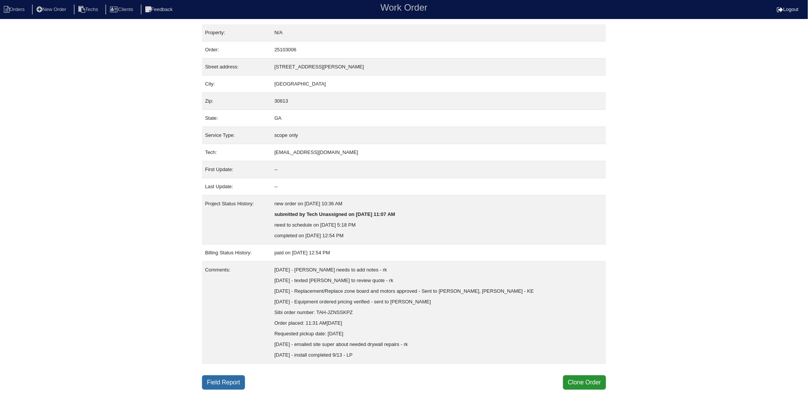
click at [217, 383] on link "Field Report" at bounding box center [223, 382] width 43 height 14
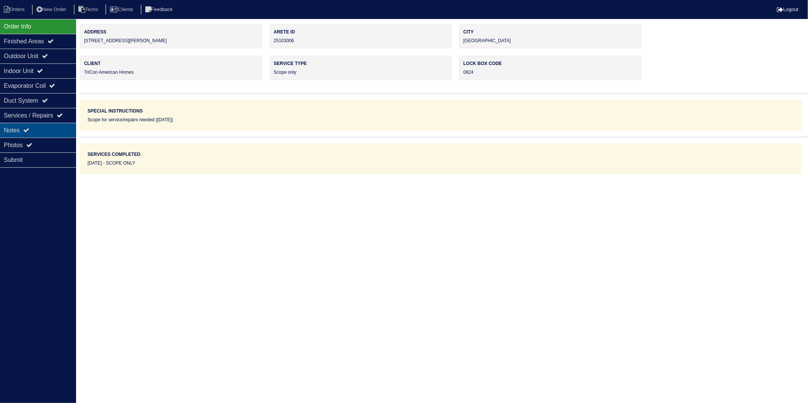
click at [18, 133] on div "Notes" at bounding box center [38, 130] width 76 height 15
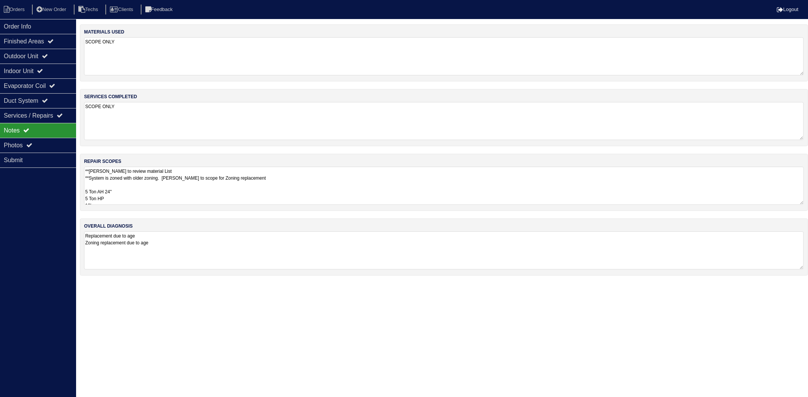
click at [189, 47] on textarea "SCOPE ONLY" at bounding box center [443, 56] width 719 height 38
click at [179, 121] on textarea "SCOPE ONLY" at bounding box center [443, 120] width 719 height 38
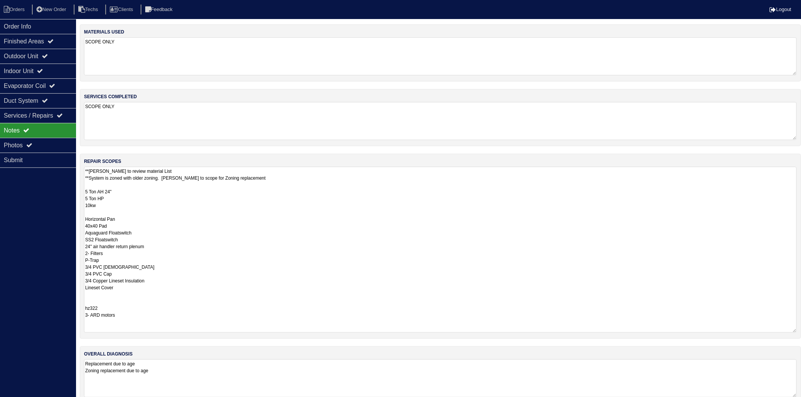
click at [171, 183] on textarea "**Payton to review material List **System is zoned with older zoning. Payton to…" at bounding box center [440, 250] width 713 height 166
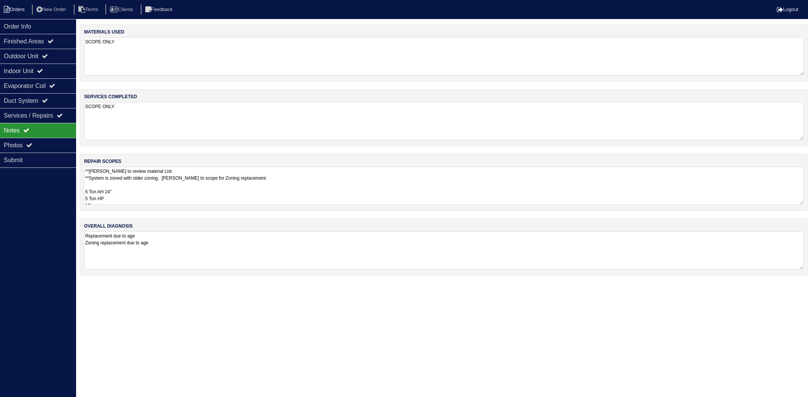
click at [14, 11] on li "Orders" at bounding box center [15, 10] width 31 height 10
select select "15"
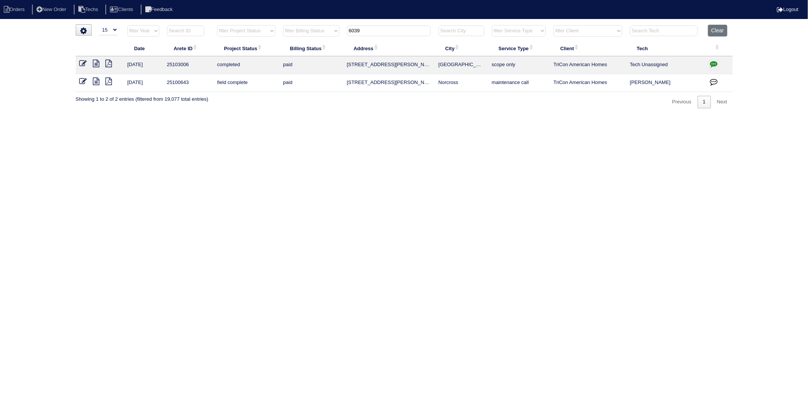
drag, startPoint x: 367, startPoint y: 25, endPoint x: 305, endPoint y: 80, distance: 82.7
click at [306, 50] on table "Date Arete ID Project Status Billing Status Address City Service Type Client Te…" at bounding box center [404, 58] width 657 height 67
type input "821"
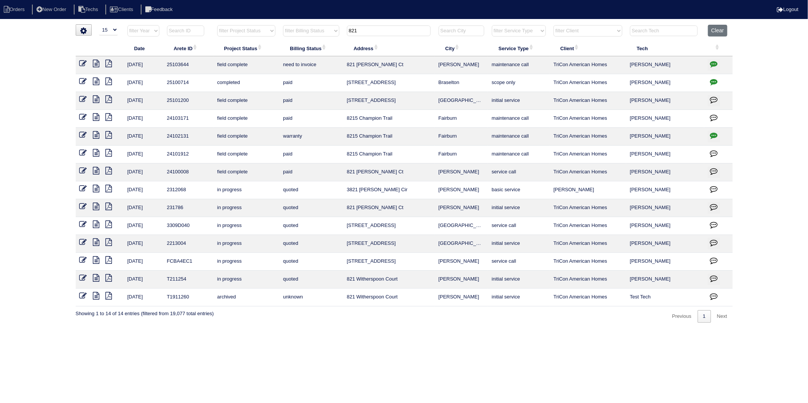
click at [81, 60] on icon at bounding box center [83, 64] width 8 height 8
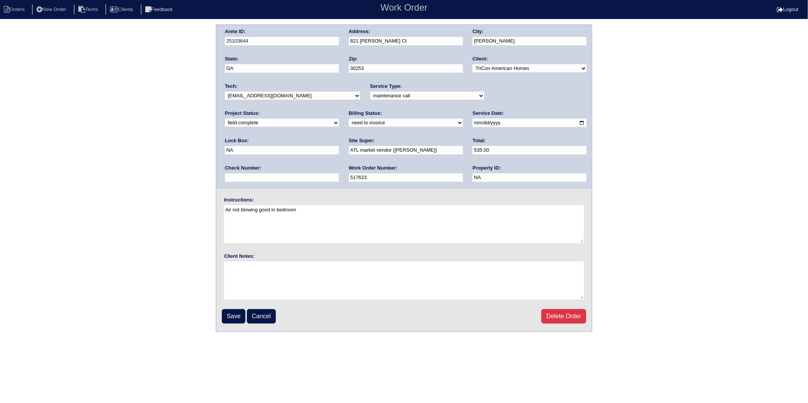
click at [349, 123] on select "need to quote quoted need to invoice invoiced paid warranty purchase order need…" at bounding box center [406, 123] width 114 height 8
select select "invoiced"
click at [349, 119] on select "need to quote quoted need to invoice invoiced paid warranty purchase order need…" at bounding box center [406, 123] width 114 height 8
click at [233, 315] on input "Save" at bounding box center [234, 316] width 24 height 14
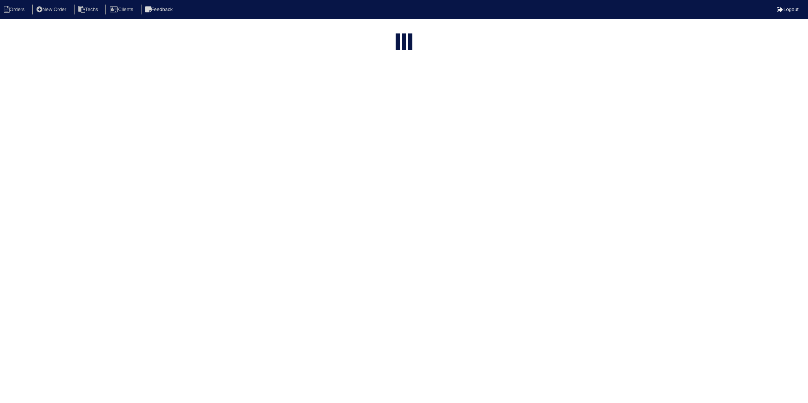
select select "15"
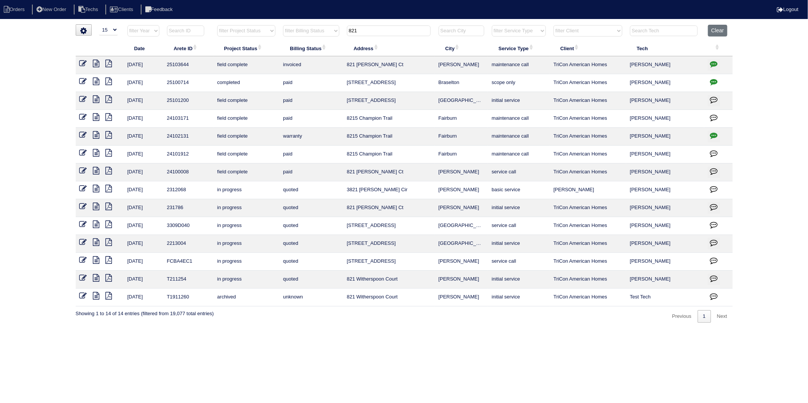
drag, startPoint x: 369, startPoint y: 33, endPoint x: 304, endPoint y: 39, distance: 64.9
click at [304, 39] on tr "filter Year -- Any Year -- 2025 2024 2023 2022 2021 2020 2019 filter Project St…" at bounding box center [404, 33] width 657 height 16
type input "4422"
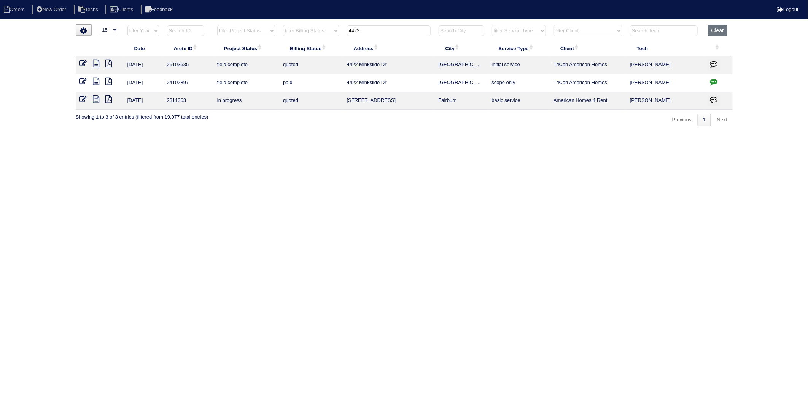
click at [95, 65] on icon at bounding box center [96, 64] width 6 height 8
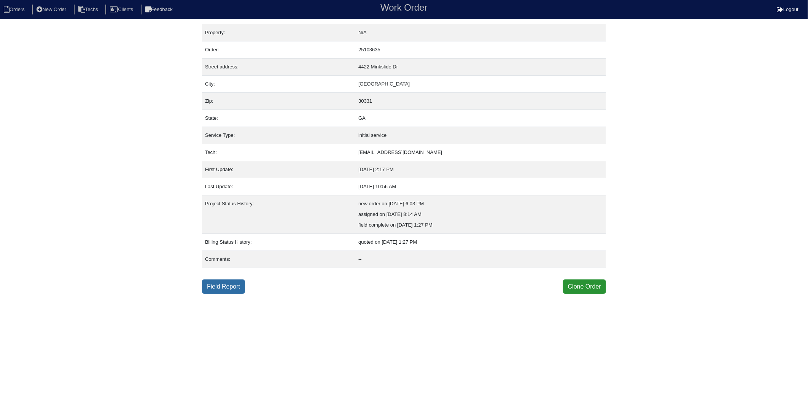
click at [221, 289] on link "Field Report" at bounding box center [223, 286] width 43 height 14
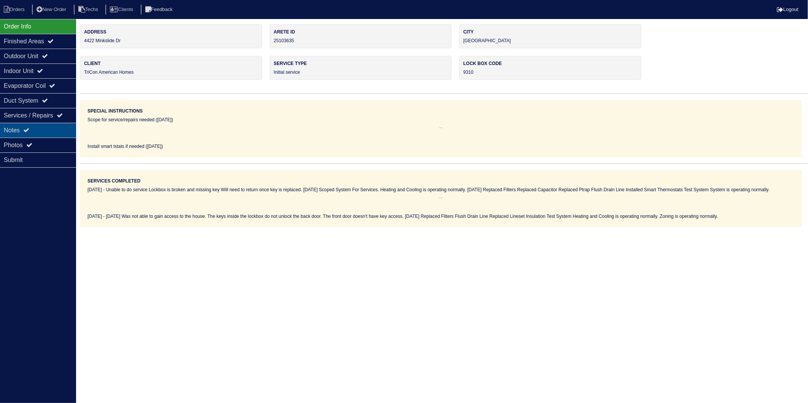
click at [22, 135] on div "Notes" at bounding box center [38, 130] width 76 height 15
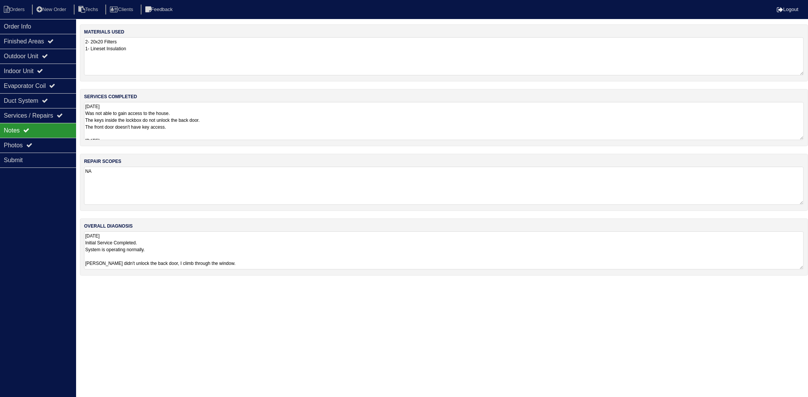
click at [150, 61] on textarea "2- 20x20 Filters 1- Lineset Insulation" at bounding box center [443, 56] width 719 height 38
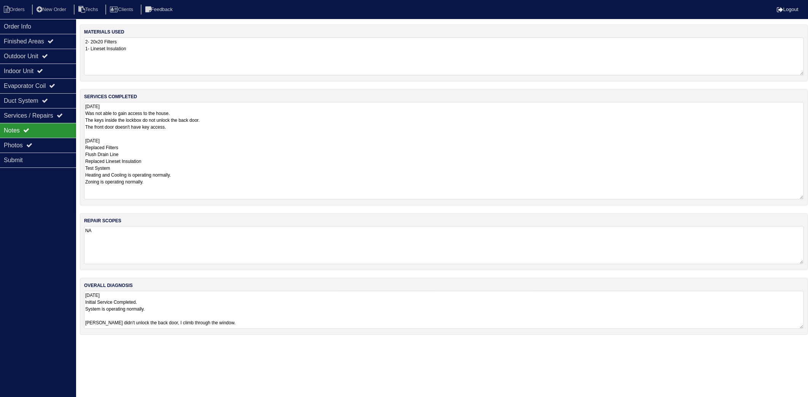
click at [197, 115] on textarea "[DATE] Was not able to gain access to the house. The keys inside the lockbox do…" at bounding box center [443, 150] width 719 height 97
click at [17, 13] on li "Orders" at bounding box center [15, 10] width 31 height 10
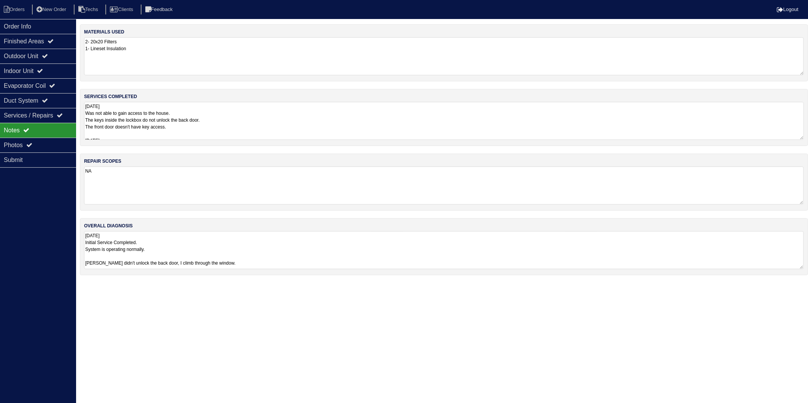
select select "15"
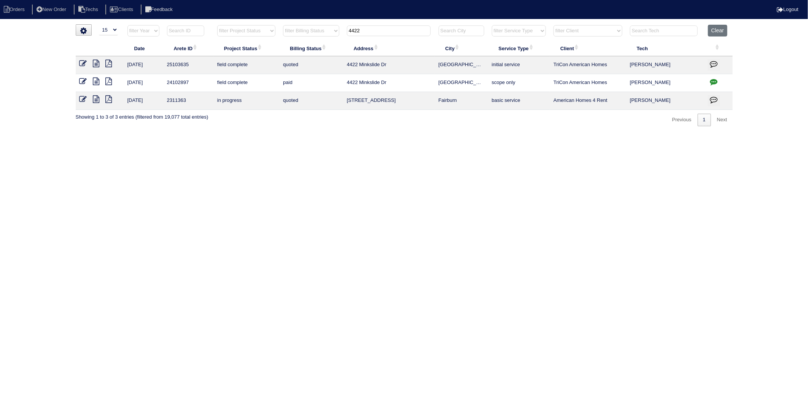
click at [97, 64] on icon at bounding box center [96, 64] width 6 height 8
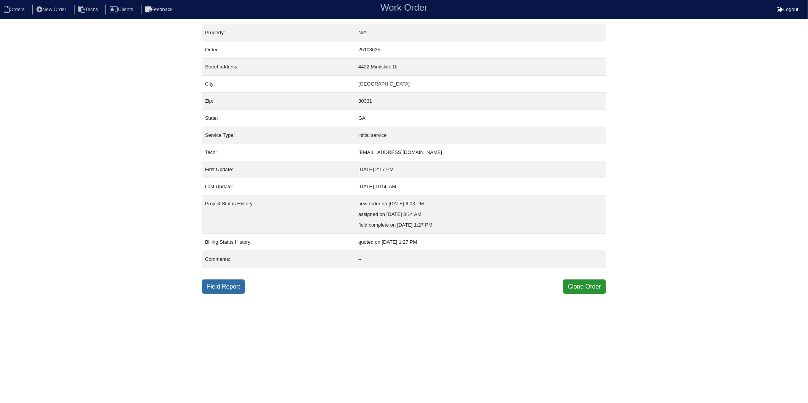
click at [226, 290] on link "Field Report" at bounding box center [223, 286] width 43 height 14
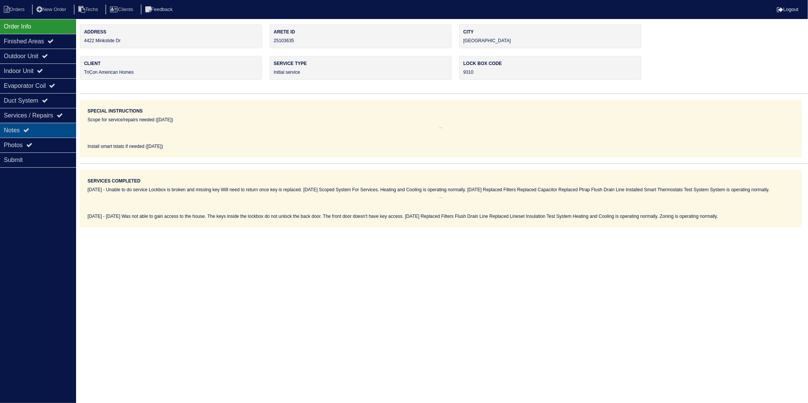
click at [9, 127] on div "Notes" at bounding box center [38, 130] width 76 height 15
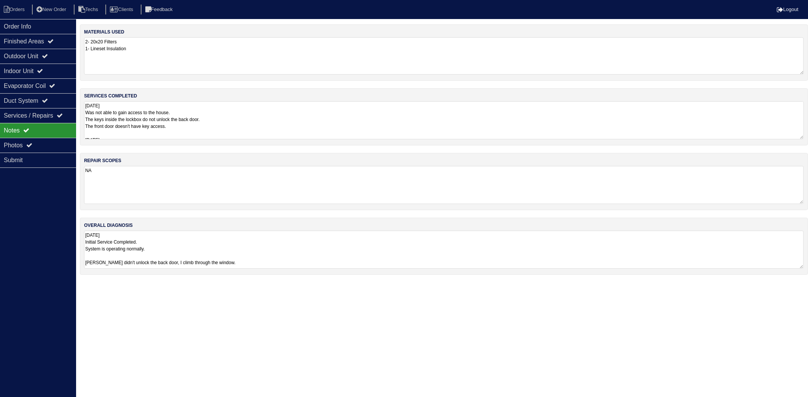
click at [210, 56] on textarea "2- 20x20 Filters 1- Lineset Insulation" at bounding box center [443, 55] width 719 height 37
click at [230, 121] on textarea "[DATE] Was not able to gain access to the house. The keys inside the lockbox do…" at bounding box center [443, 120] width 719 height 38
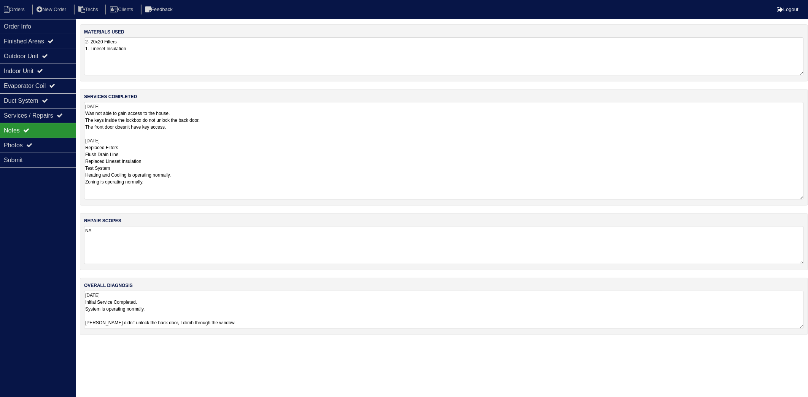
click at [216, 303] on html "Orders New Order Techs Clients Feedback Logout Orders New Order Users Clients M…" at bounding box center [404, 171] width 808 height 342
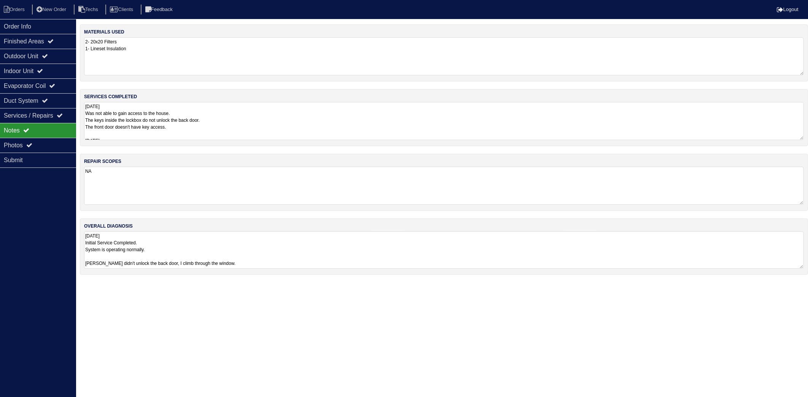
click at [180, 248] on textarea "[DATE] Initial Service Completed. System is operating normally. [PERSON_NAME] d…" at bounding box center [443, 249] width 719 height 37
click at [11, 6] on li "Orders" at bounding box center [15, 10] width 31 height 10
select select "15"
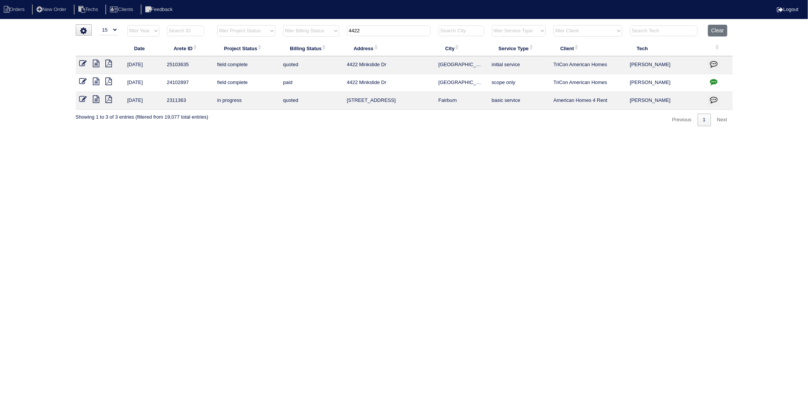
drag, startPoint x: 383, startPoint y: 29, endPoint x: 310, endPoint y: 68, distance: 83.2
click at [324, 50] on table "Date Arete ID Project Status Billing Status Address City Service Type Client Te…" at bounding box center [404, 67] width 657 height 85
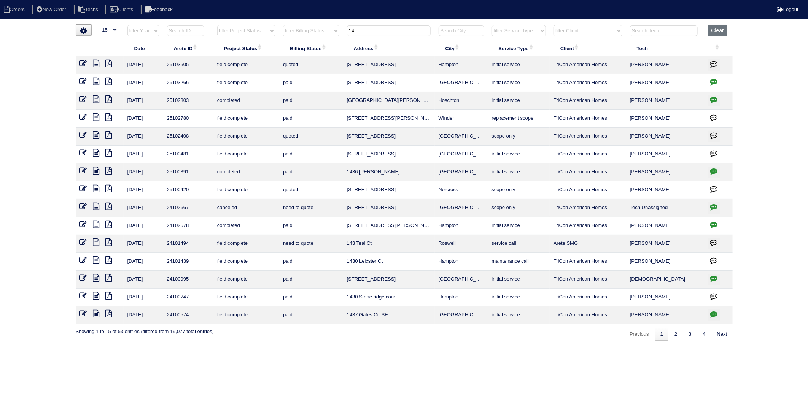
type input "14"
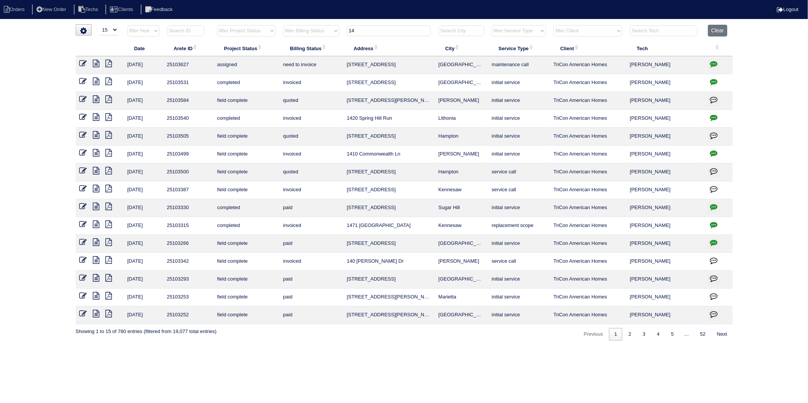
click at [95, 67] on icon at bounding box center [96, 64] width 6 height 8
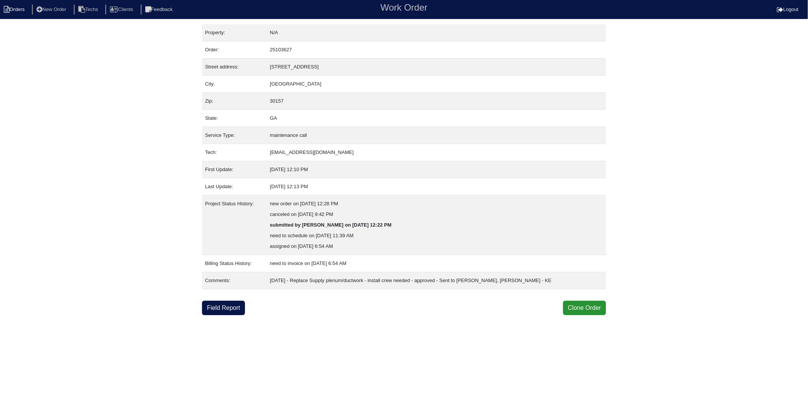
click at [6, 10] on icon at bounding box center [7, 9] width 6 height 7
select select "15"
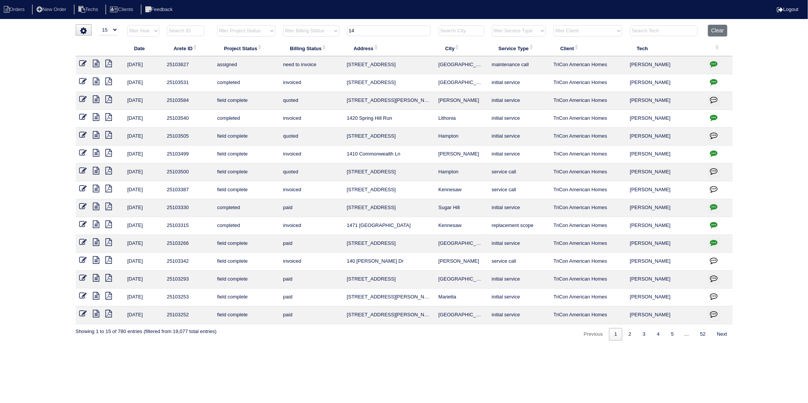
drag, startPoint x: 367, startPoint y: 31, endPoint x: 332, endPoint y: 43, distance: 36.3
click at [332, 43] on table "Date Arete ID Project Status Billing Status Address City Service Type Client Te…" at bounding box center [404, 175] width 657 height 300
type input "808"
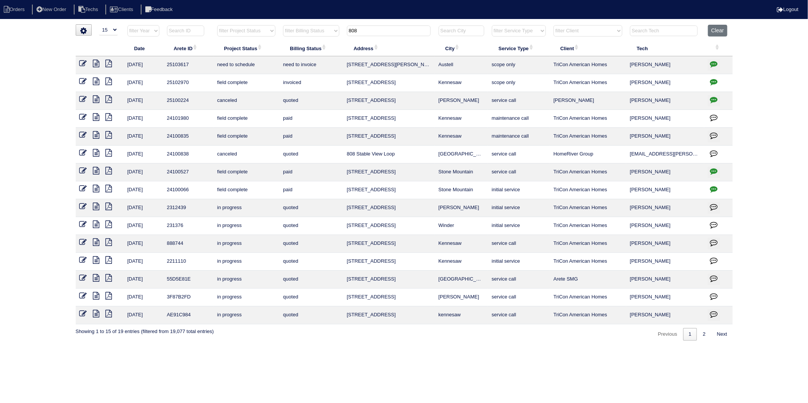
drag, startPoint x: 730, startPoint y: 31, endPoint x: 707, endPoint y: 31, distance: 23.6
click at [729, 31] on th "Clear" at bounding box center [718, 33] width 29 height 16
click at [704, 30] on th "Clear" at bounding box center [718, 33] width 29 height 16
click at [721, 30] on button "Clear" at bounding box center [717, 31] width 19 height 12
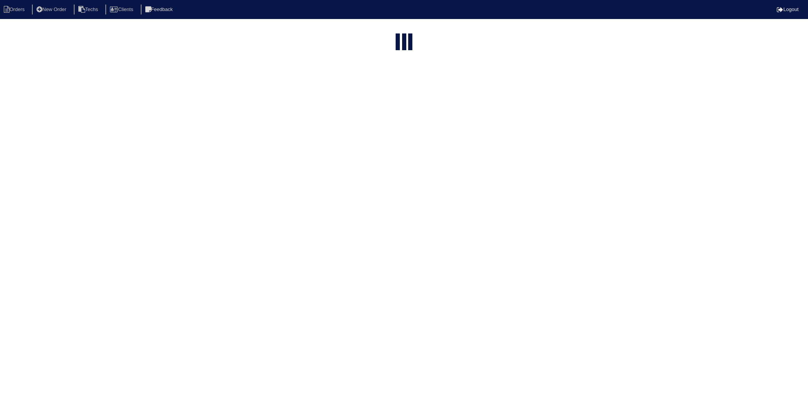
select select "15"
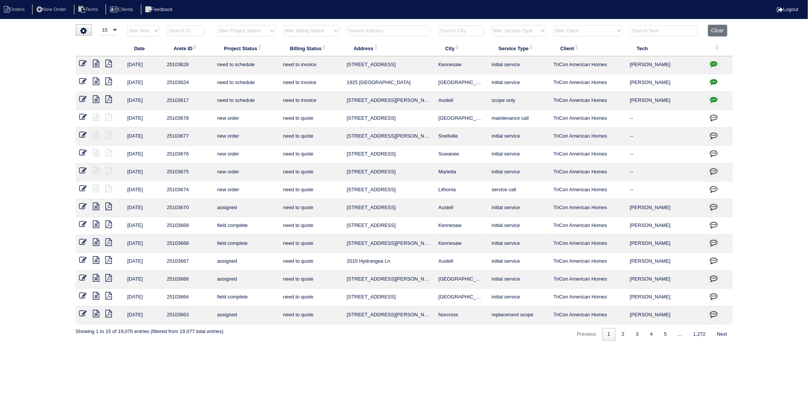
click at [721, 30] on button "Clear" at bounding box center [717, 31] width 19 height 12
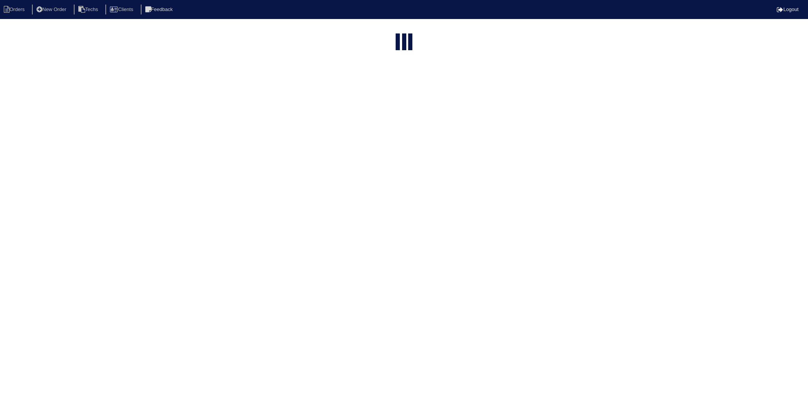
select select "15"
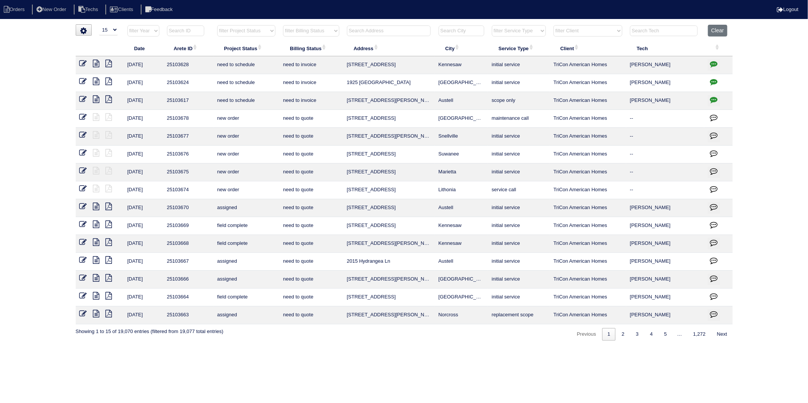
click at [321, 32] on select "filter Billing Status -- Any Billing Status -- need to quote quoted need to inv…" at bounding box center [311, 30] width 56 height 11
click at [283, 25] on select "filter Billing Status -- Any Billing Status -- need to quote quoted need to inv…" at bounding box center [311, 30] width 56 height 11
select select "need to invoice"
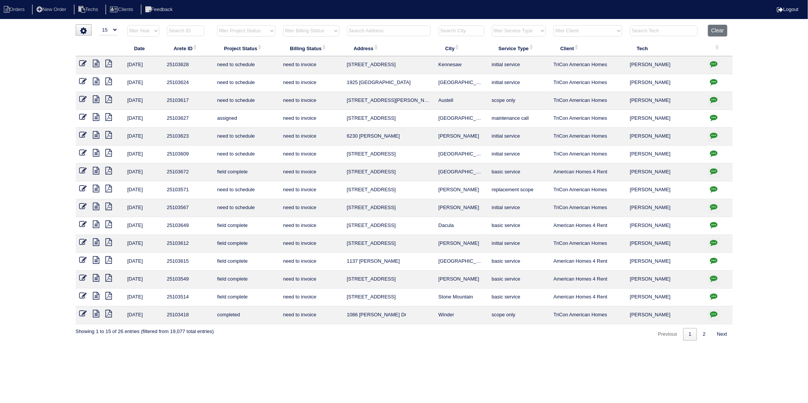
click at [370, 30] on input "text" at bounding box center [389, 30] width 84 height 11
type input "8144"
select select "need to invoice"
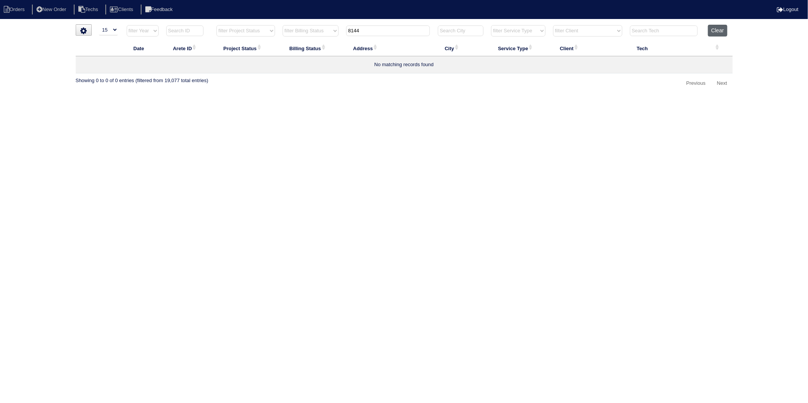
type input "8144"
click at [715, 30] on button "Clear" at bounding box center [717, 31] width 19 height 12
select select
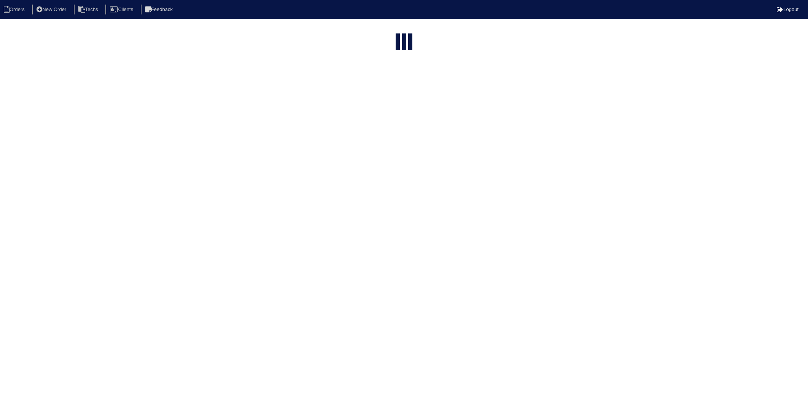
select select "15"
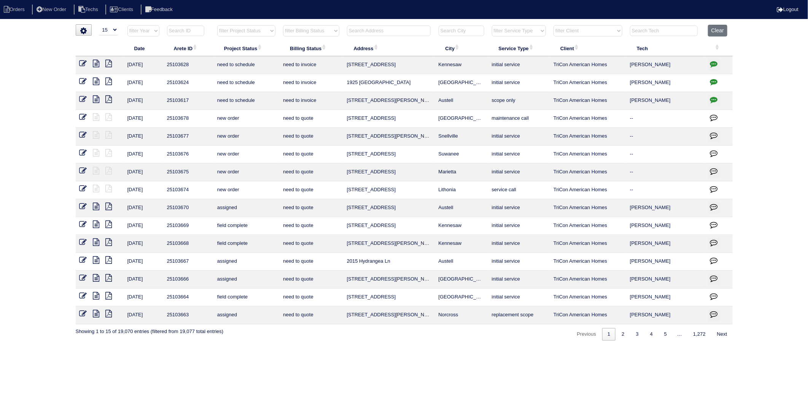
click at [359, 32] on input "text" at bounding box center [389, 30] width 84 height 11
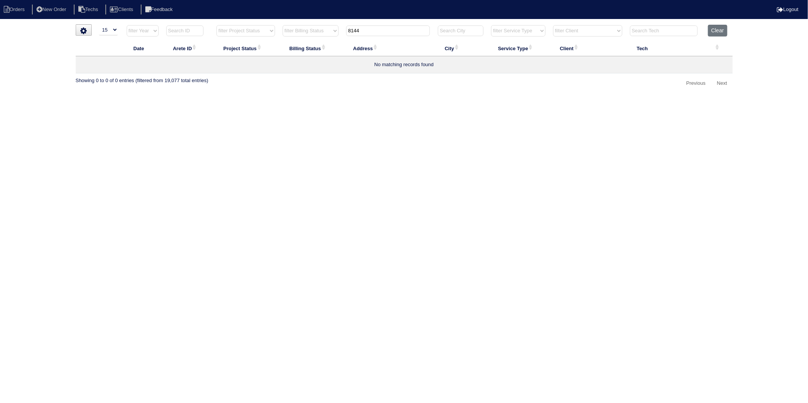
click at [443, 97] on html "Orders New Order Techs Clients Feedback Logout Orders New Order Users Clients M…" at bounding box center [404, 48] width 808 height 97
drag, startPoint x: 335, startPoint y: 40, endPoint x: 327, endPoint y: 43, distance: 8.2
click at [327, 43] on table "Date Arete ID Project Status Billing Status Address City Service Type Client Te…" at bounding box center [404, 49] width 657 height 49
type input "4422"
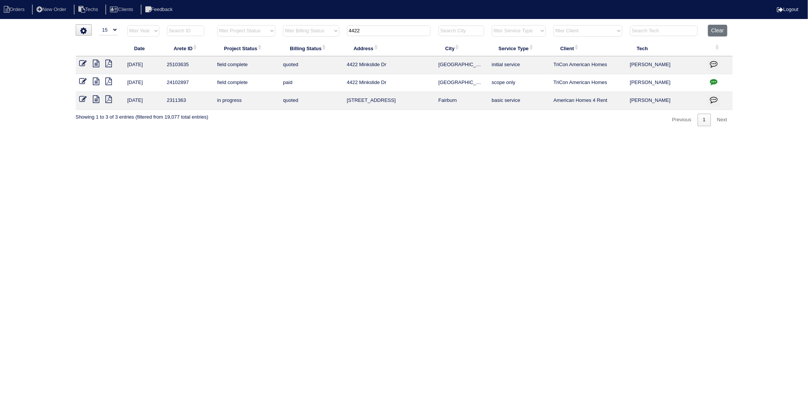
click at [221, 134] on html "Orders New Order Techs Clients Feedback Logout Orders New Order Users Clients M…" at bounding box center [404, 67] width 808 height 134
click at [84, 64] on icon at bounding box center [83, 64] width 8 height 8
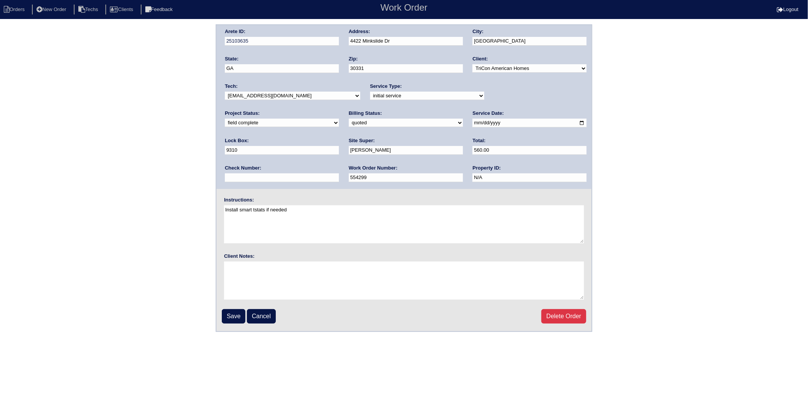
click at [349, 125] on select "need to quote quoted need to invoice invoiced paid warranty purchase order need…" at bounding box center [406, 123] width 114 height 8
select select "invoiced"
click at [349, 119] on select "need to quote quoted need to invoice invoiced paid warranty purchase order need…" at bounding box center [406, 123] width 114 height 8
click at [232, 318] on input "Save" at bounding box center [234, 316] width 24 height 14
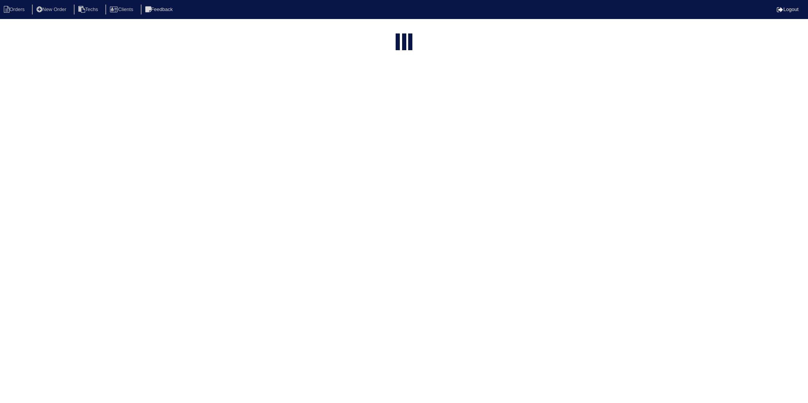
select select "15"
click at [155, 191] on html "Orders New Order Techs Clients Feedback Logout Orders New Order Users Clients M…" at bounding box center [404, 96] width 808 height 193
